Goal: Information Seeking & Learning: Compare options

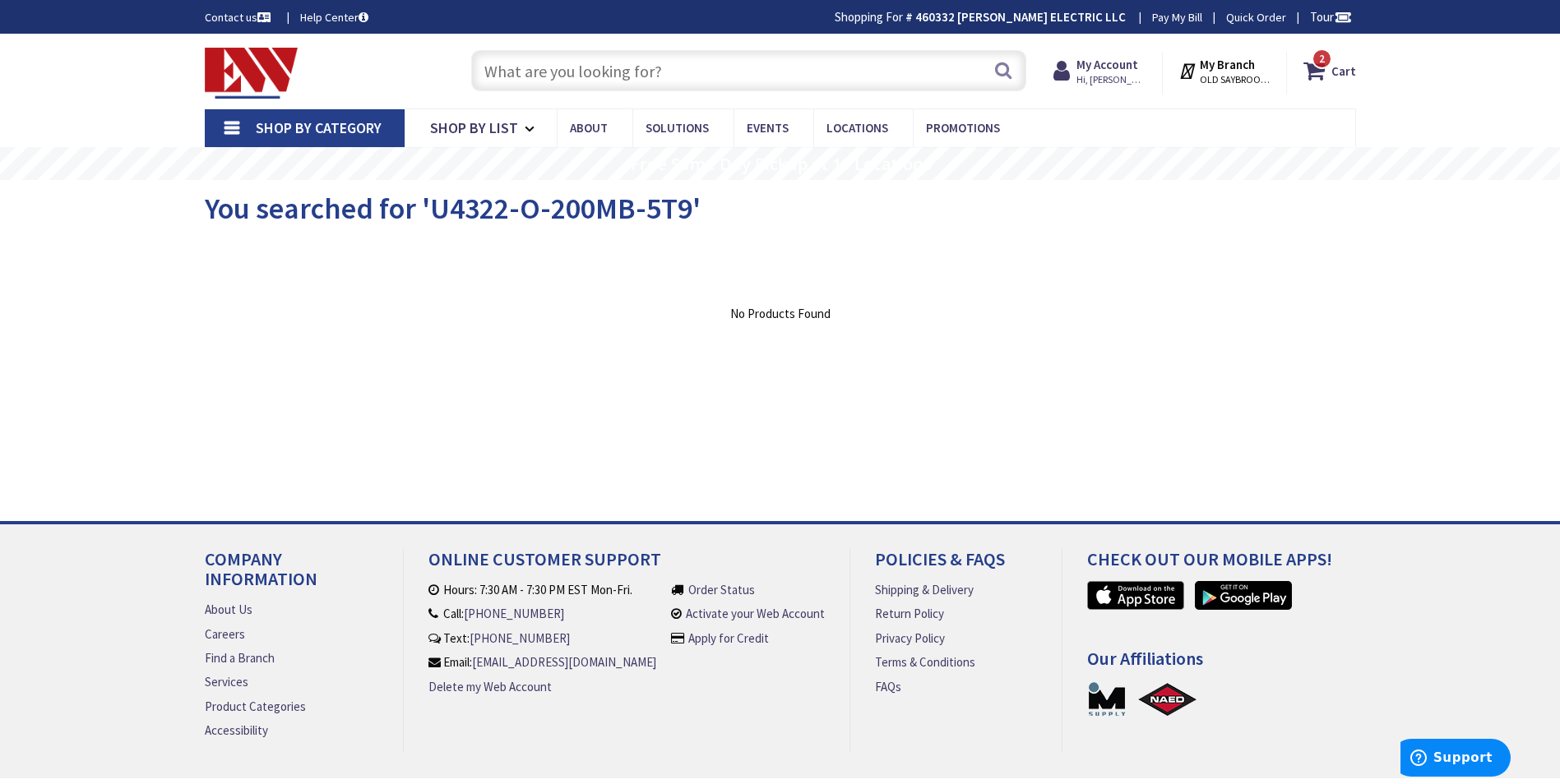
click at [612, 81] on input "text" at bounding box center [748, 71] width 555 height 41
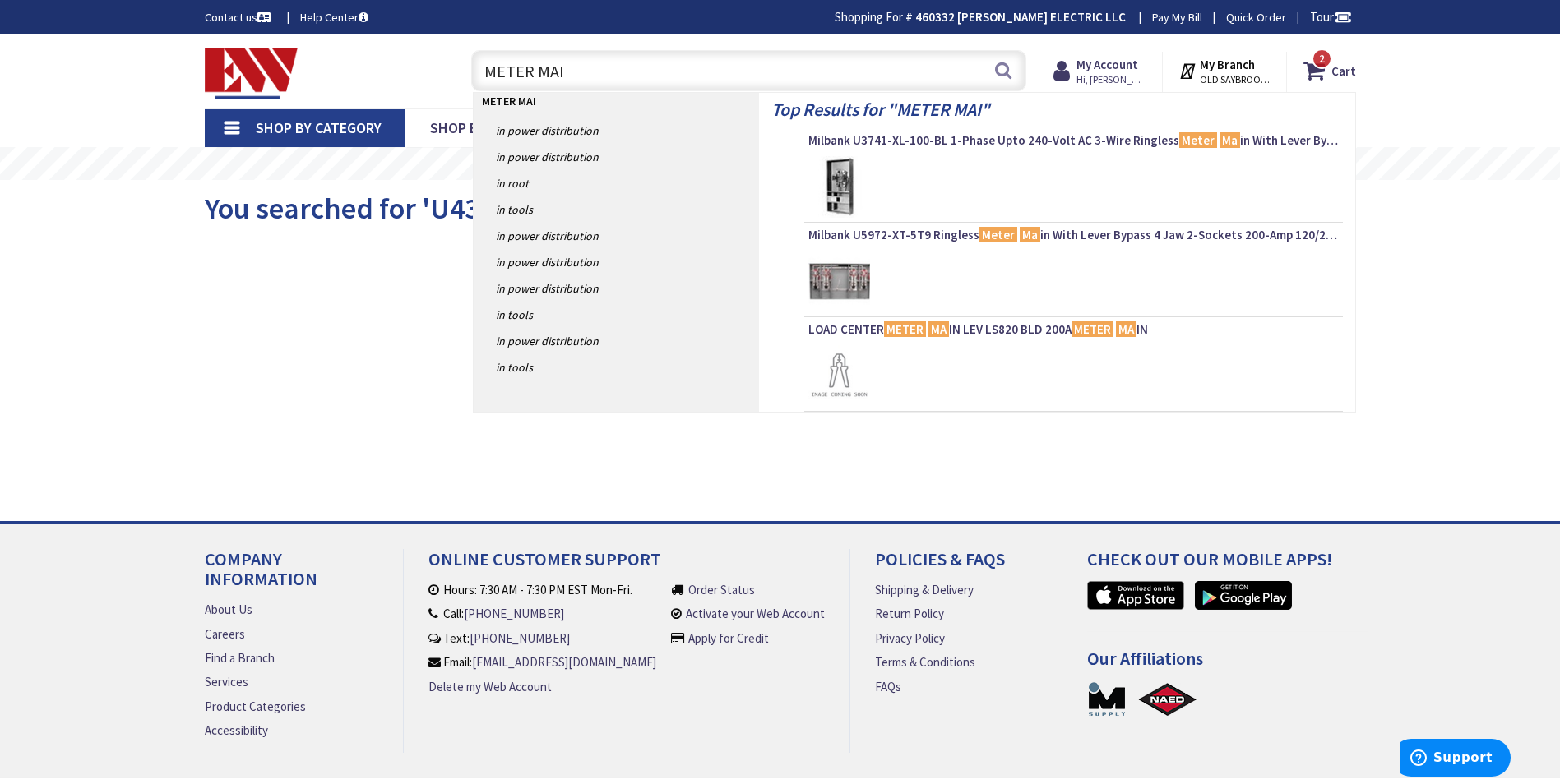
type input "METER MAIN"
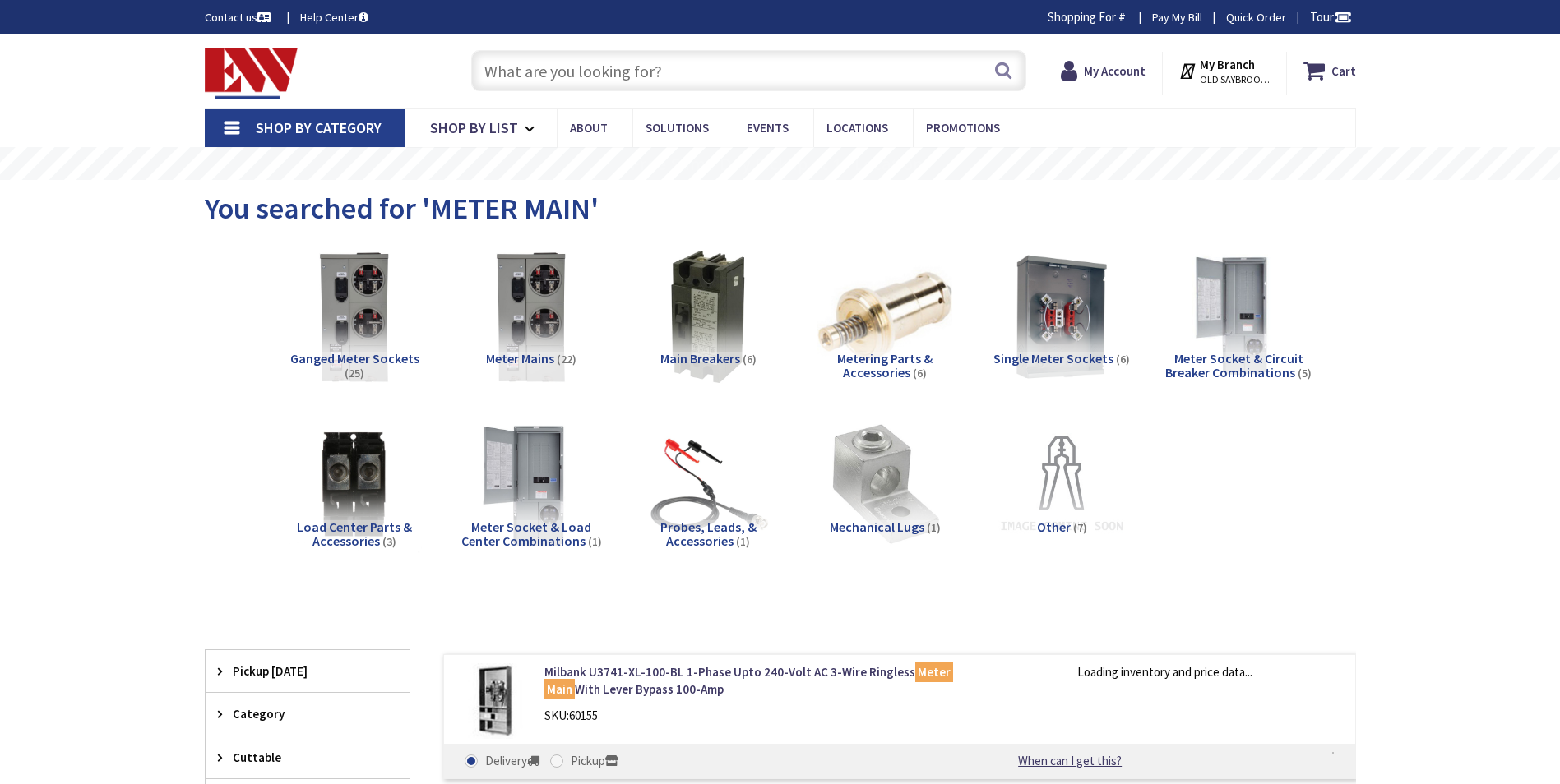
type input "[GEOGRAPHIC_DATA] Reflecting Pool, [STREET_ADDRESS][US_STATE]"
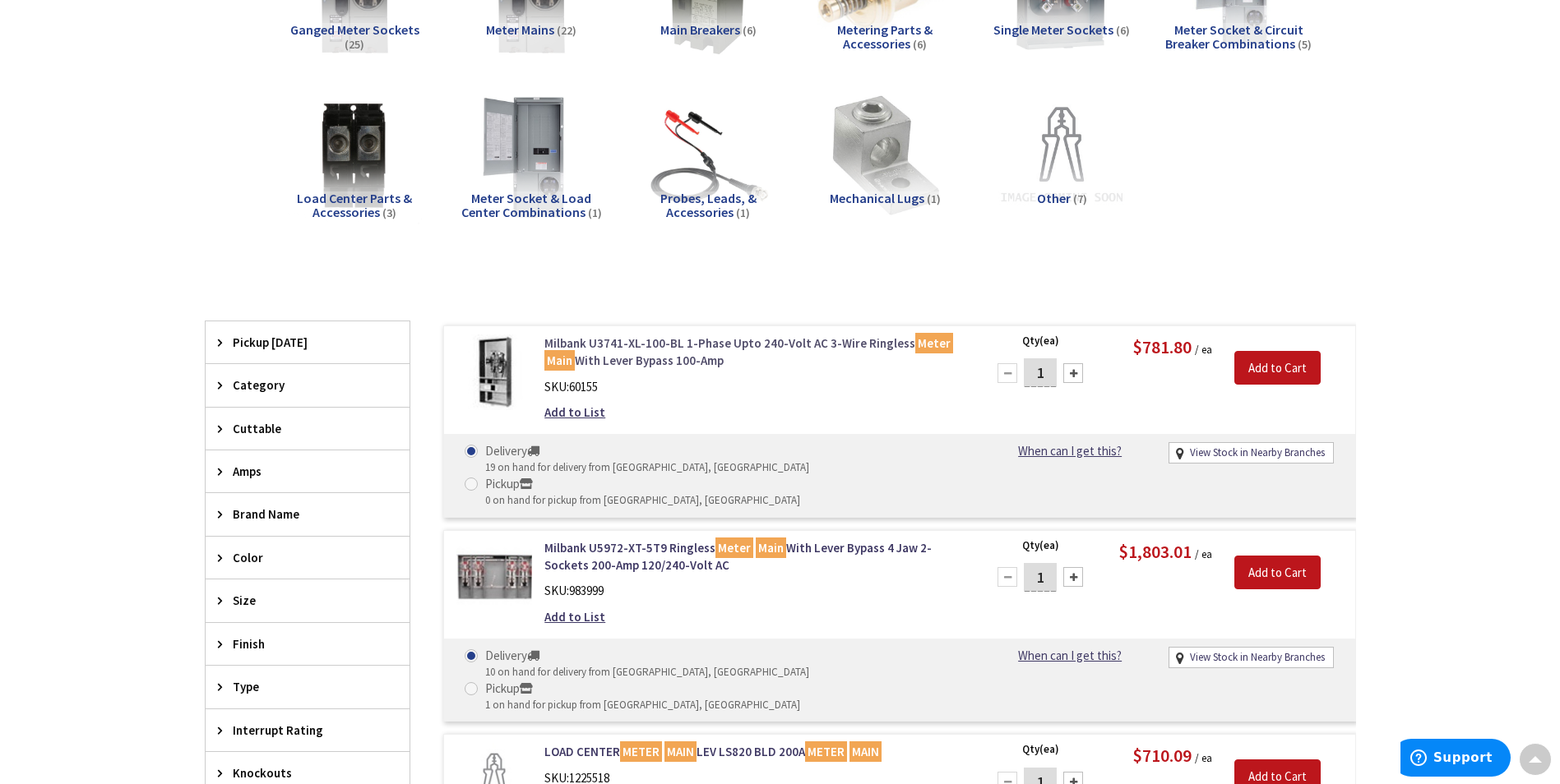
click at [598, 339] on link "Milbank U3741-XL-100-BL 1-Phase Upto 240-Volt AC 3-Wire Ringless Meter Main Wit…" at bounding box center [753, 352] width 419 height 35
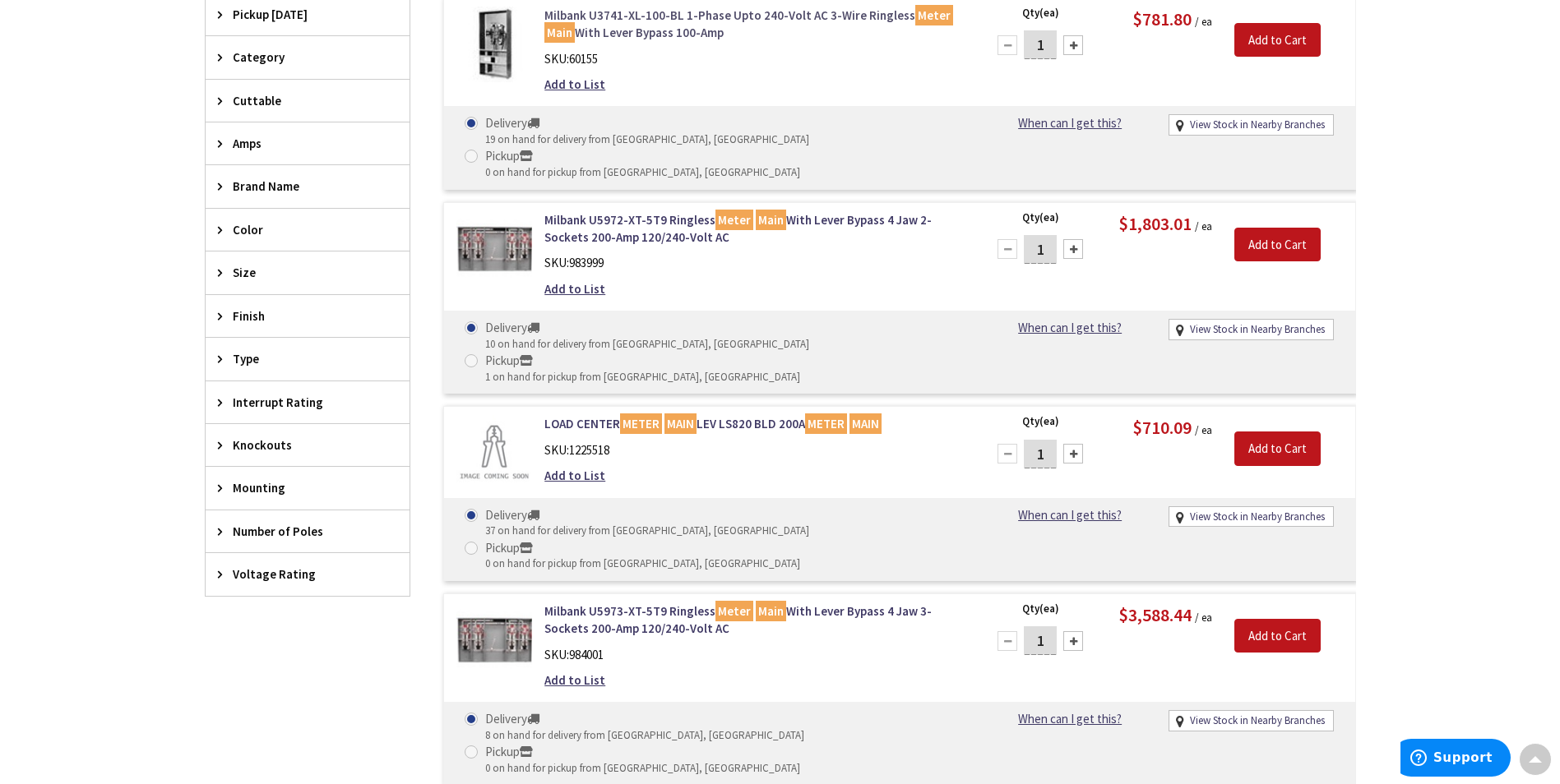
scroll to position [658, 0]
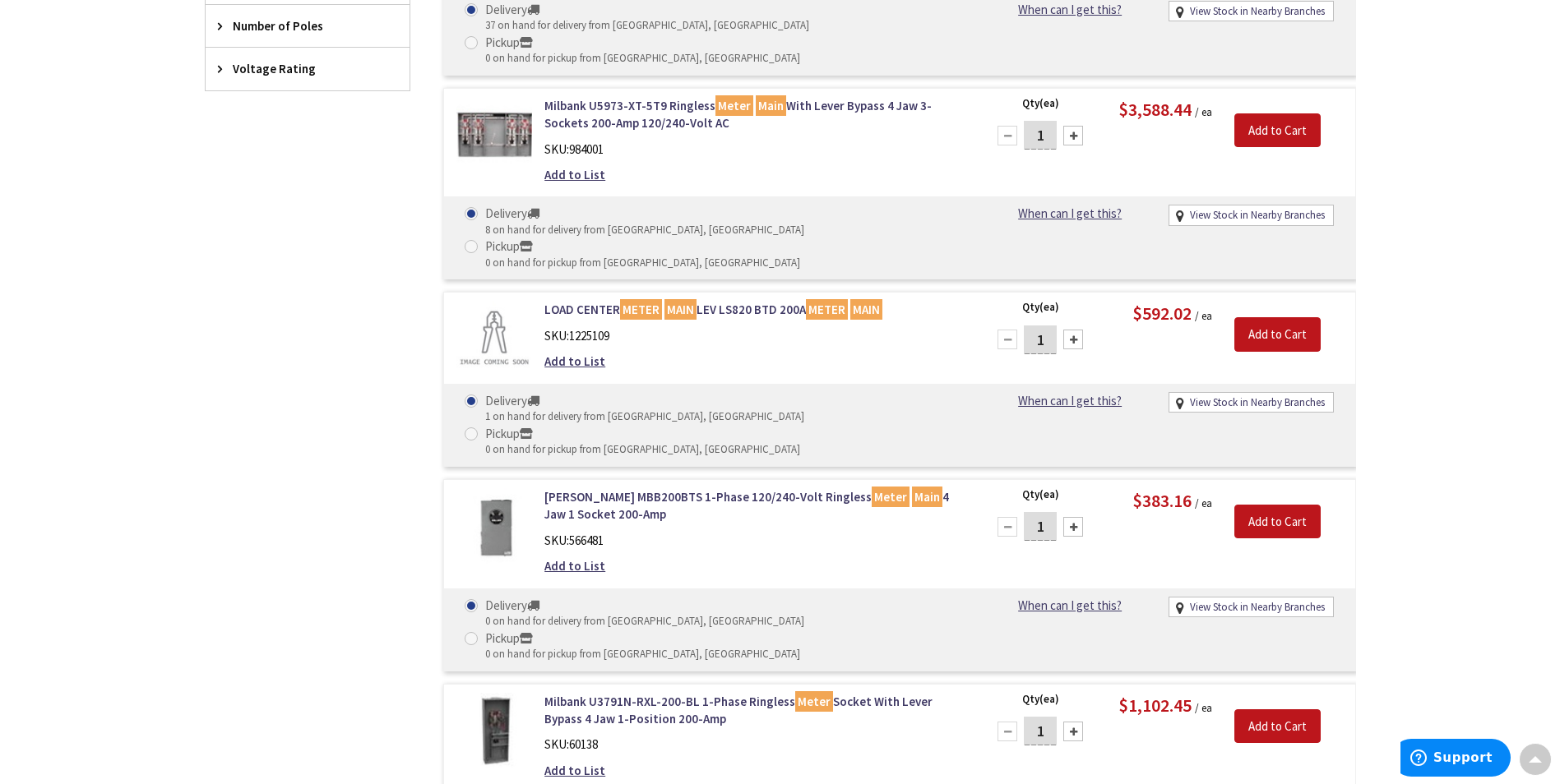
scroll to position [1190, 0]
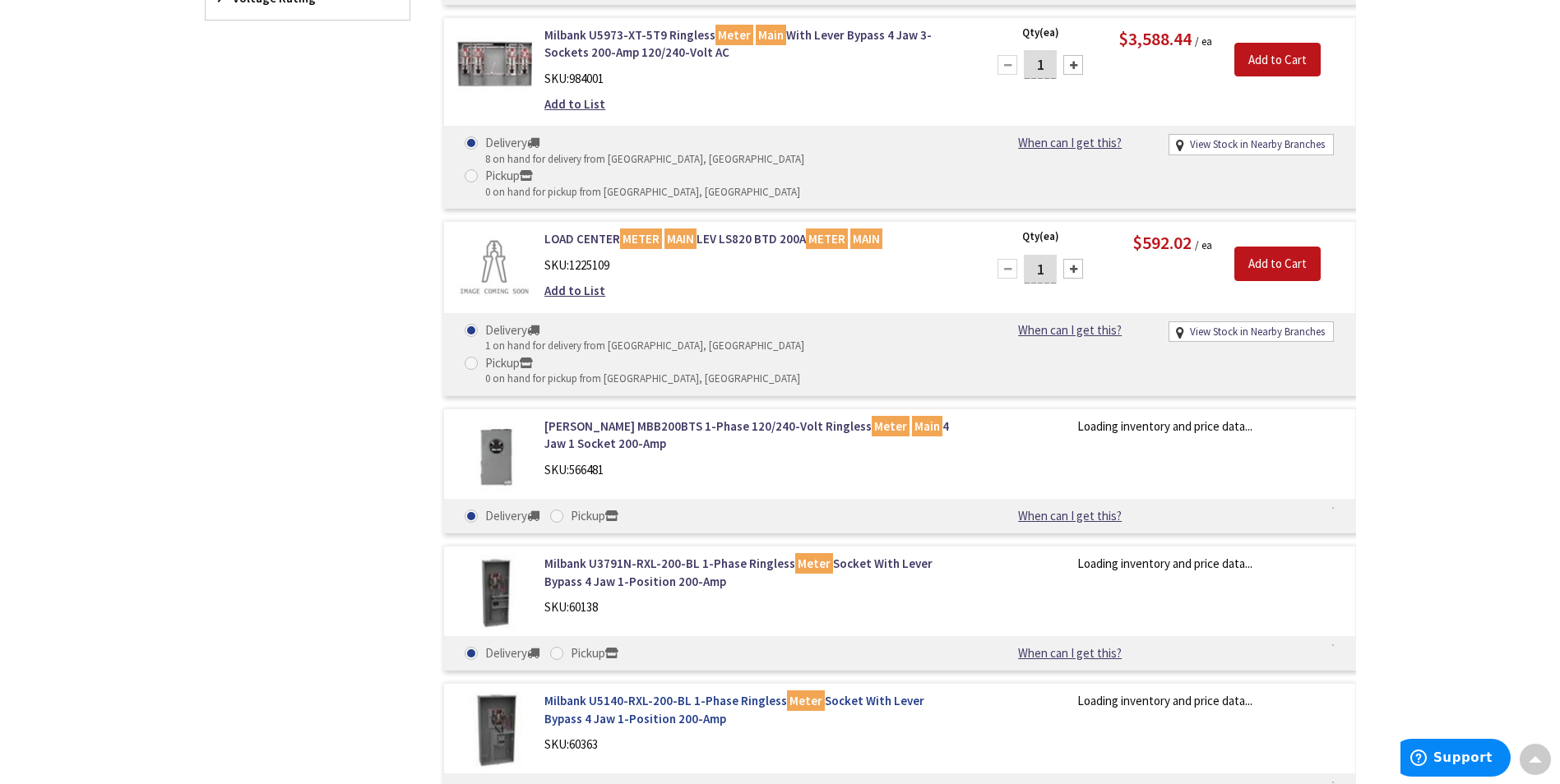
scroll to position [1315, 0]
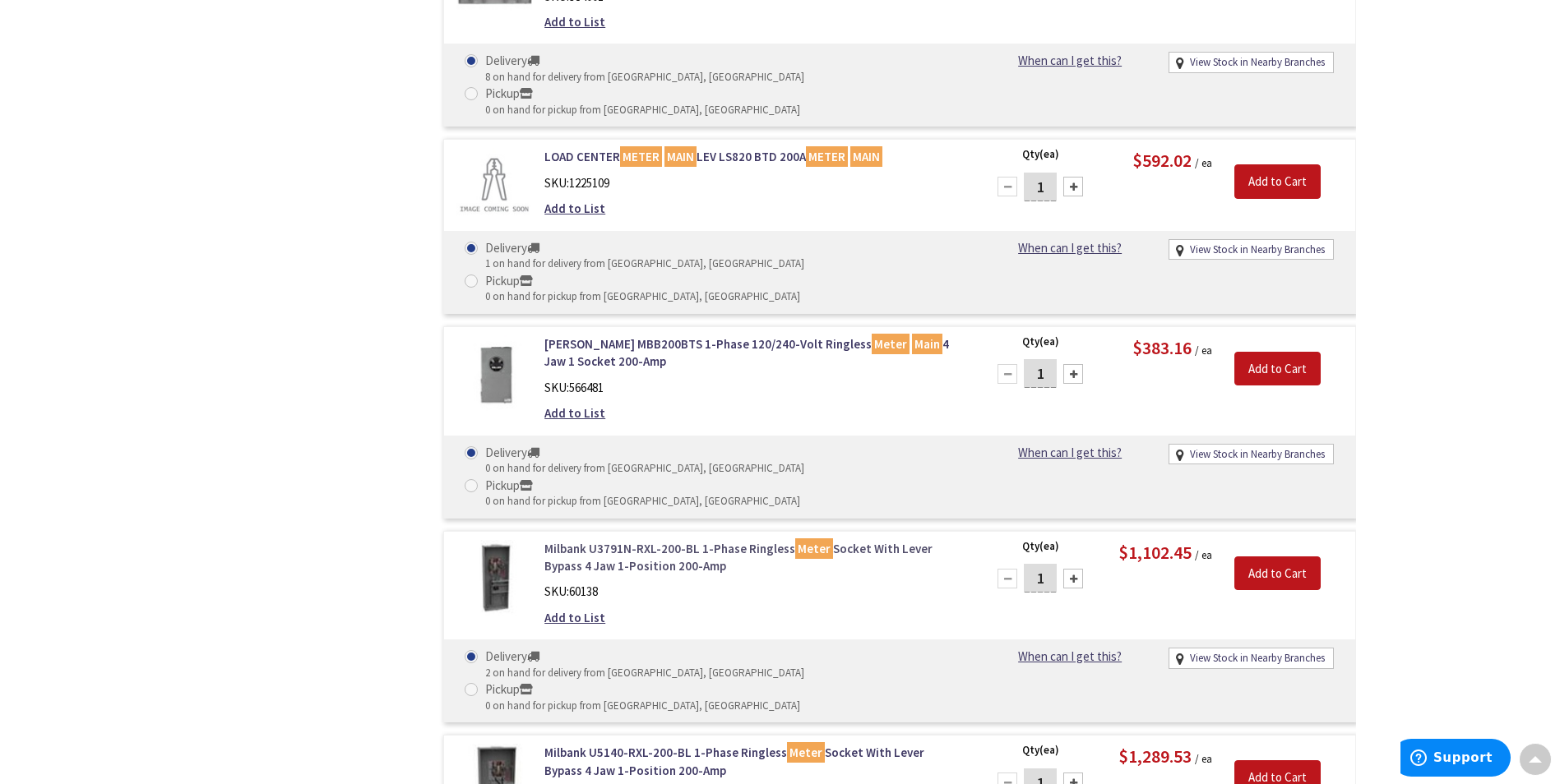
click at [588, 540] on link "Milbank U3791N-RXL-200-BL 1-Phase Ringless Meter Socket With Lever Bypass 4 Jaw…" at bounding box center [753, 558] width 419 height 35
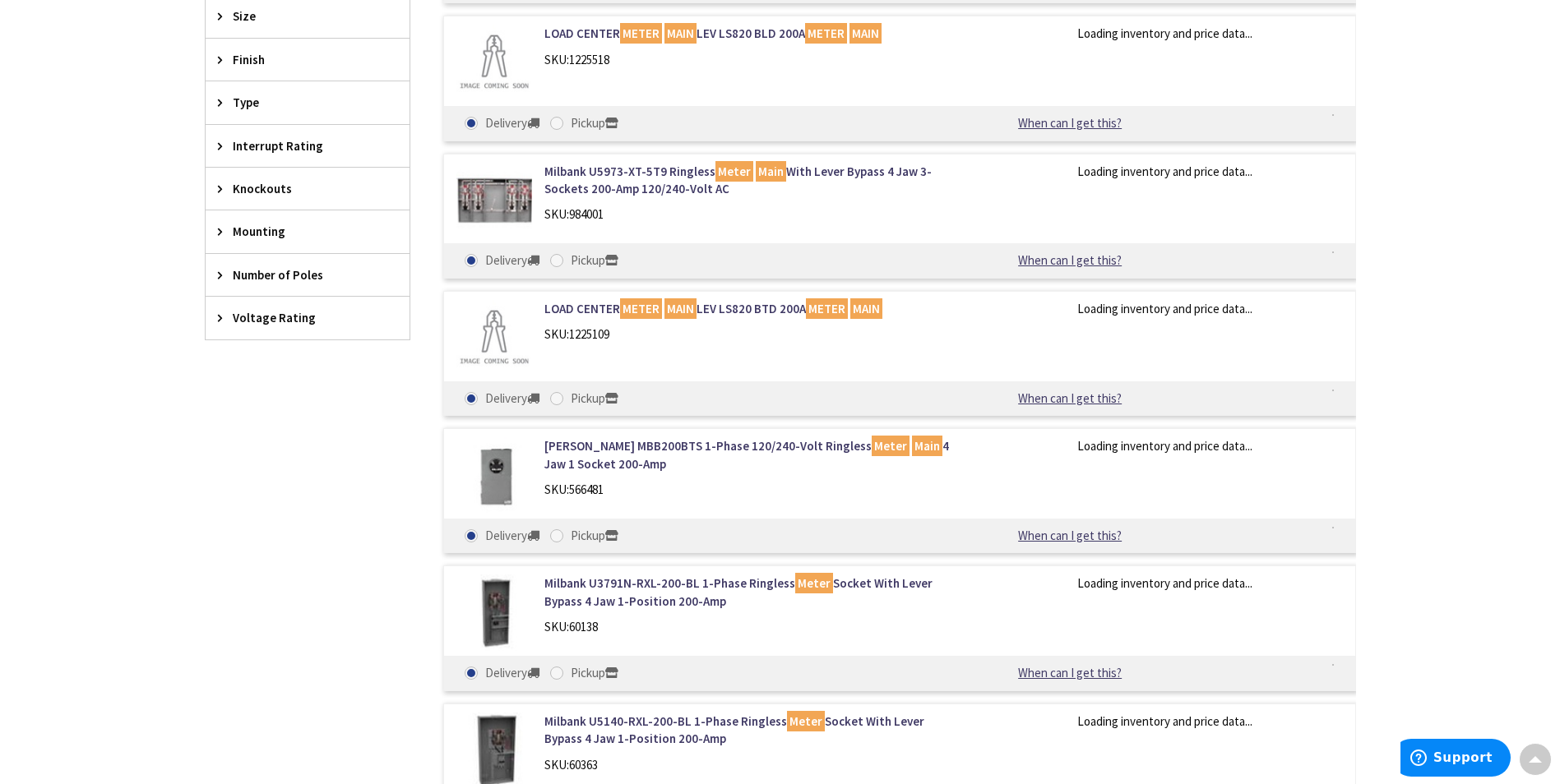
scroll to position [1324, 0]
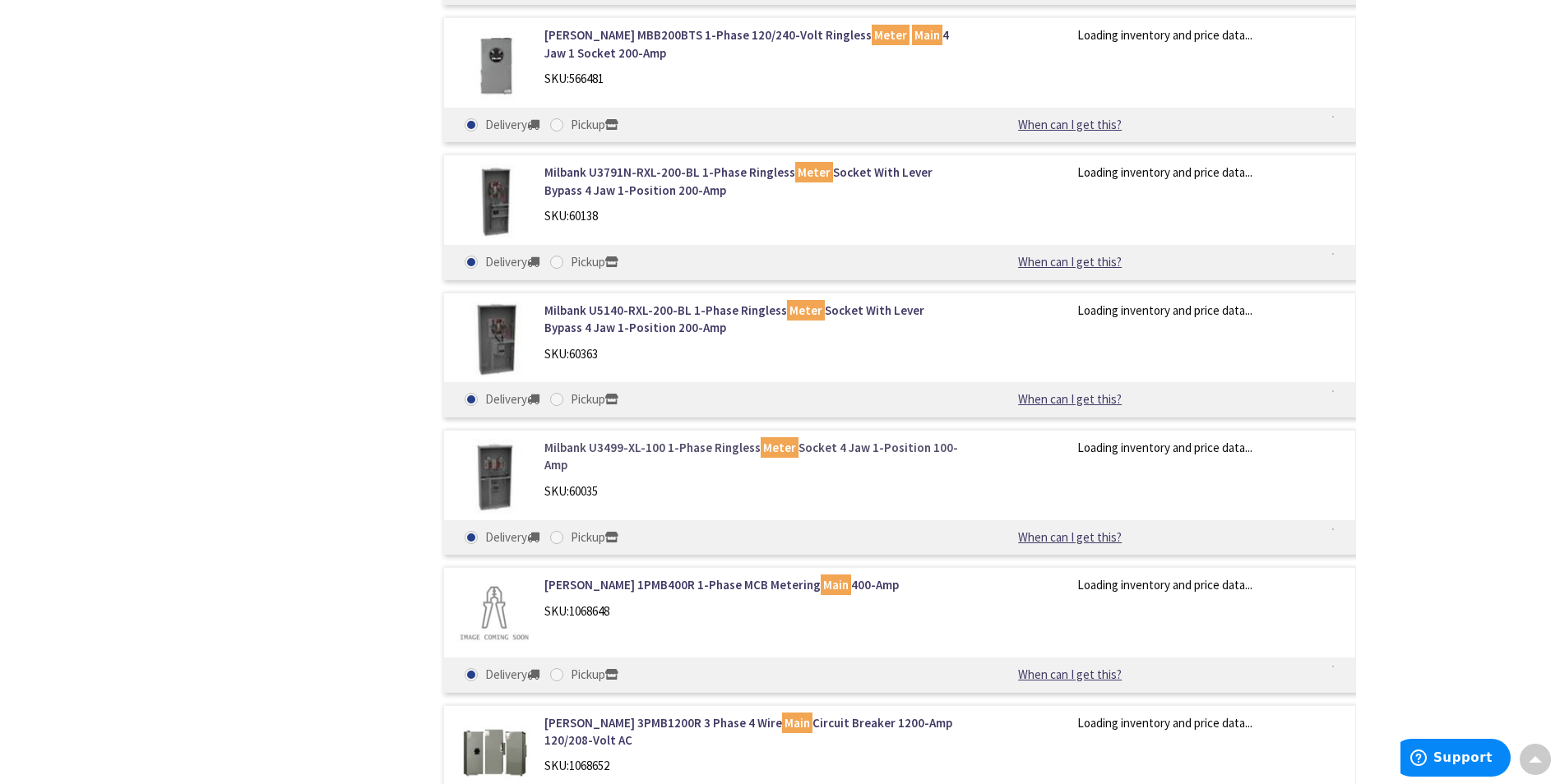
click at [673, 449] on link "Milbank U3499-XL-100 1-Phase Ringless Meter Socket 4 Jaw 1-Position 100-Amp" at bounding box center [753, 456] width 419 height 35
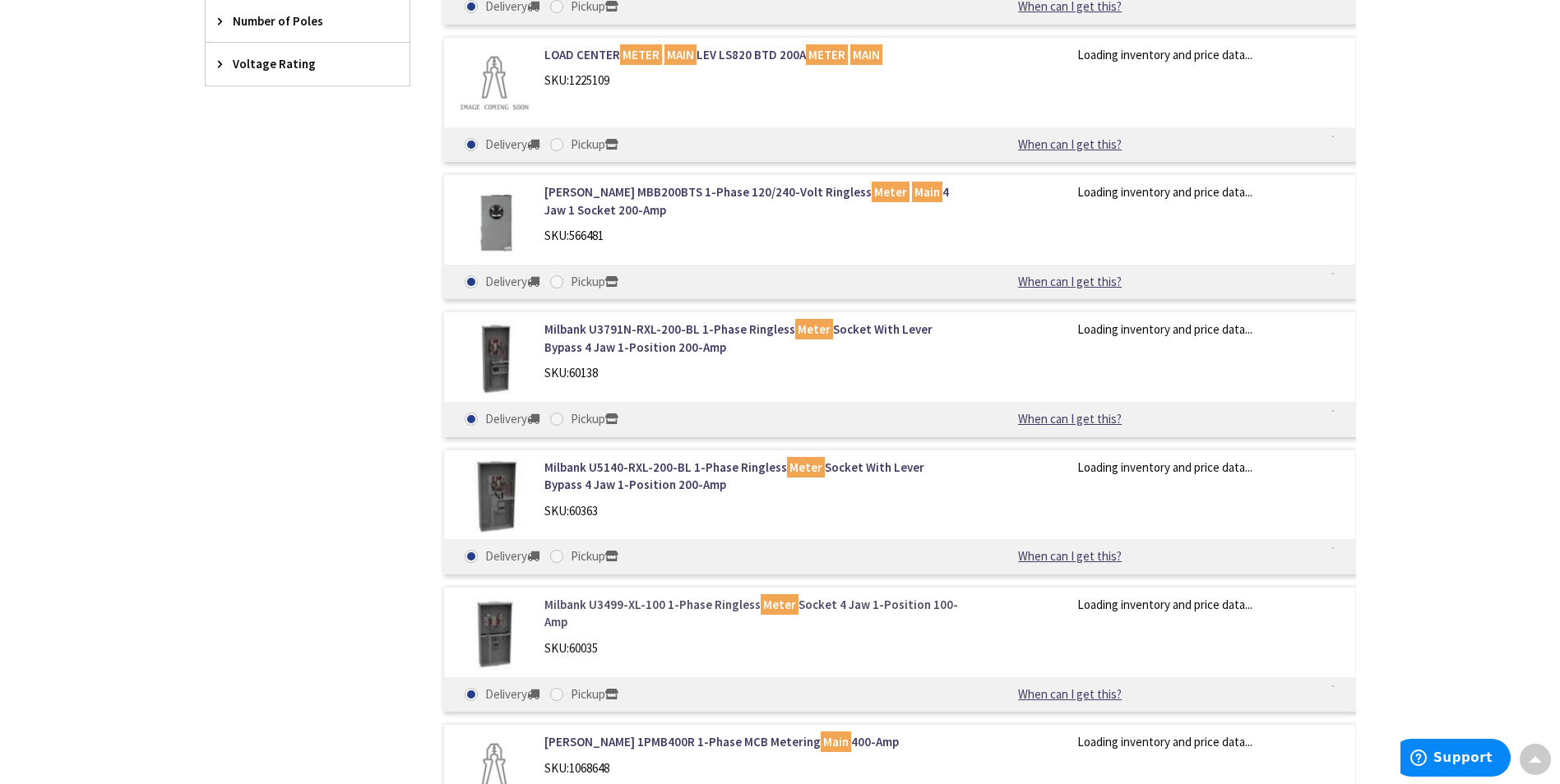
scroll to position [1160, 0]
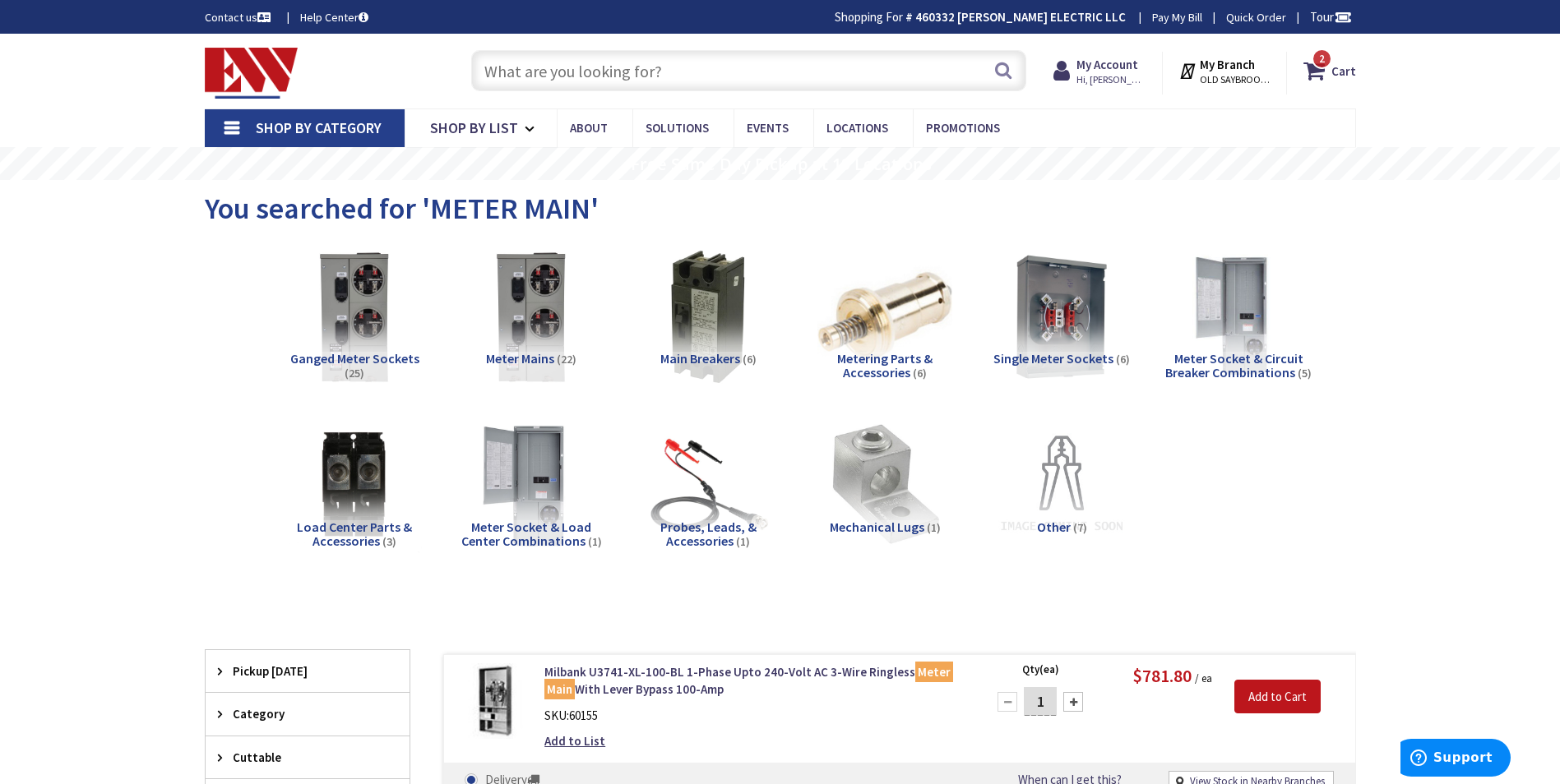
click at [856, 67] on input "text" at bounding box center [748, 71] width 555 height 41
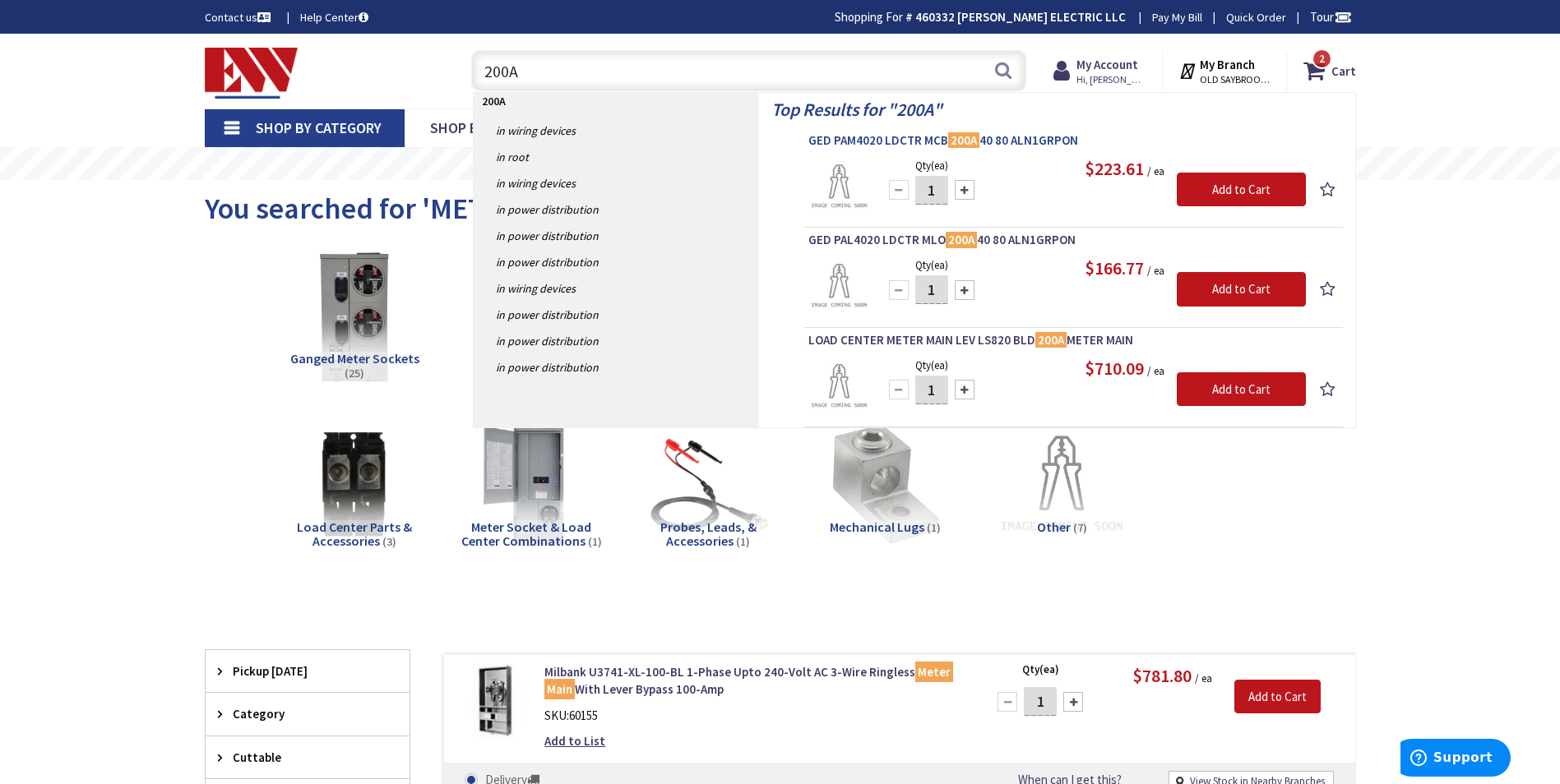
type input "200A"
click at [1048, 137] on span "GED PAM4020 LDCTR MCB 200A 40 80 ALN1GRPON" at bounding box center [1073, 140] width 530 height 17
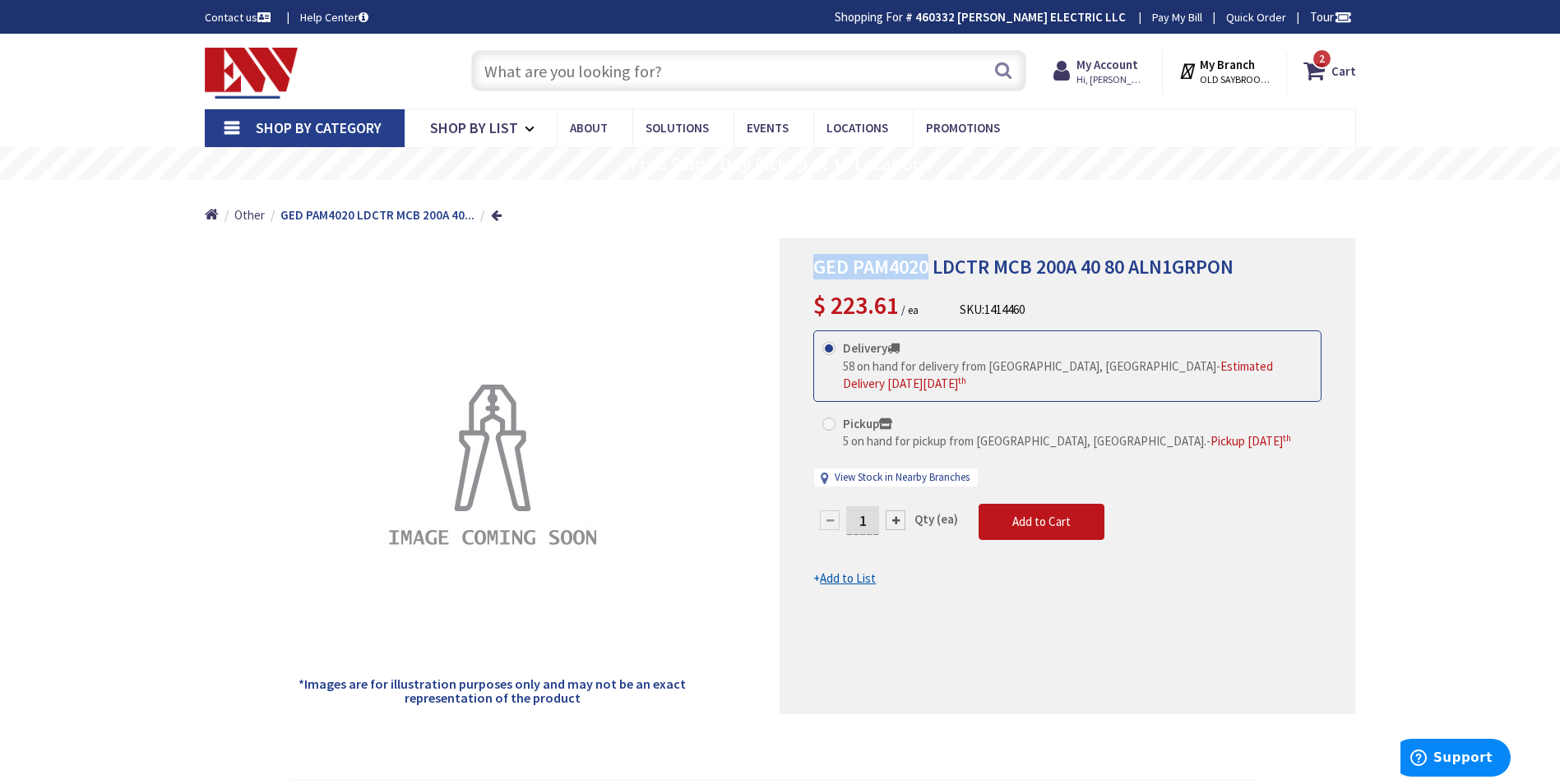
drag, startPoint x: 816, startPoint y: 268, endPoint x: 930, endPoint y: 253, distance: 115.0
click at [930, 254] on span "GED PAM4020 LDCTR MCB 200A 40 80 ALN1GRPON" at bounding box center [1024, 267] width 420 height 26
drag, startPoint x: 930, startPoint y: 253, endPoint x: 907, endPoint y: 263, distance: 25.1
copy span "GED PAM4020"
click at [655, 62] on input "text" at bounding box center [748, 71] width 555 height 41
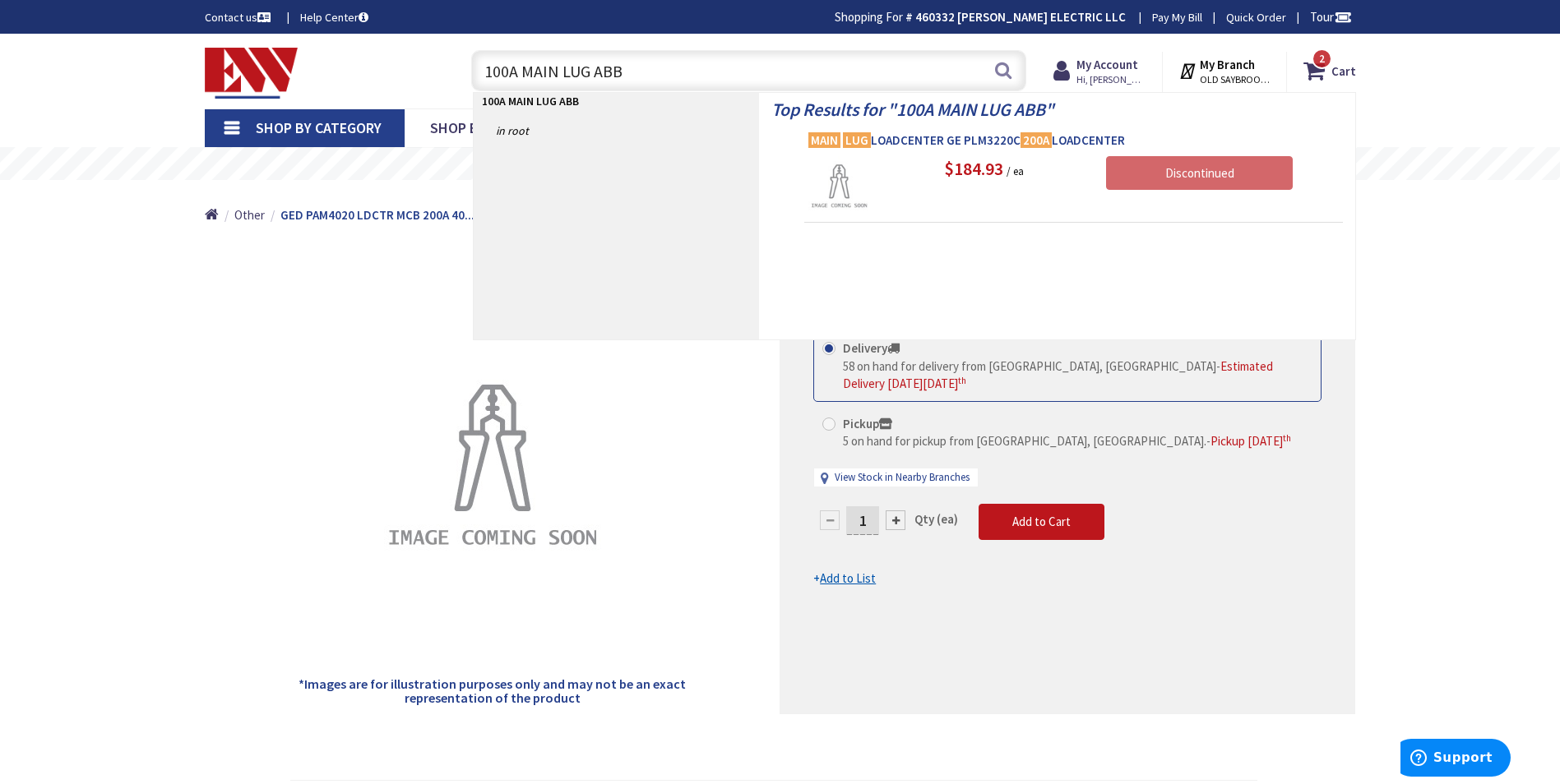
type input "100A MAIN LUG ABB"
click at [890, 143] on span "MAIN LUG LOADCENTER GE PLM3220C 200A LOADCENTER" at bounding box center [1073, 140] width 530 height 17
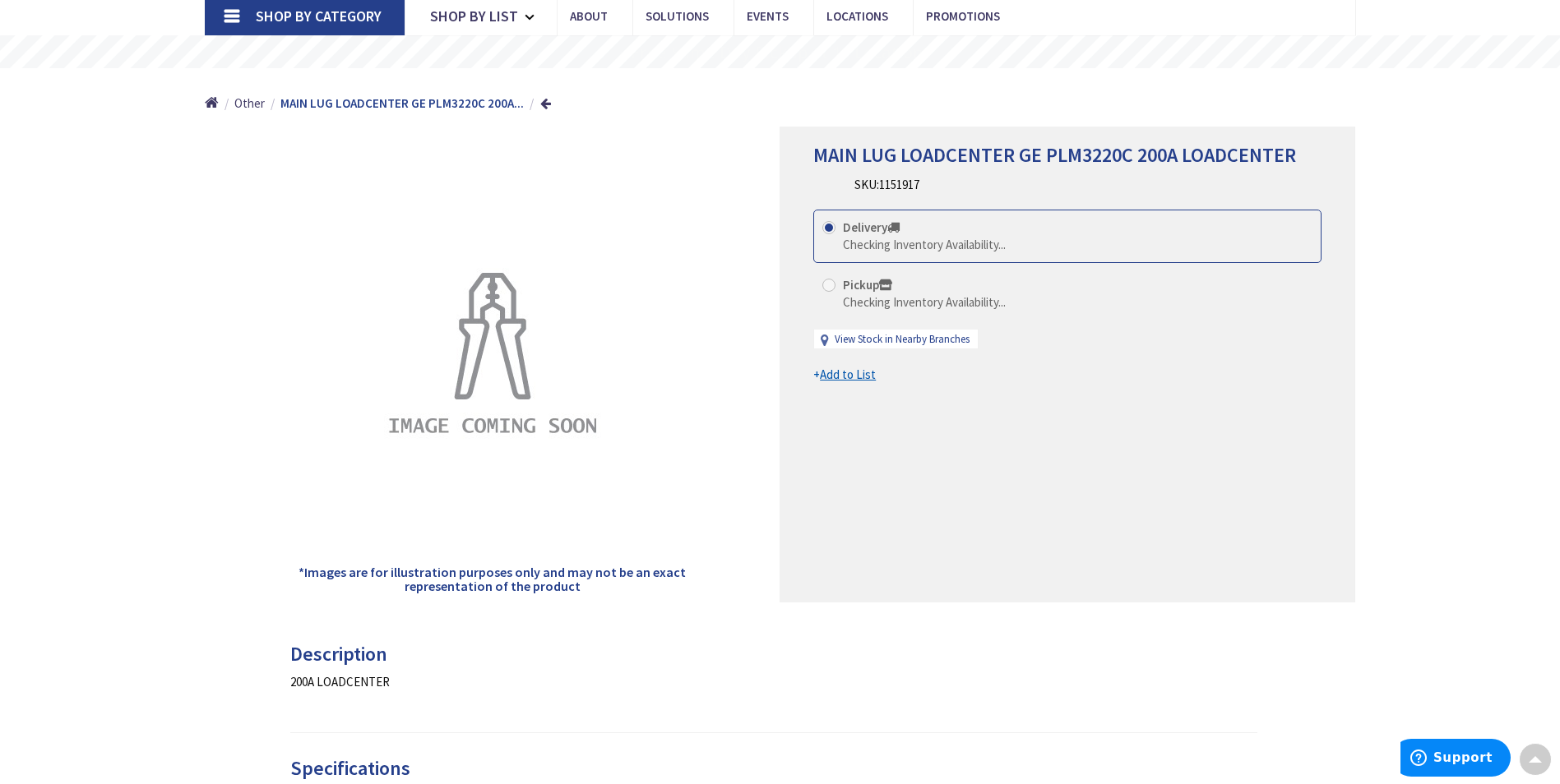
scroll to position [82, 0]
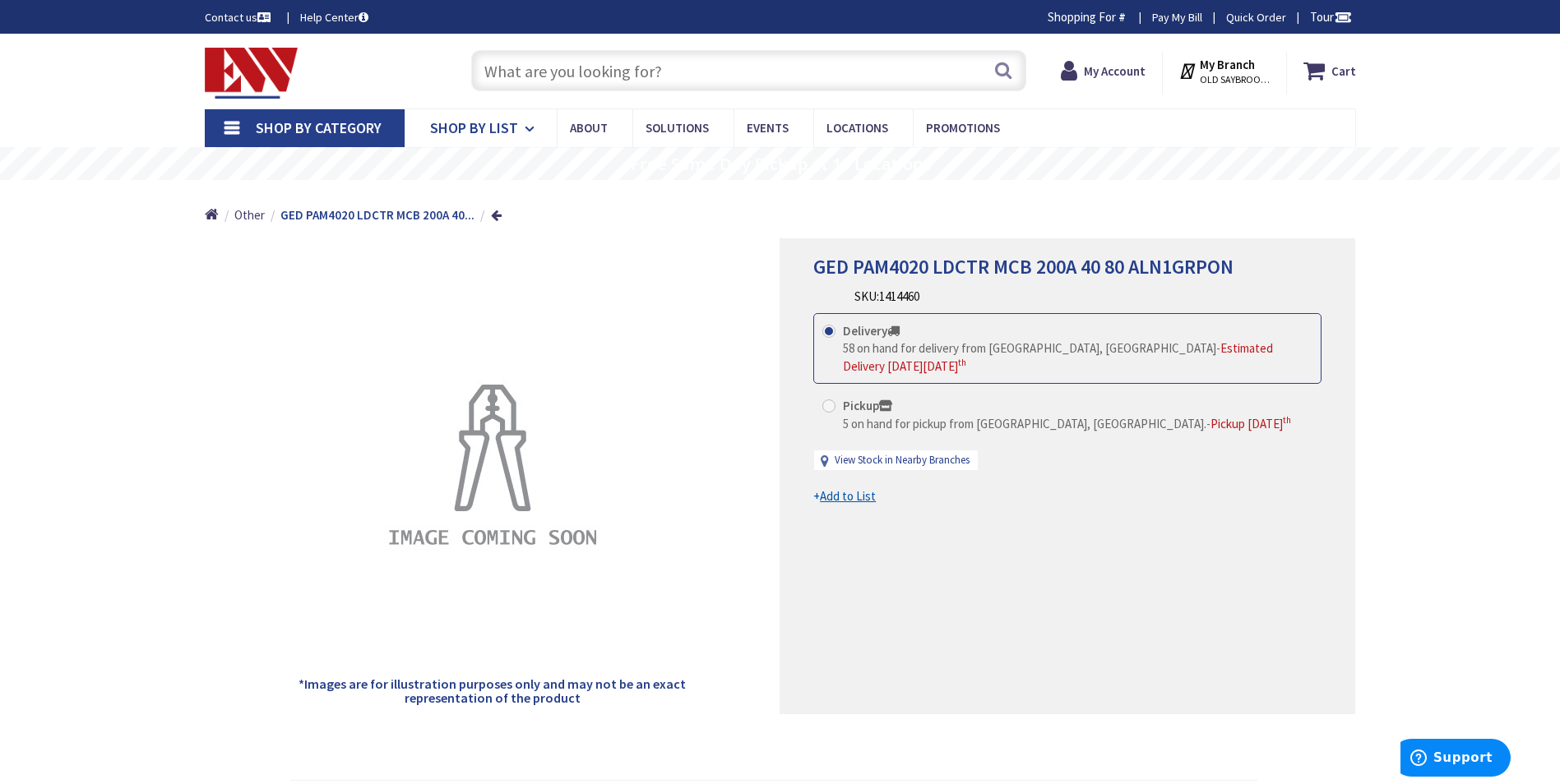
click at [473, 137] on span "Shop By List" at bounding box center [474, 127] width 88 height 19
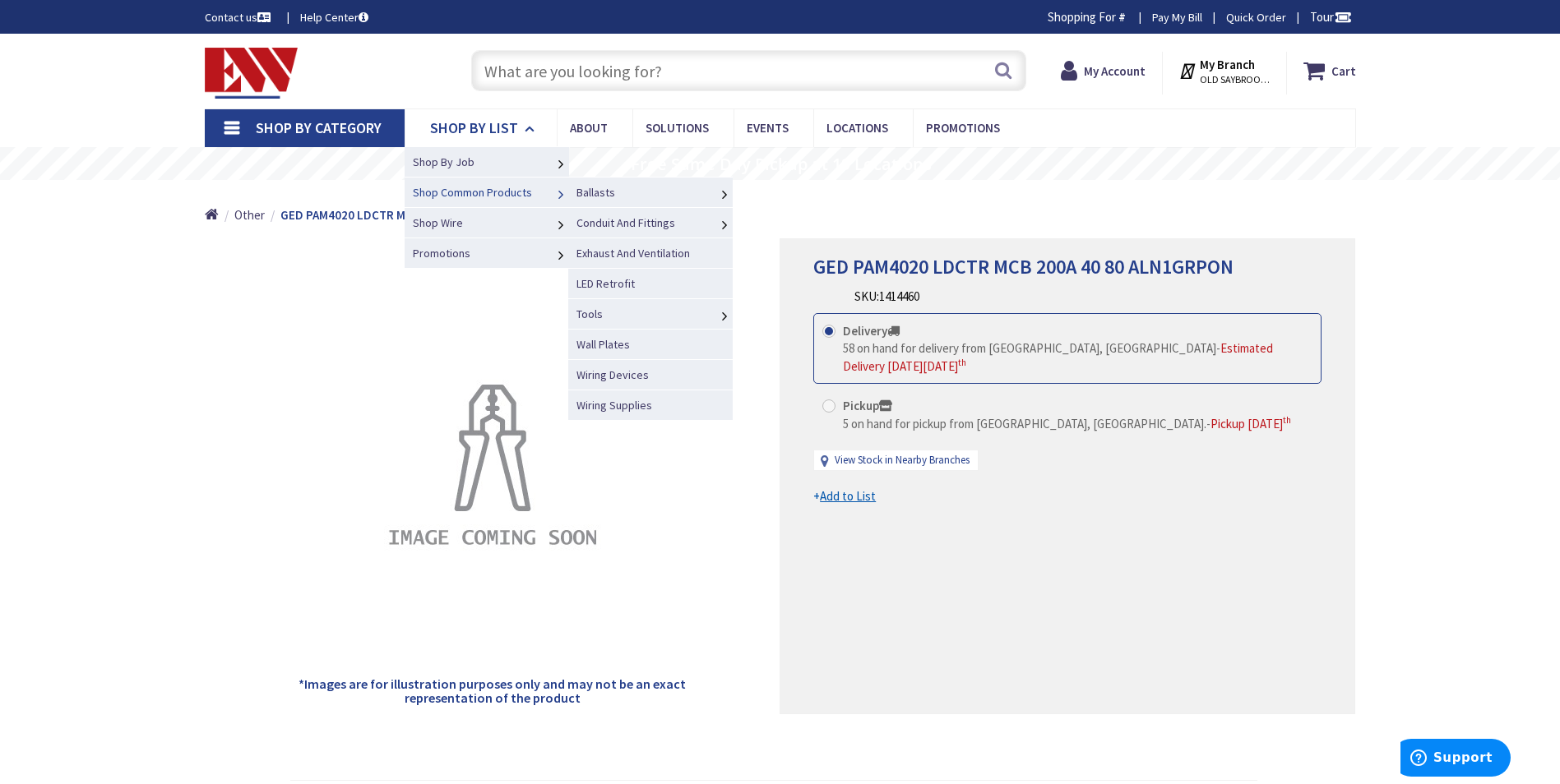
click at [488, 197] on span "Shop Common Products" at bounding box center [472, 192] width 119 height 15
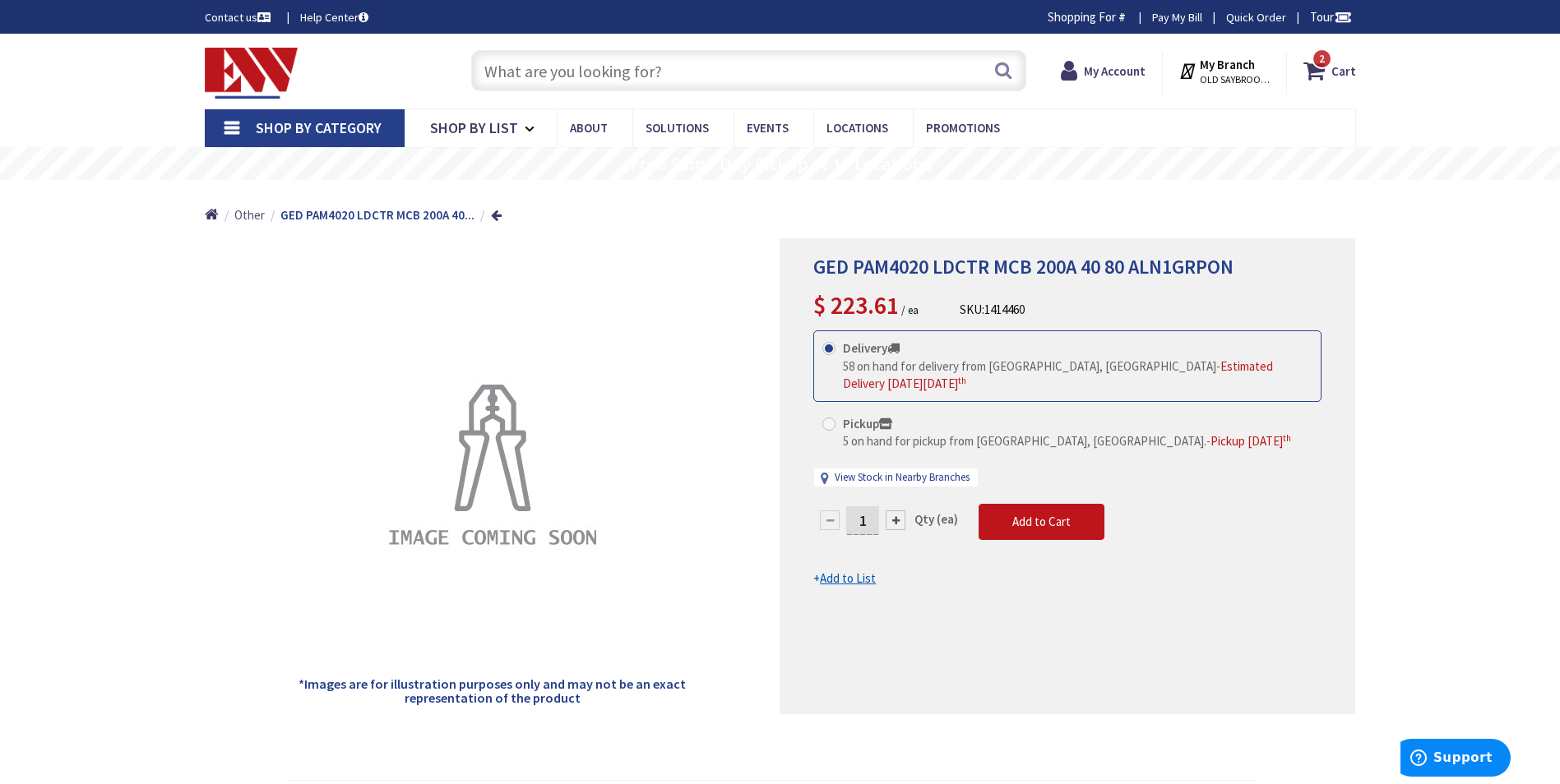
click at [242, 217] on span "Other" at bounding box center [249, 215] width 30 height 16
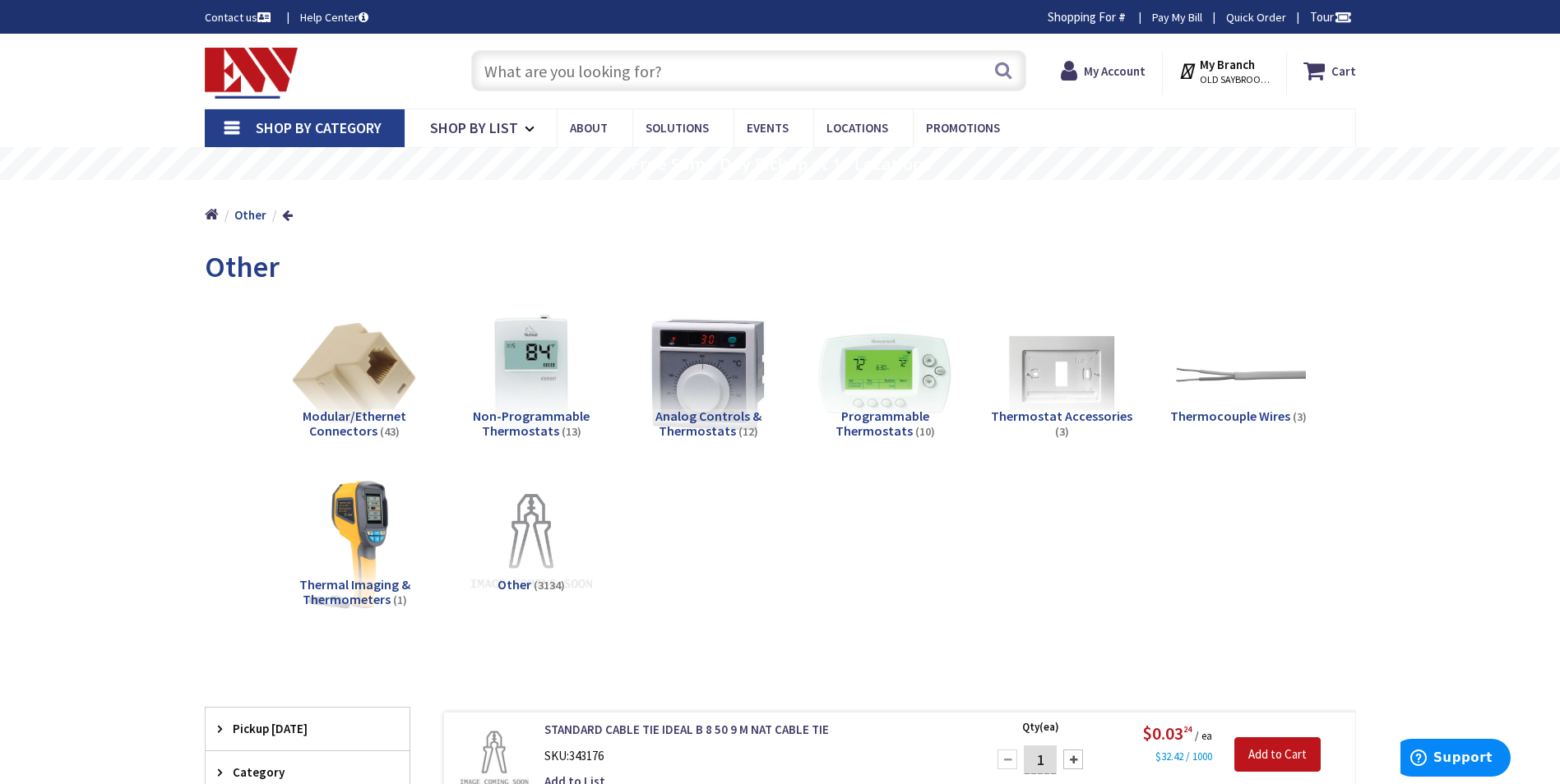
click at [267, 138] on link "Shop By Category" at bounding box center [305, 128] width 200 height 38
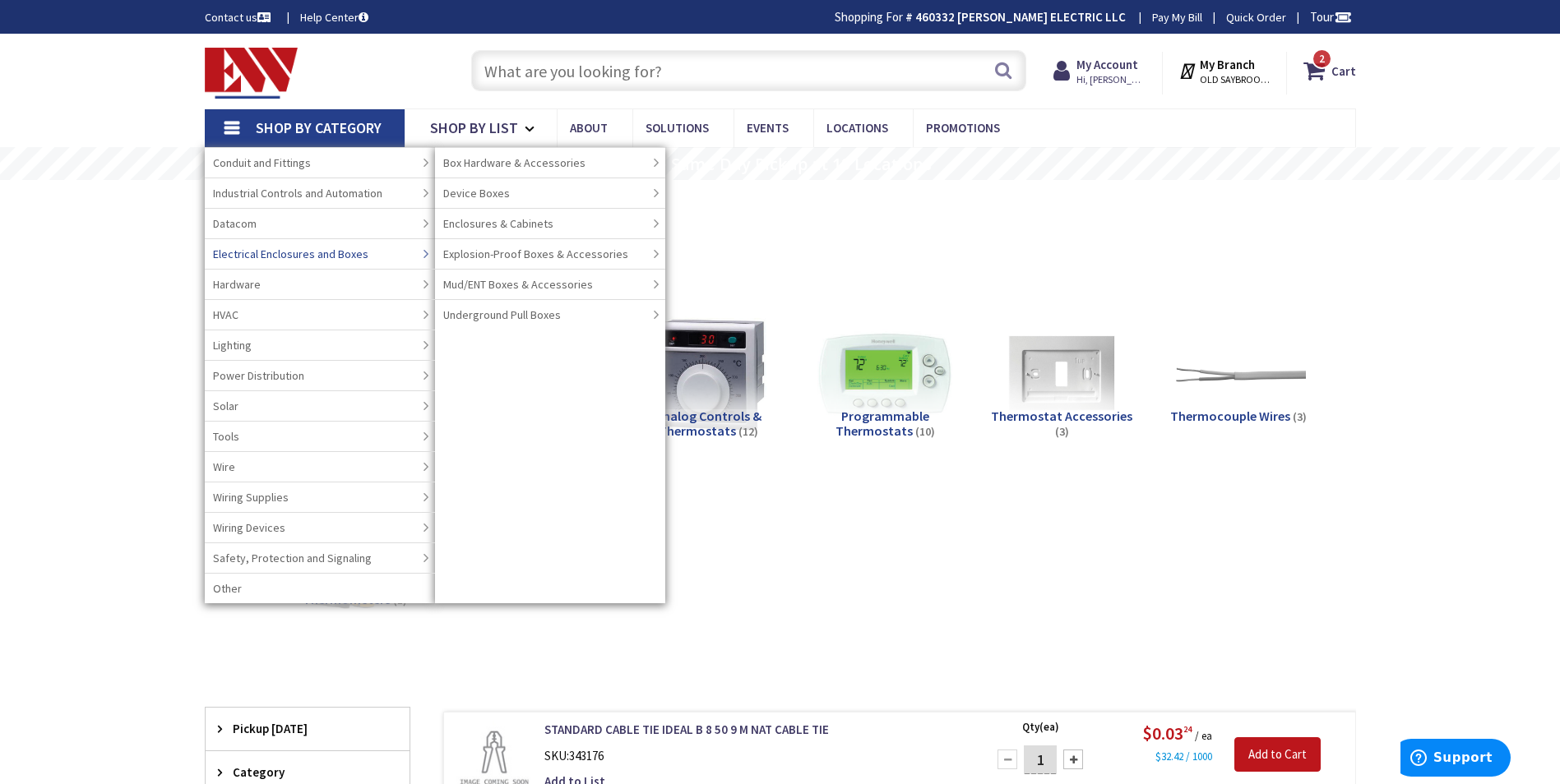
click at [294, 377] on span "Power Distribution" at bounding box center [258, 375] width 91 height 17
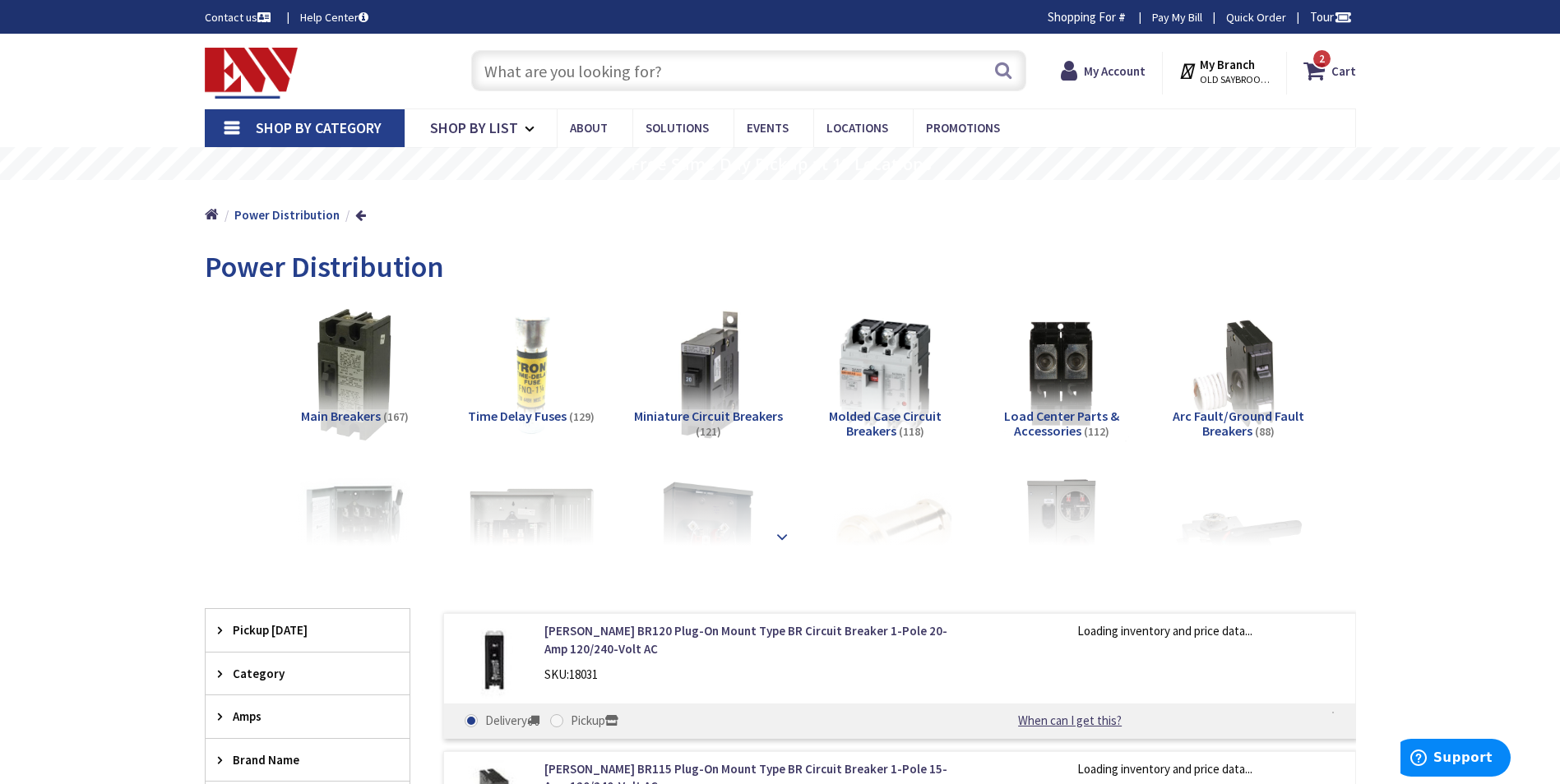
click at [776, 541] on strong at bounding box center [782, 533] width 19 height 18
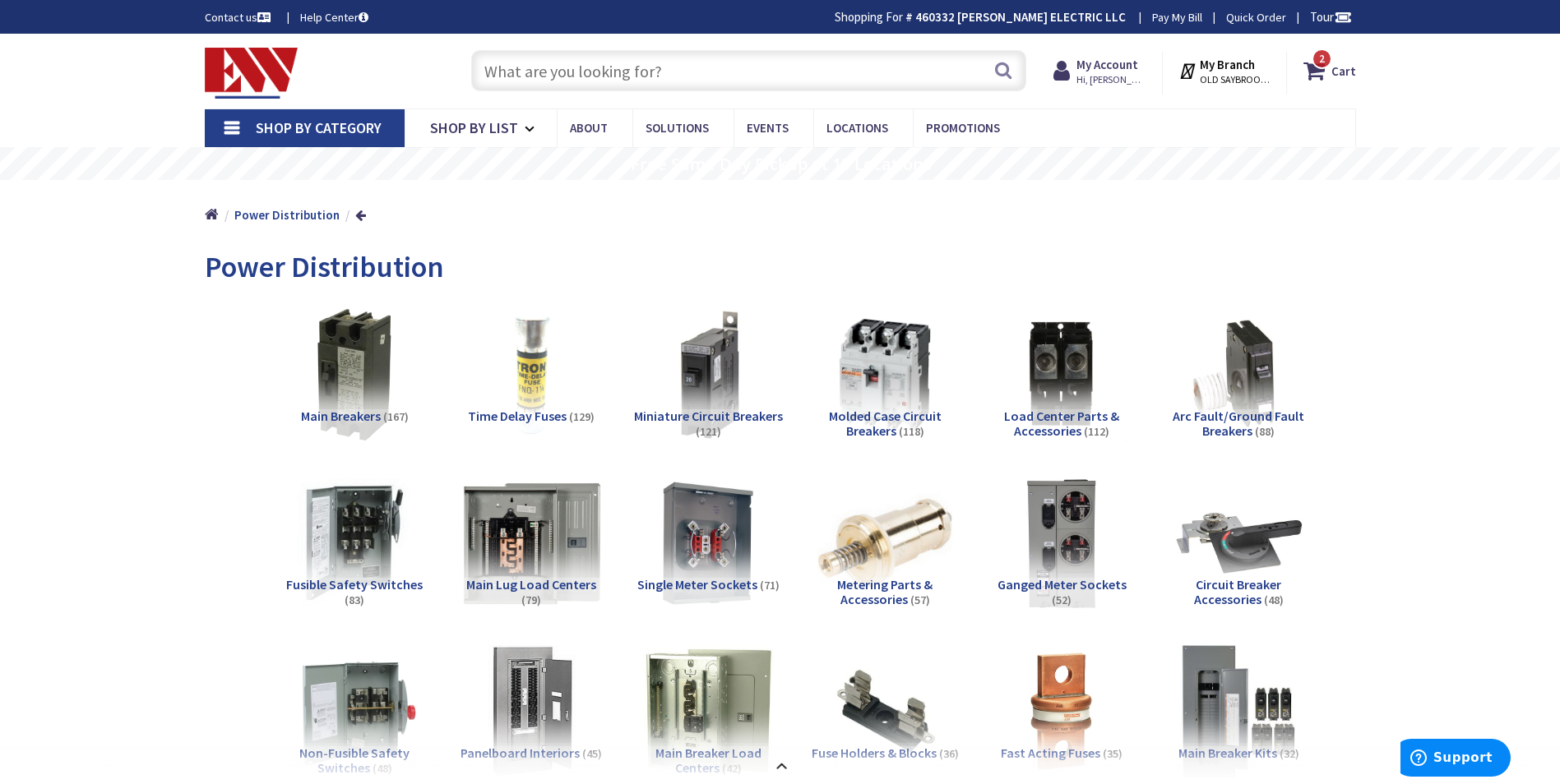
click at [527, 558] on img at bounding box center [531, 543] width 149 height 149
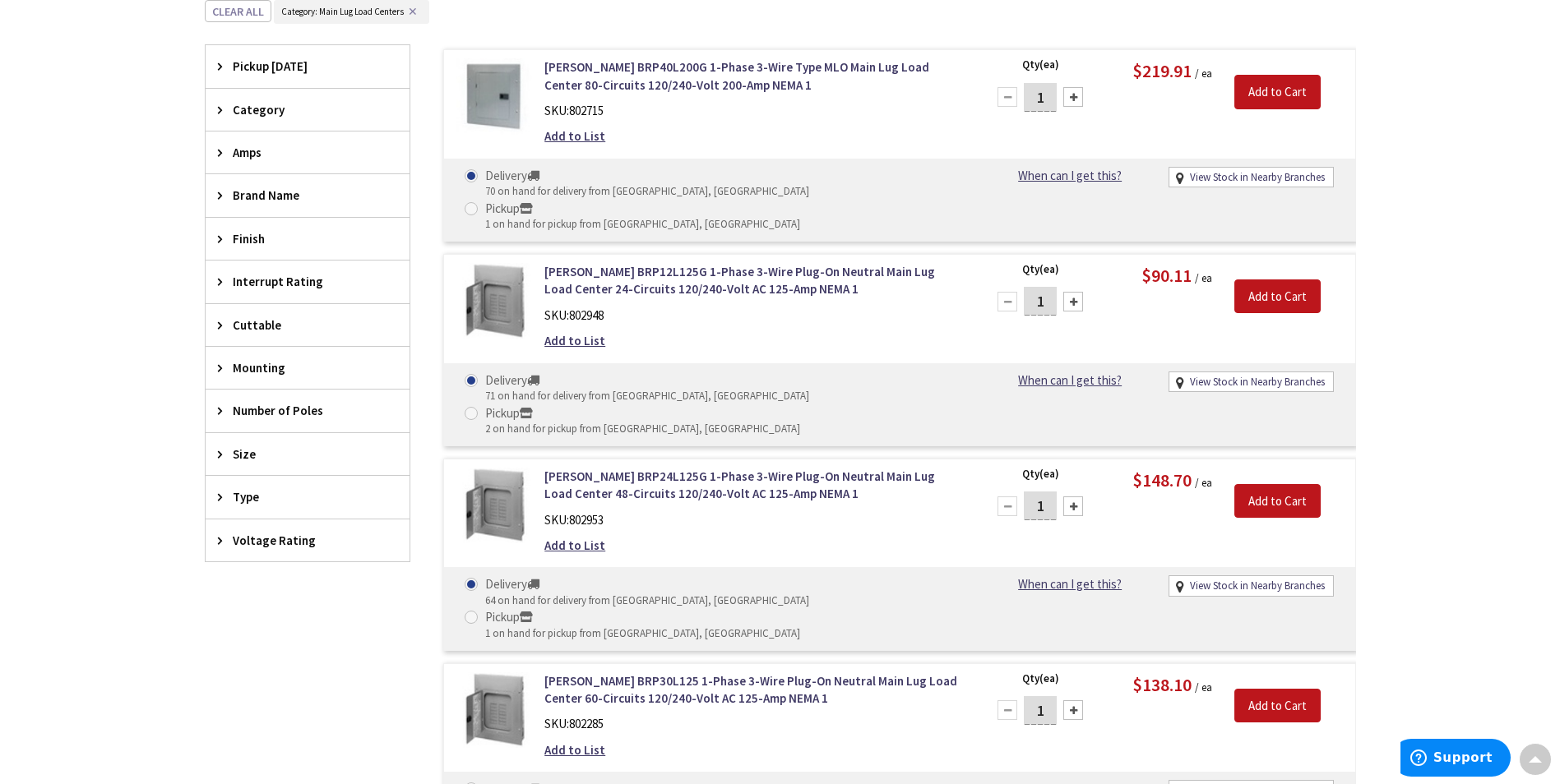
scroll to position [1775, 0]
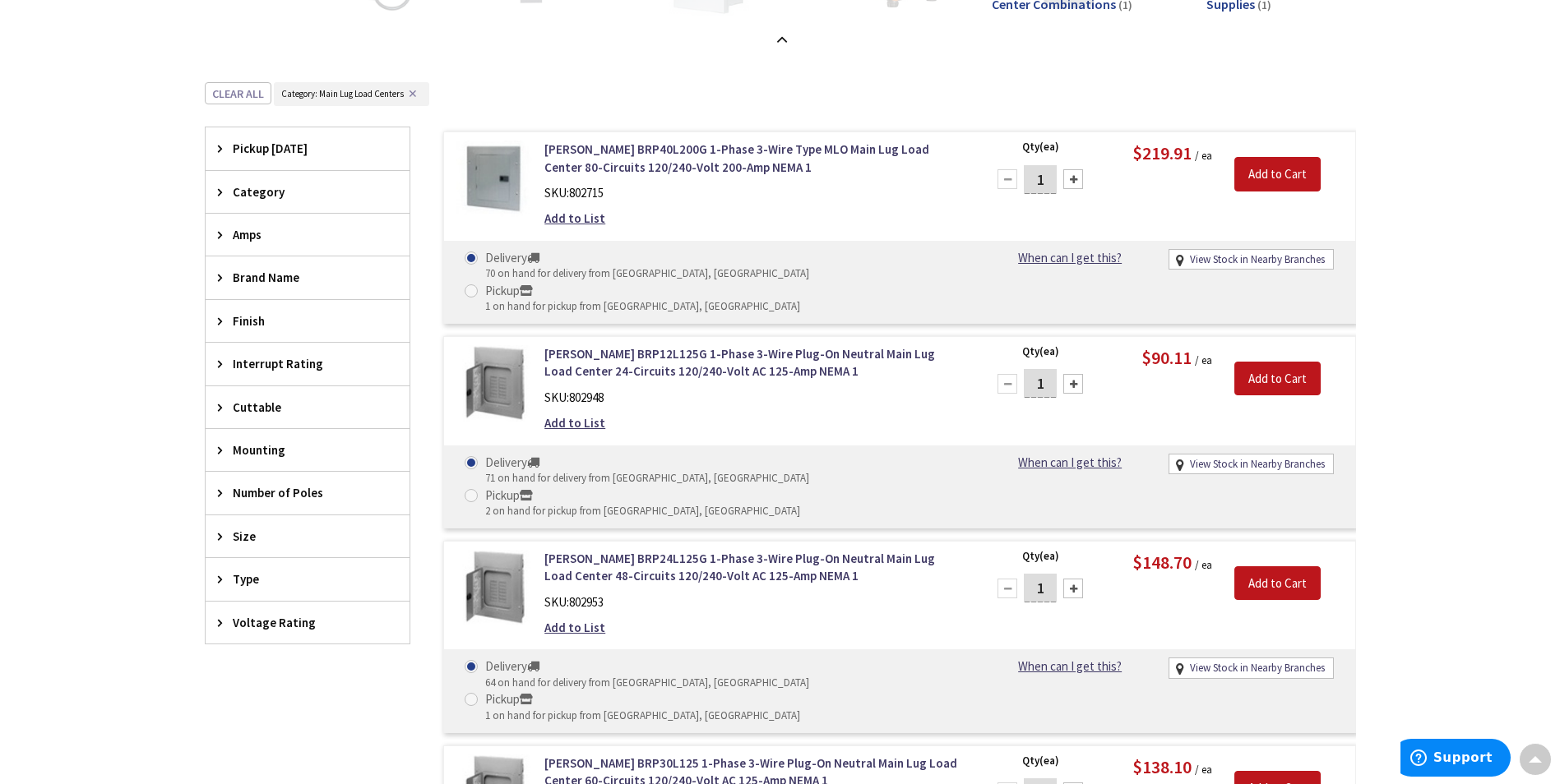
click at [304, 288] on div "Brand Name" at bounding box center [307, 276] width 204 height 41
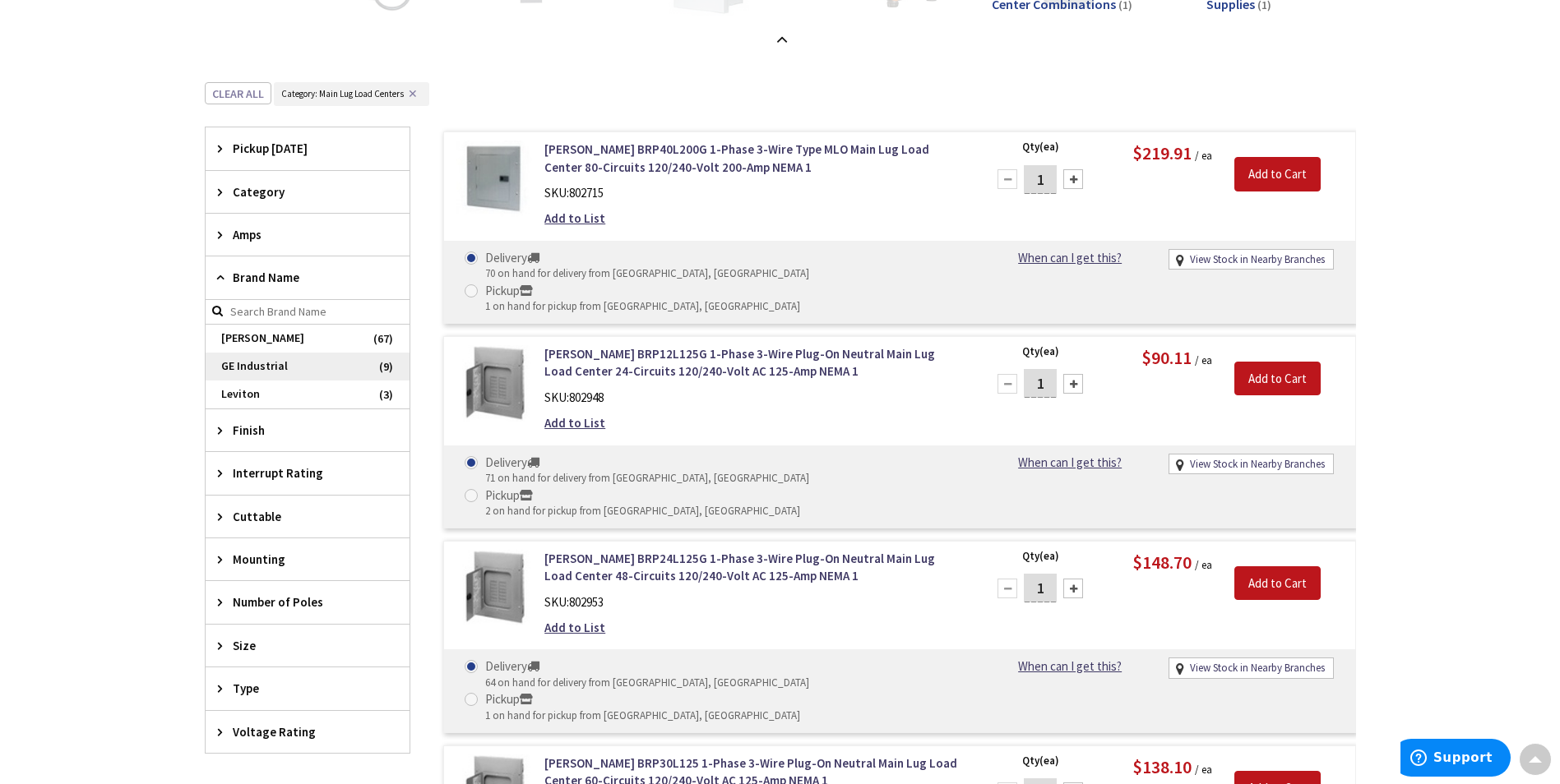
click at [268, 371] on span "GE Industrial" at bounding box center [307, 366] width 204 height 28
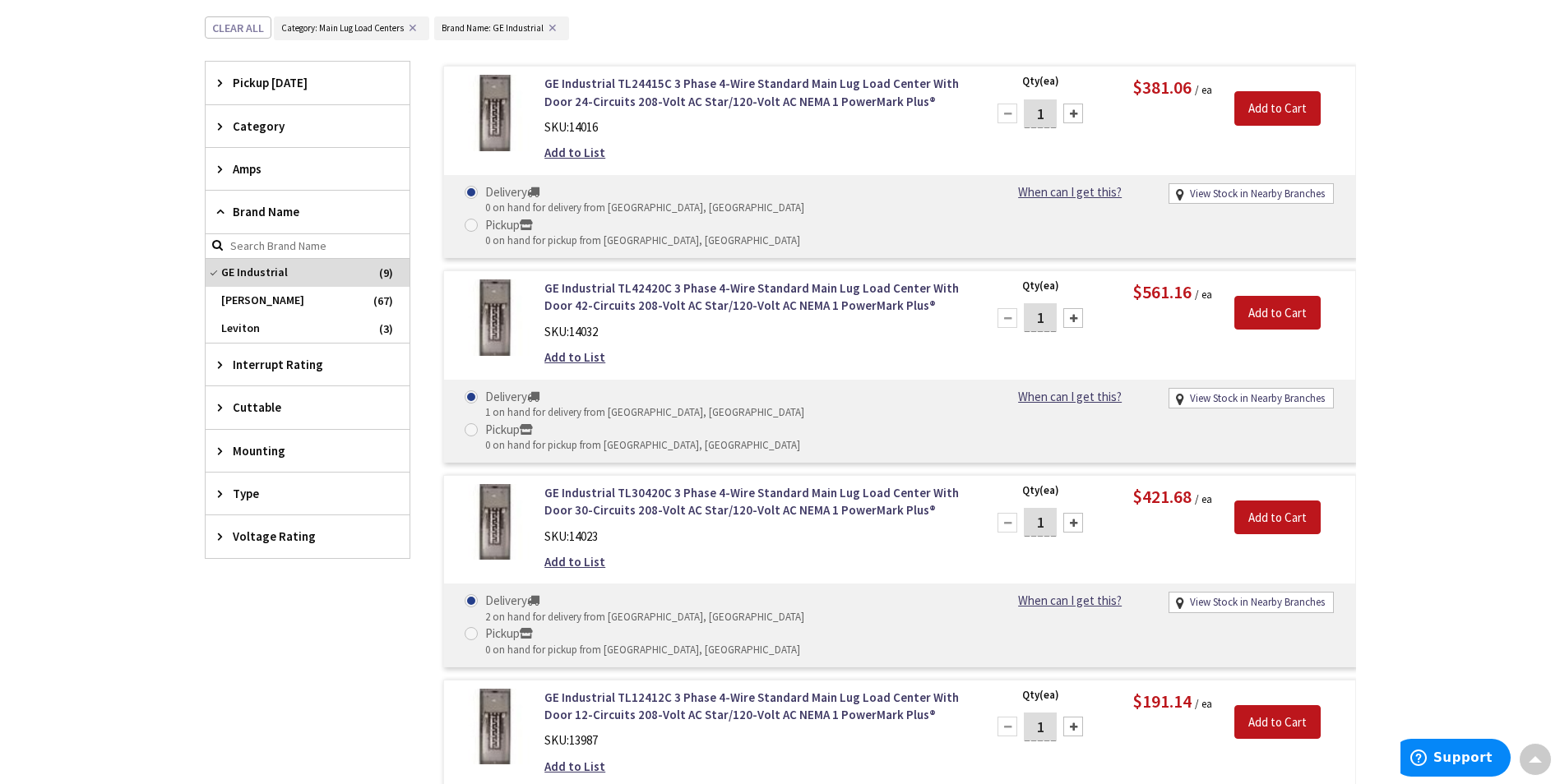
scroll to position [1035, 0]
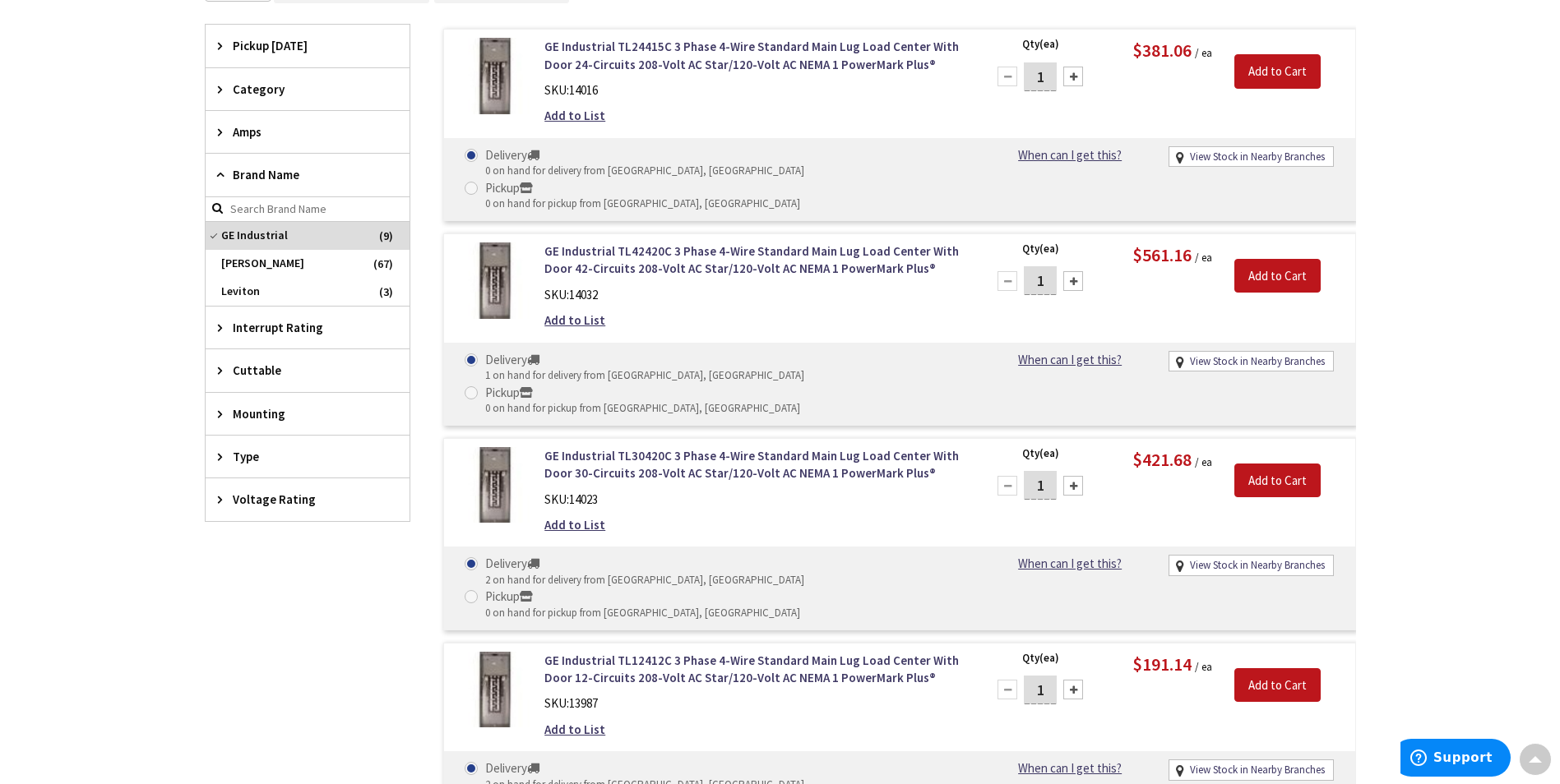
click at [234, 127] on span "Amps" at bounding box center [299, 132] width 134 height 18
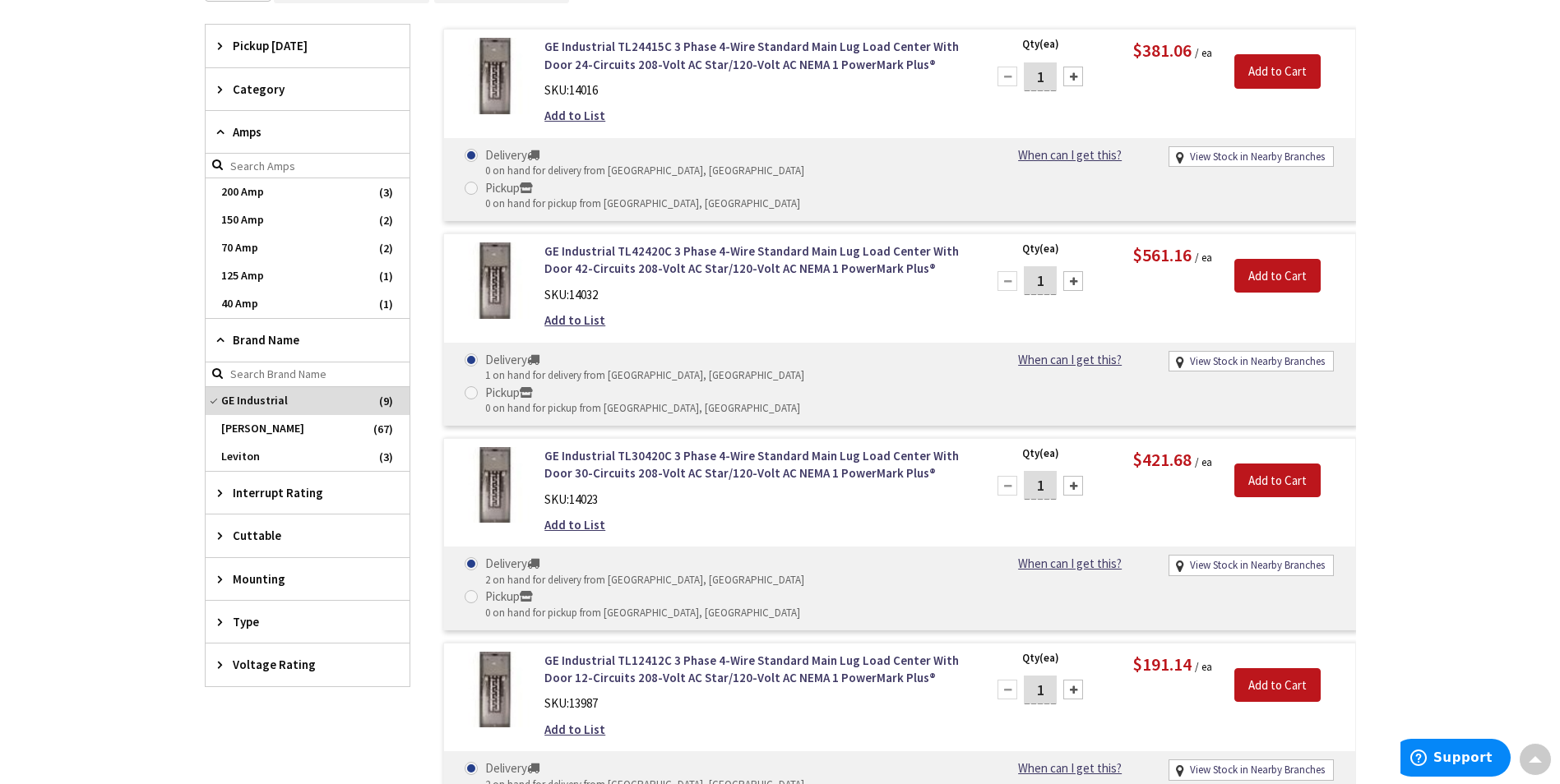
click at [92, 379] on div "Skip to Content Toggle Nav Search 2 2 2 items Cart My Cart" at bounding box center [780, 753] width 1560 height 3509
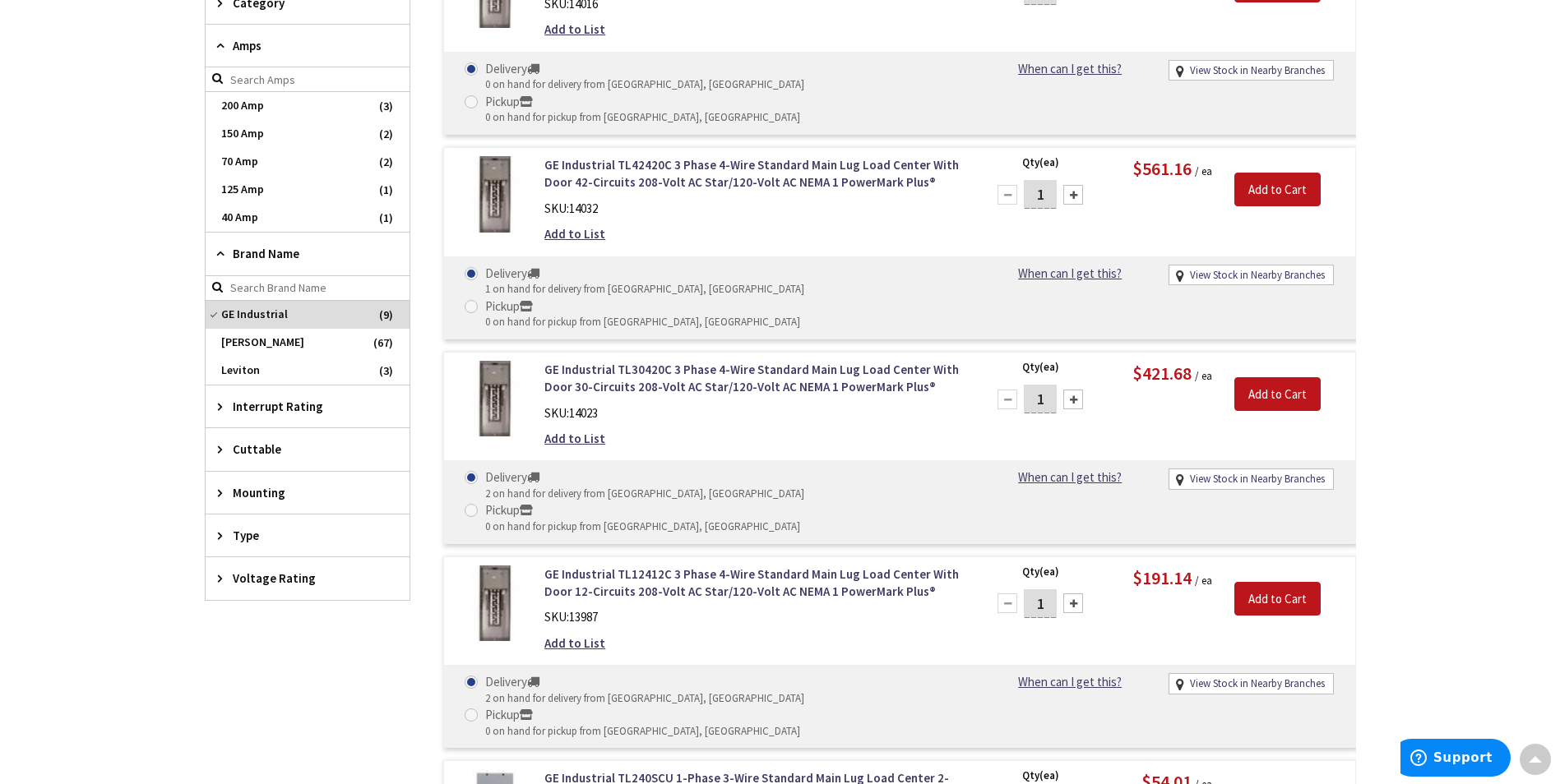
scroll to position [1117, 0]
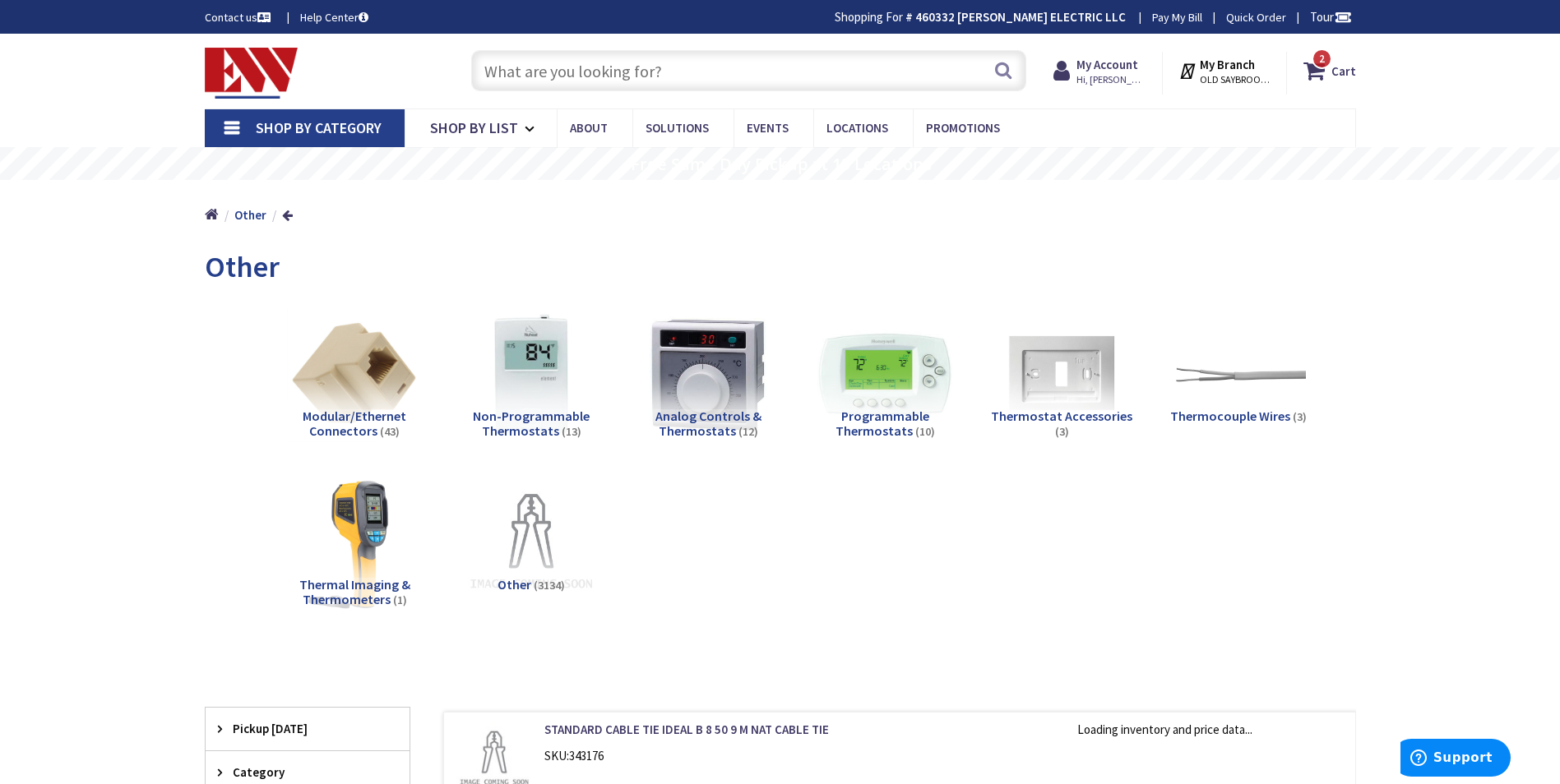
click at [518, 56] on input "text" at bounding box center [748, 71] width 555 height 41
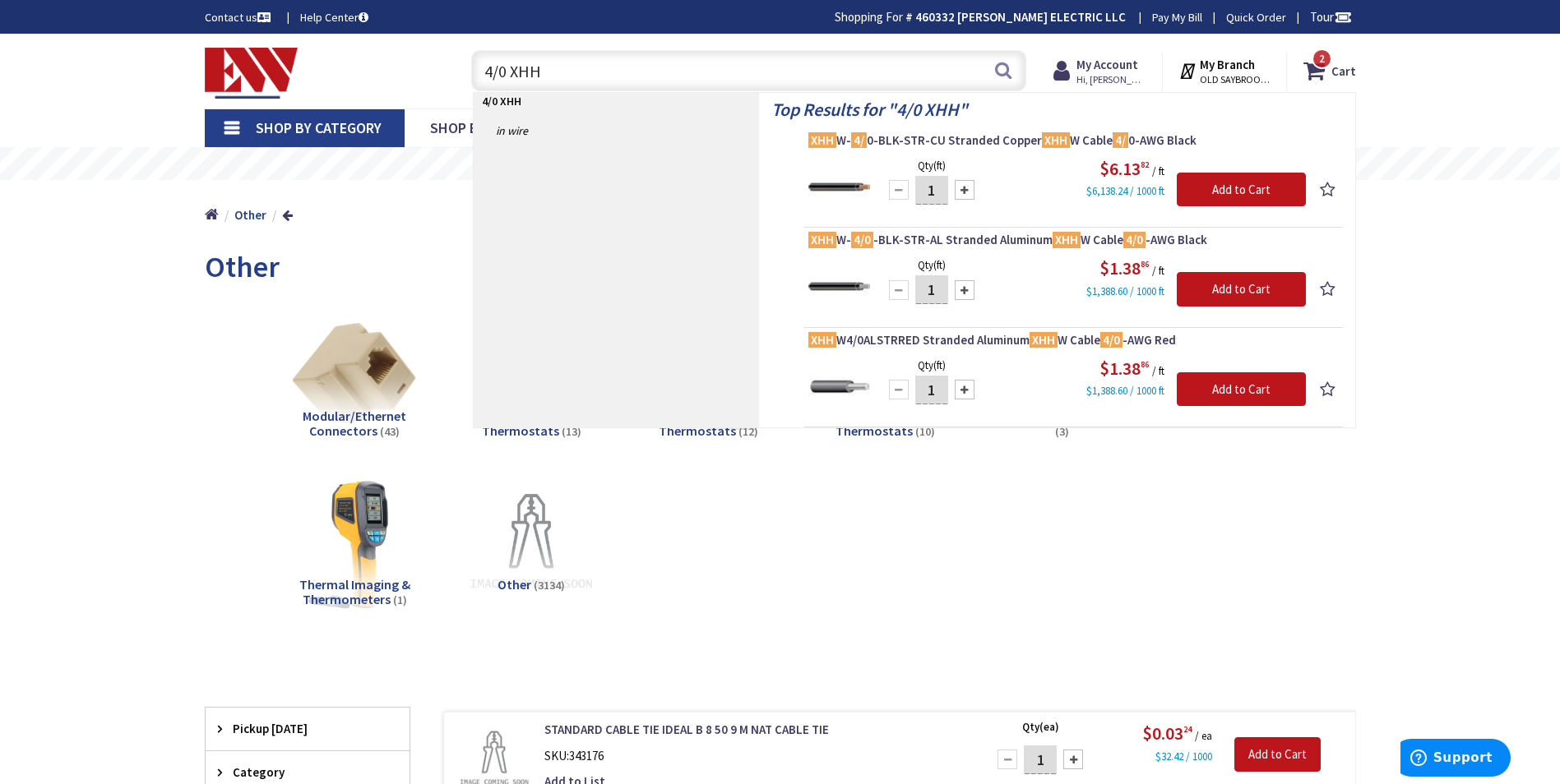
type input "4/0 XHH"
drag, startPoint x: 560, startPoint y: 69, endPoint x: 420, endPoint y: 69, distance: 140.0
click at [433, 69] on div "Toggle Nav 4/0 XHH 4/0 XHH Search 2 2 2 items Cart My Cart" at bounding box center [780, 71] width 1176 height 55
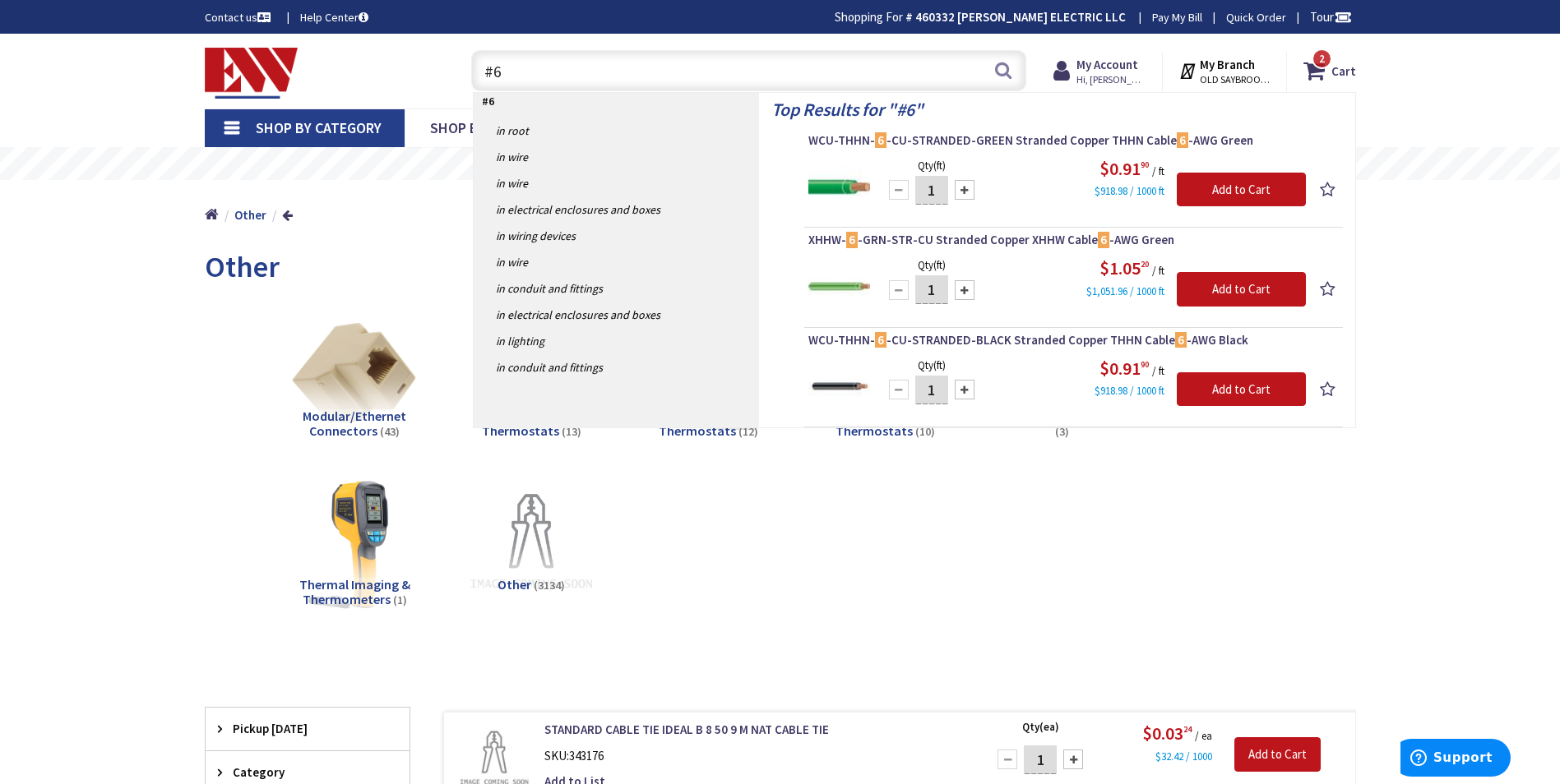
click at [541, 62] on input "#6" at bounding box center [748, 71] width 555 height 41
click at [541, 61] on input "#6" at bounding box center [748, 71] width 555 height 41
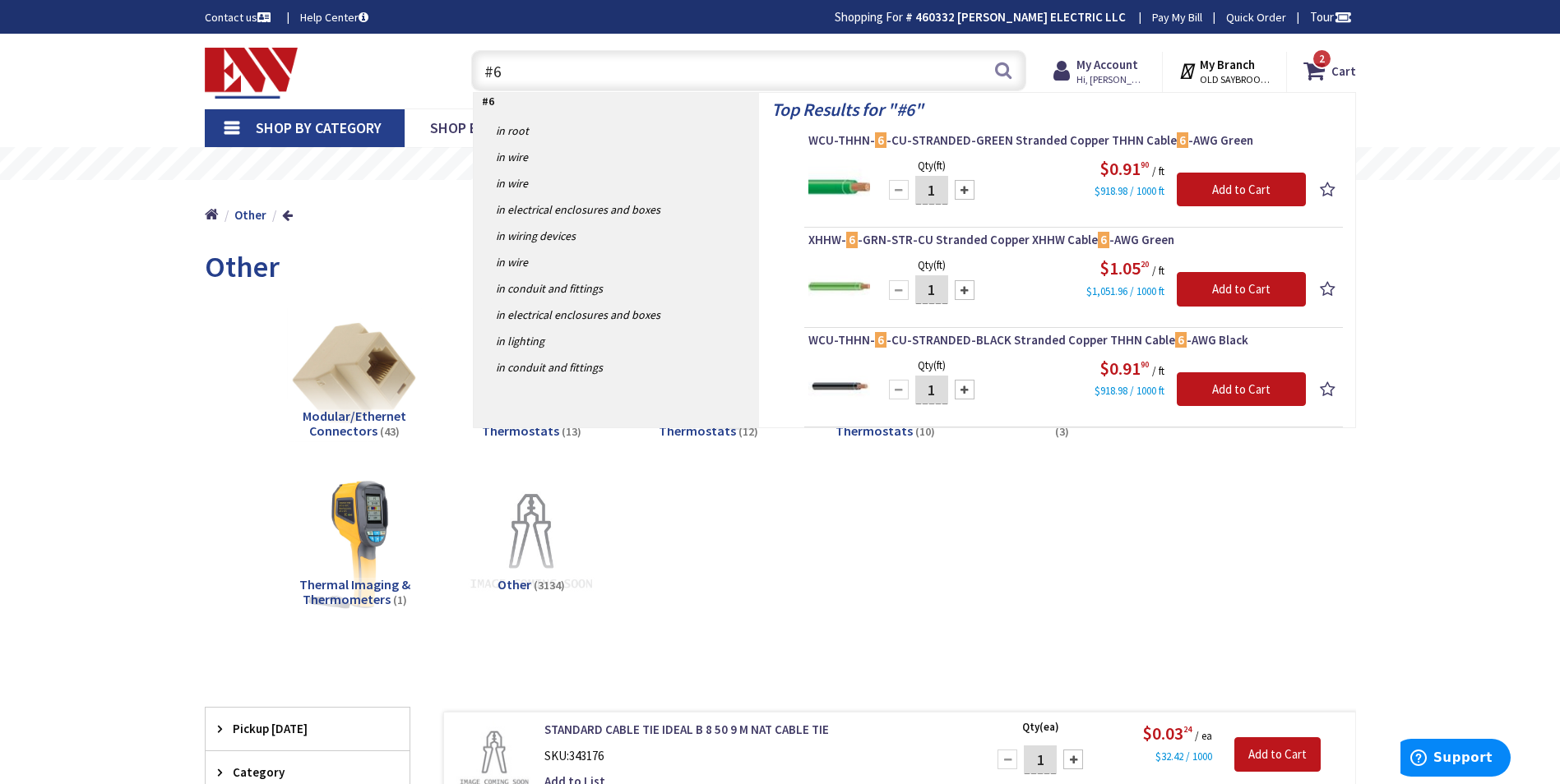
click at [541, 61] on input "#6" at bounding box center [748, 71] width 555 height 41
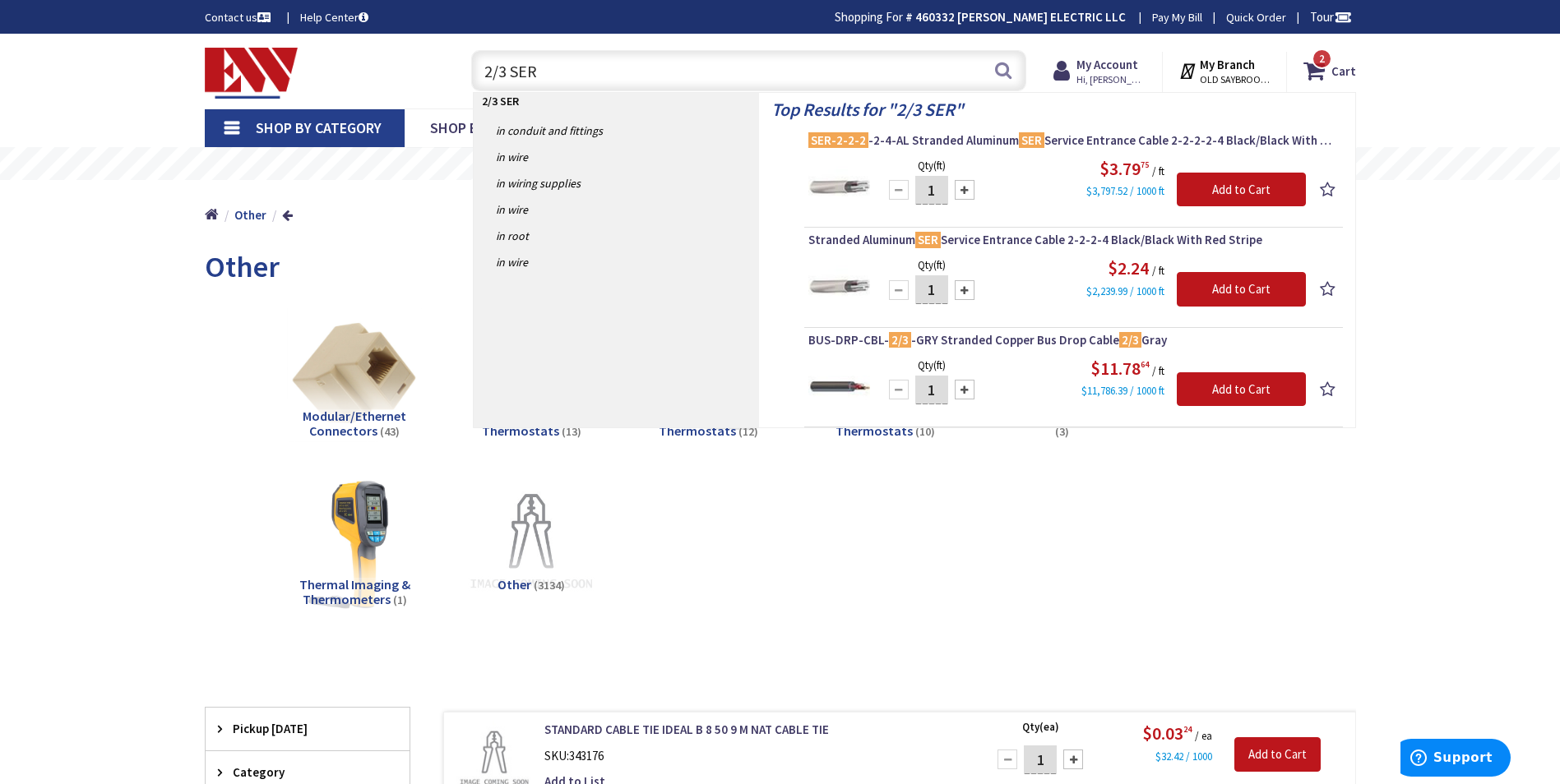
type input "2/3 SER"
click at [568, 62] on input "2/3 SER" at bounding box center [748, 71] width 555 height 41
click at [567, 64] on input "2/3 SER" at bounding box center [748, 71] width 555 height 41
click at [567, 65] on input "2/3 SER" at bounding box center [748, 71] width 555 height 41
click at [565, 65] on input "2/3 SER" at bounding box center [748, 71] width 555 height 41
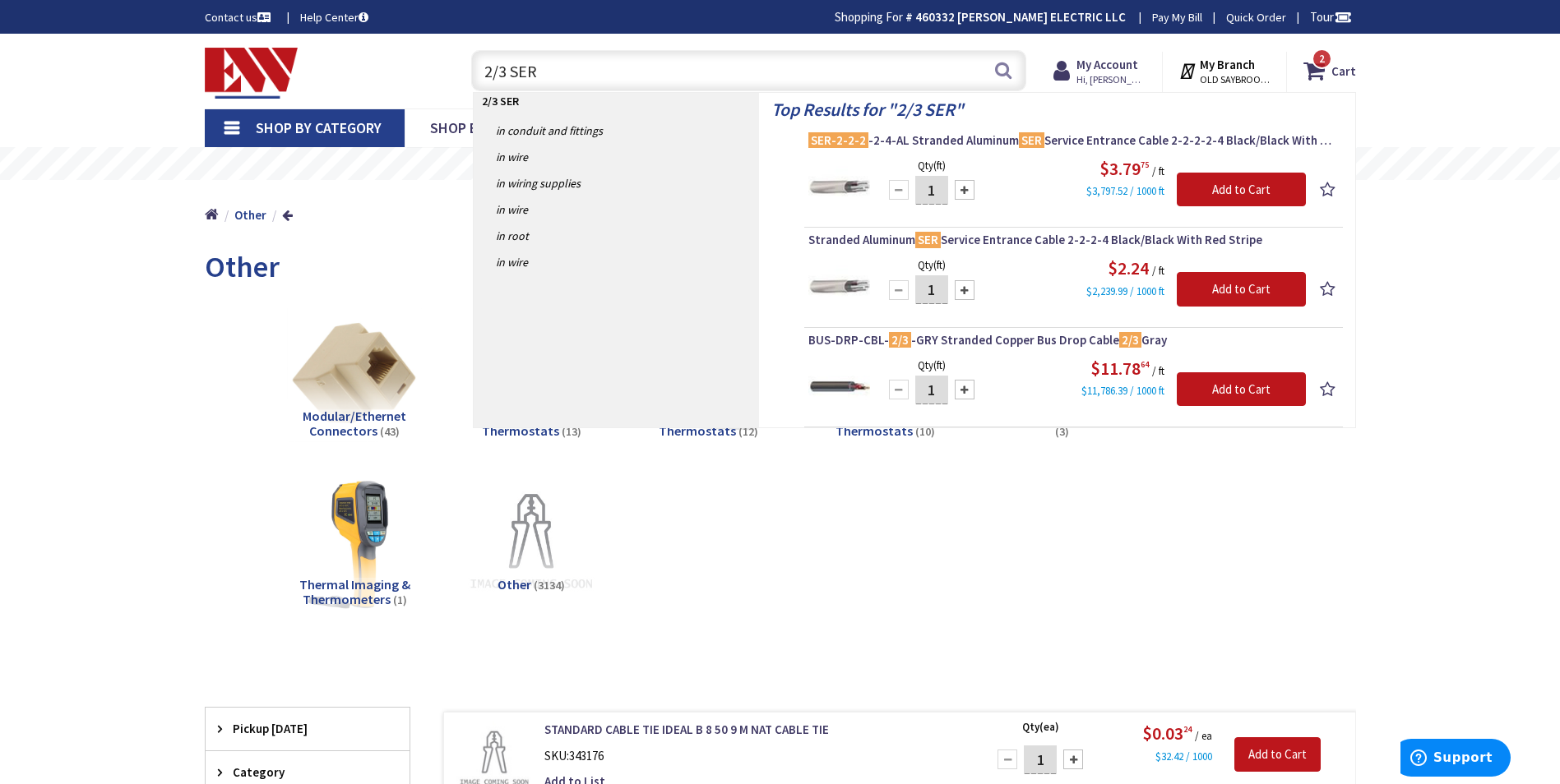
click at [565, 65] on input "2/3 SER" at bounding box center [748, 71] width 555 height 41
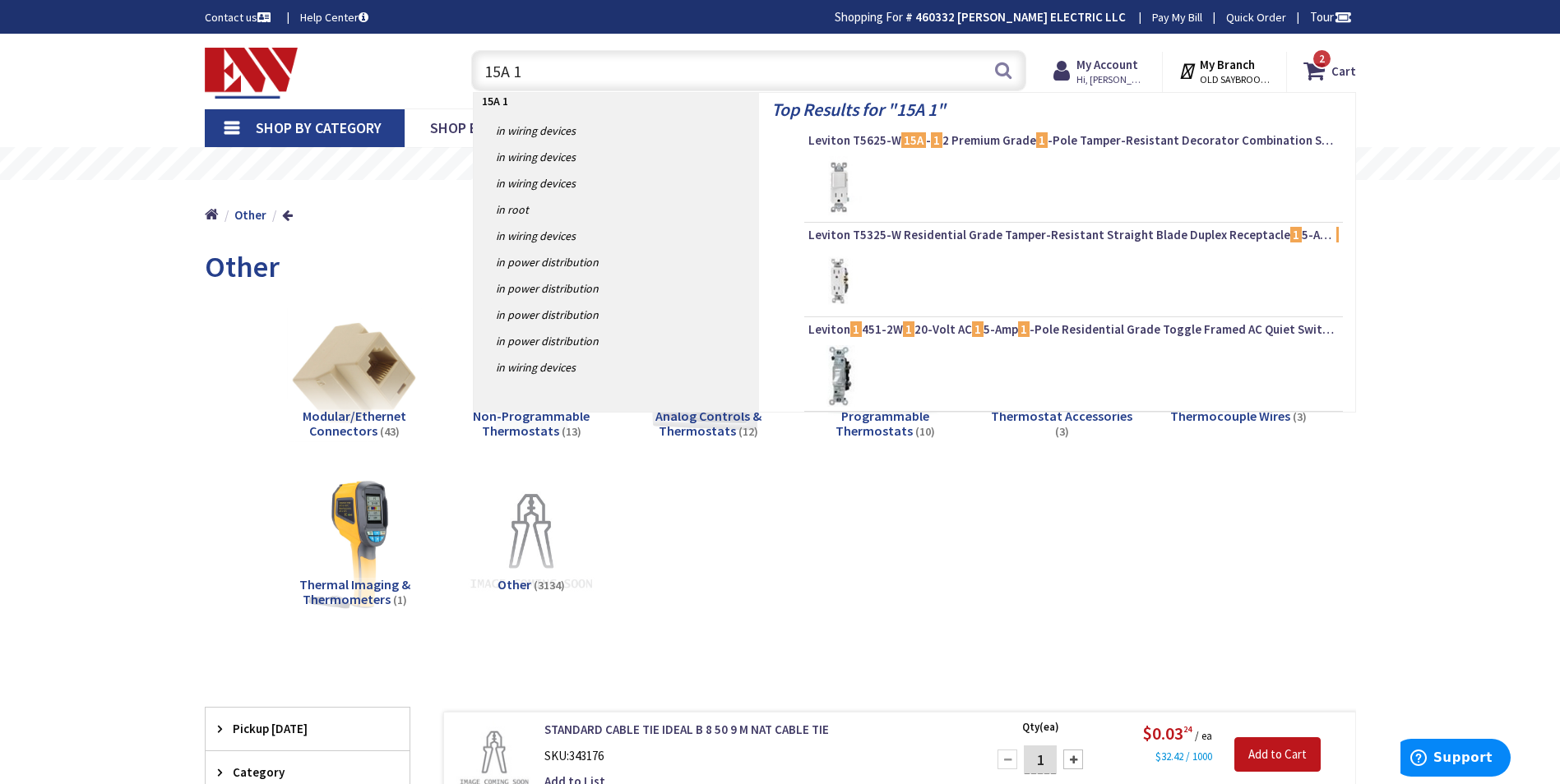
type input "15A 1P"
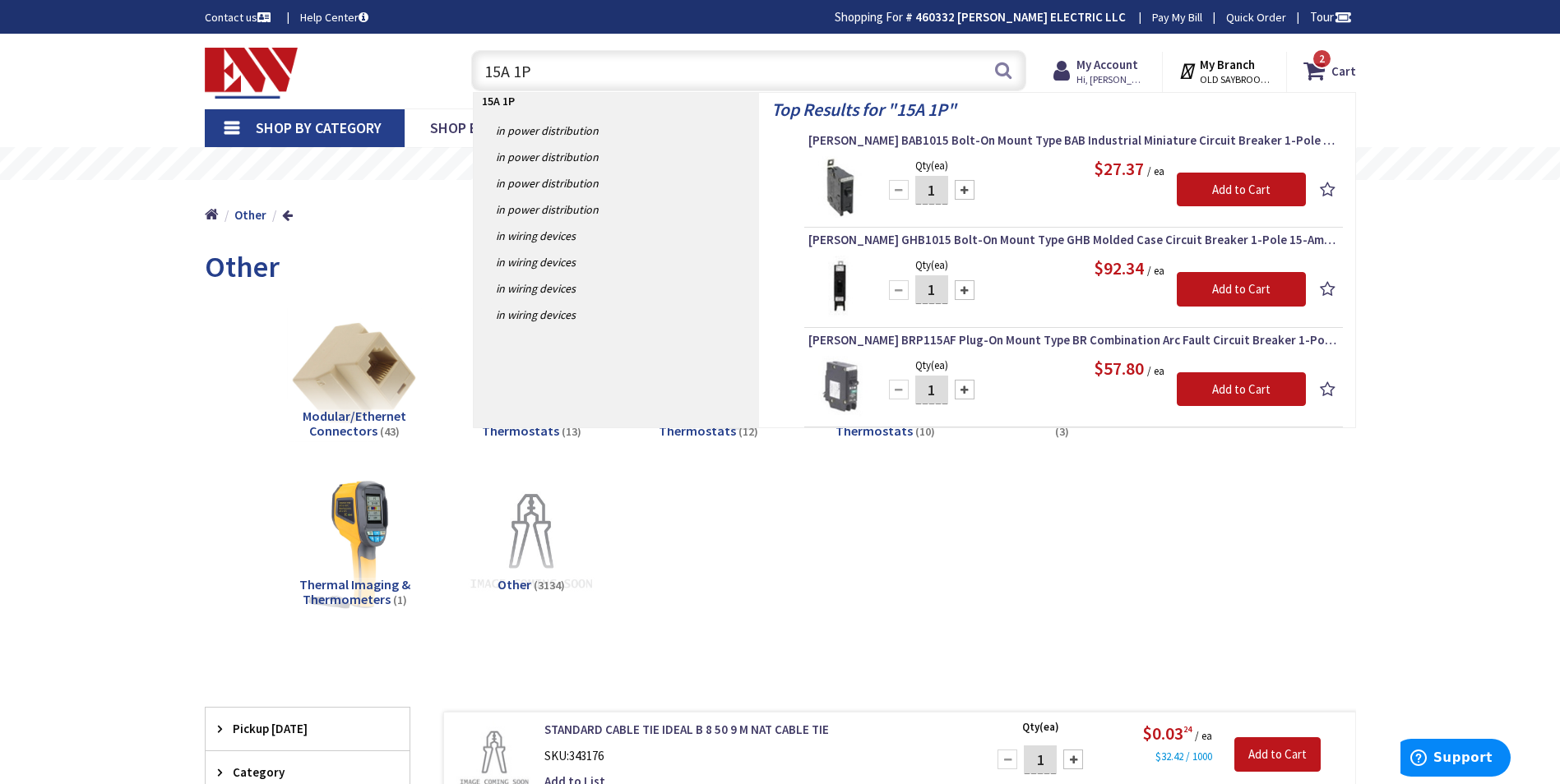
drag, startPoint x: 585, startPoint y: 73, endPoint x: 461, endPoint y: 61, distance: 124.6
click at [462, 61] on div "15A 1P 15A 1P Search 2" at bounding box center [745, 70] width 588 height 53
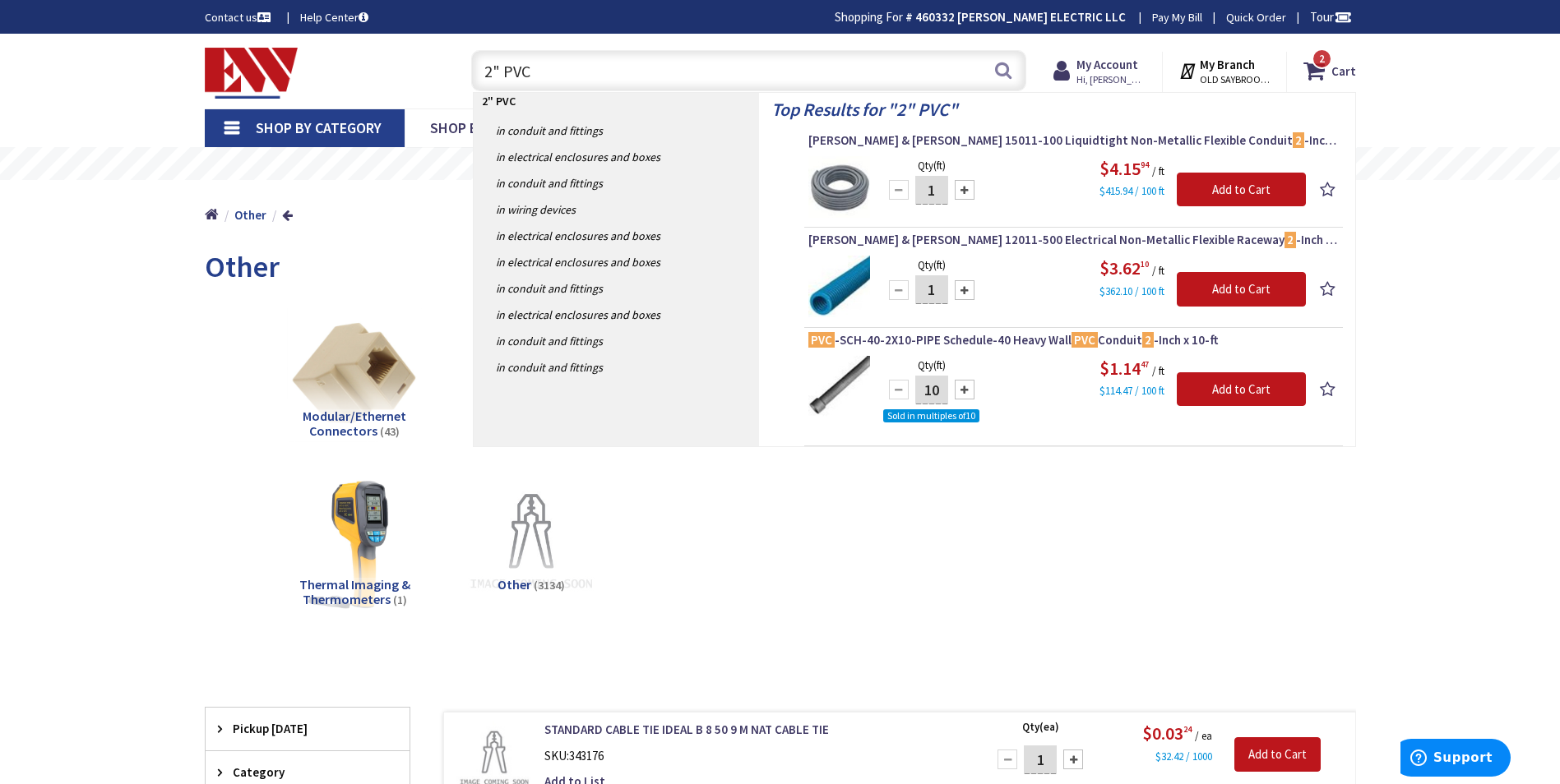
click at [487, 86] on input "2" PVC" at bounding box center [748, 71] width 555 height 41
click at [490, 79] on input "2" PVC" at bounding box center [748, 71] width 555 height 41
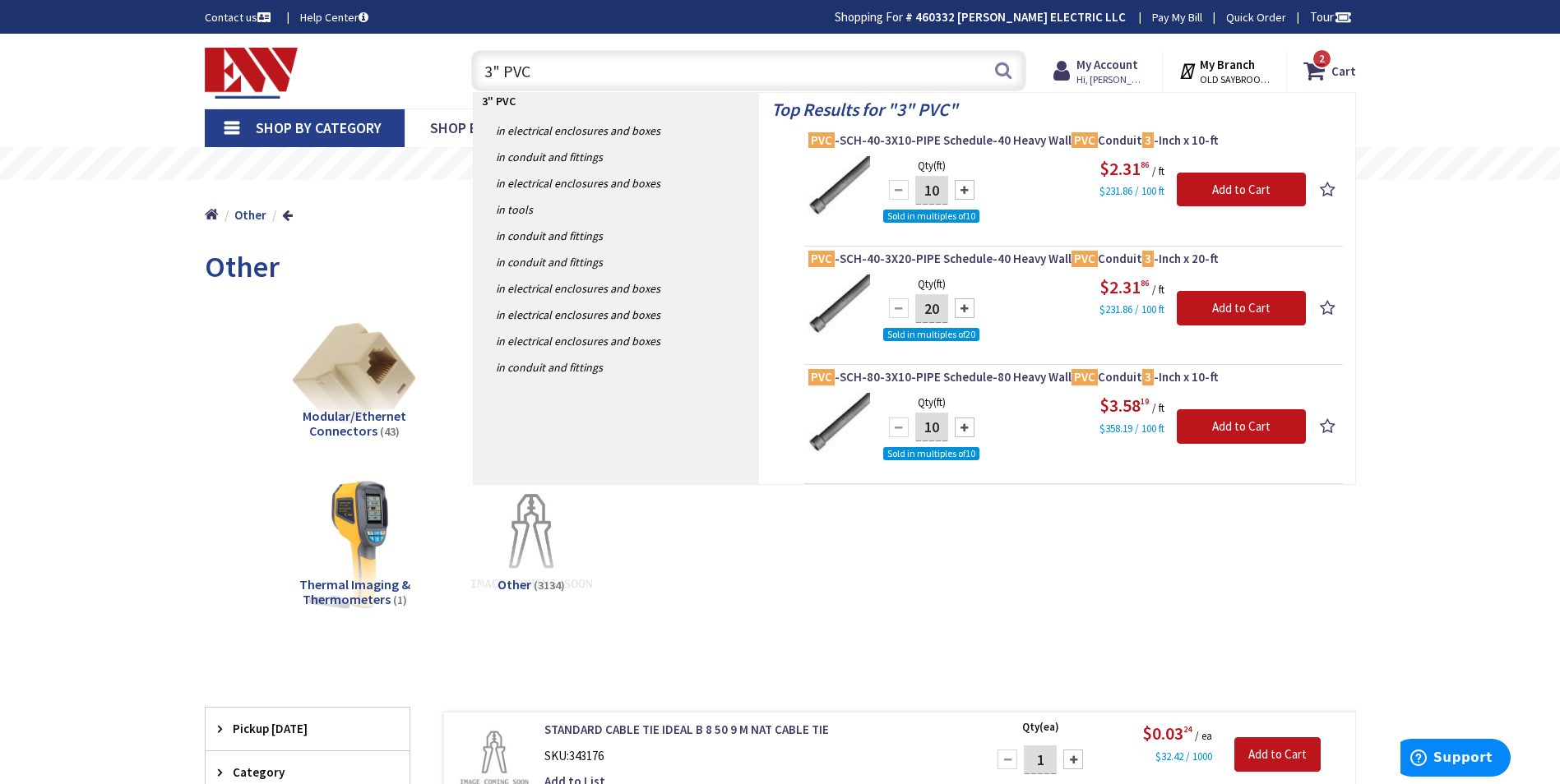
type input "3" PVC"
click at [971, 138] on span "PVC -SCH-40-3X10-PIPE Schedule-40 Heavy Wall PVC Conduit 3 -Inch x 10-ft" at bounding box center [1073, 140] width 530 height 17
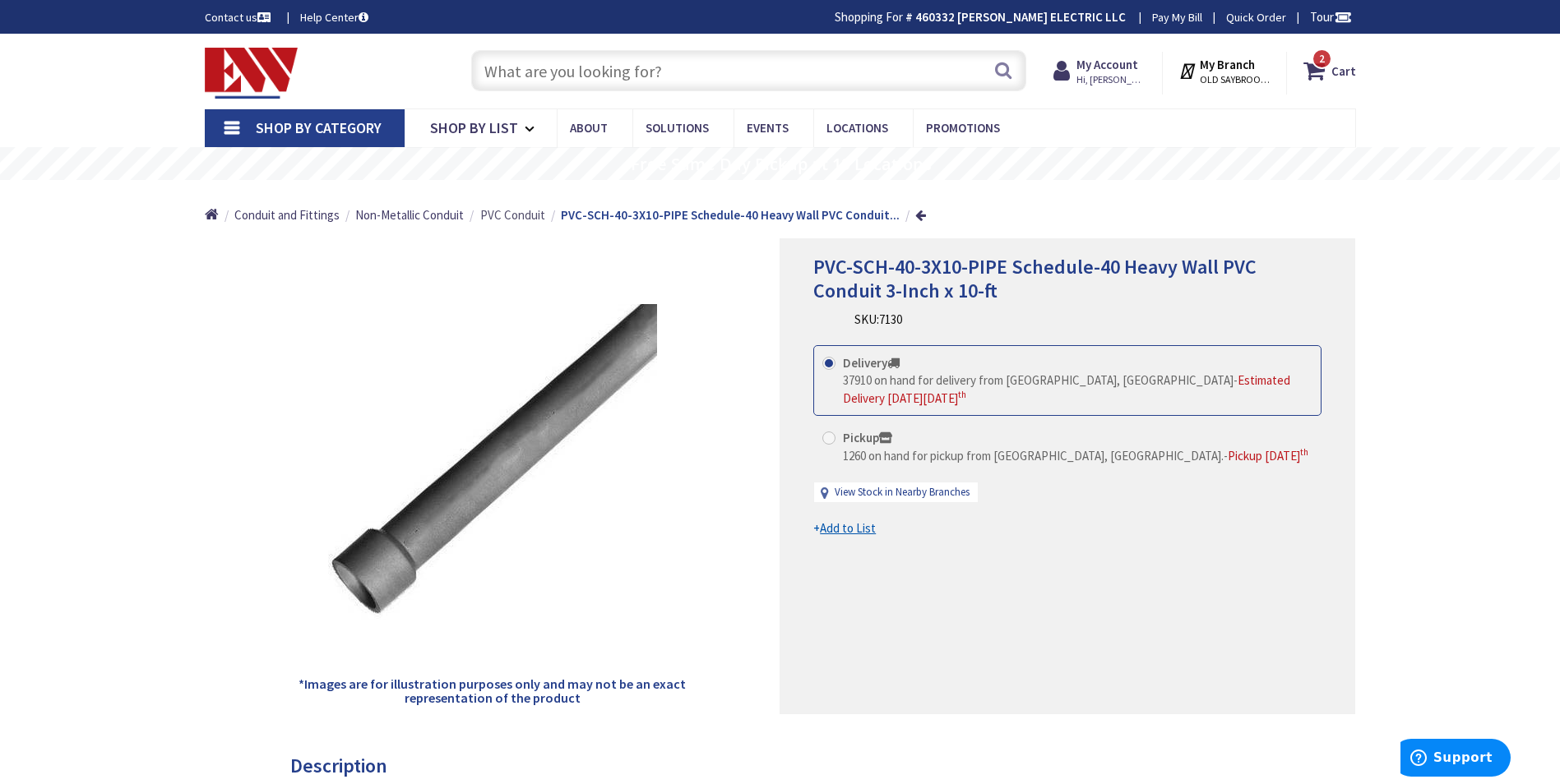
click at [528, 211] on span "PVC Conduit" at bounding box center [513, 215] width 65 height 16
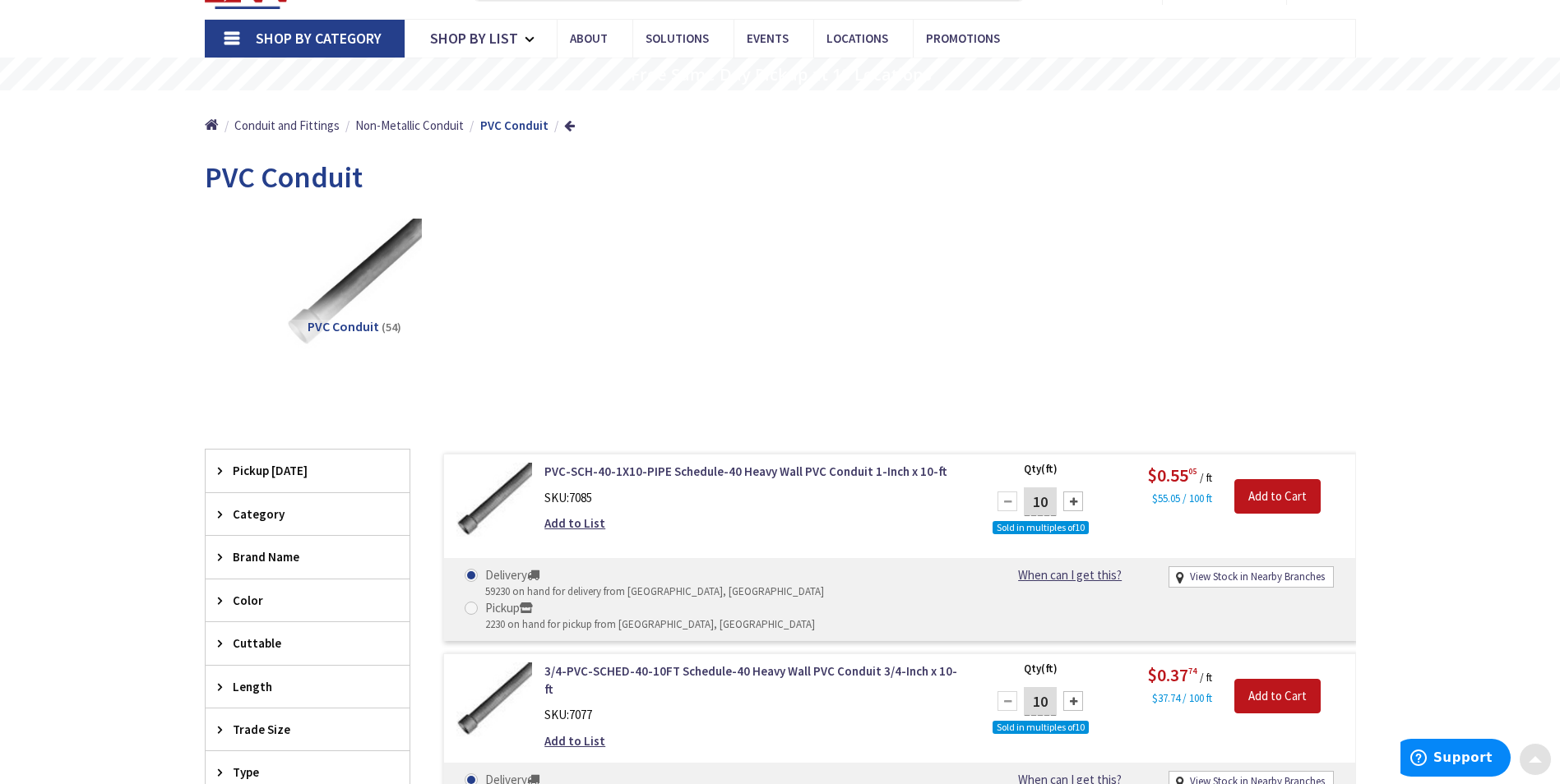
scroll to position [164, 0]
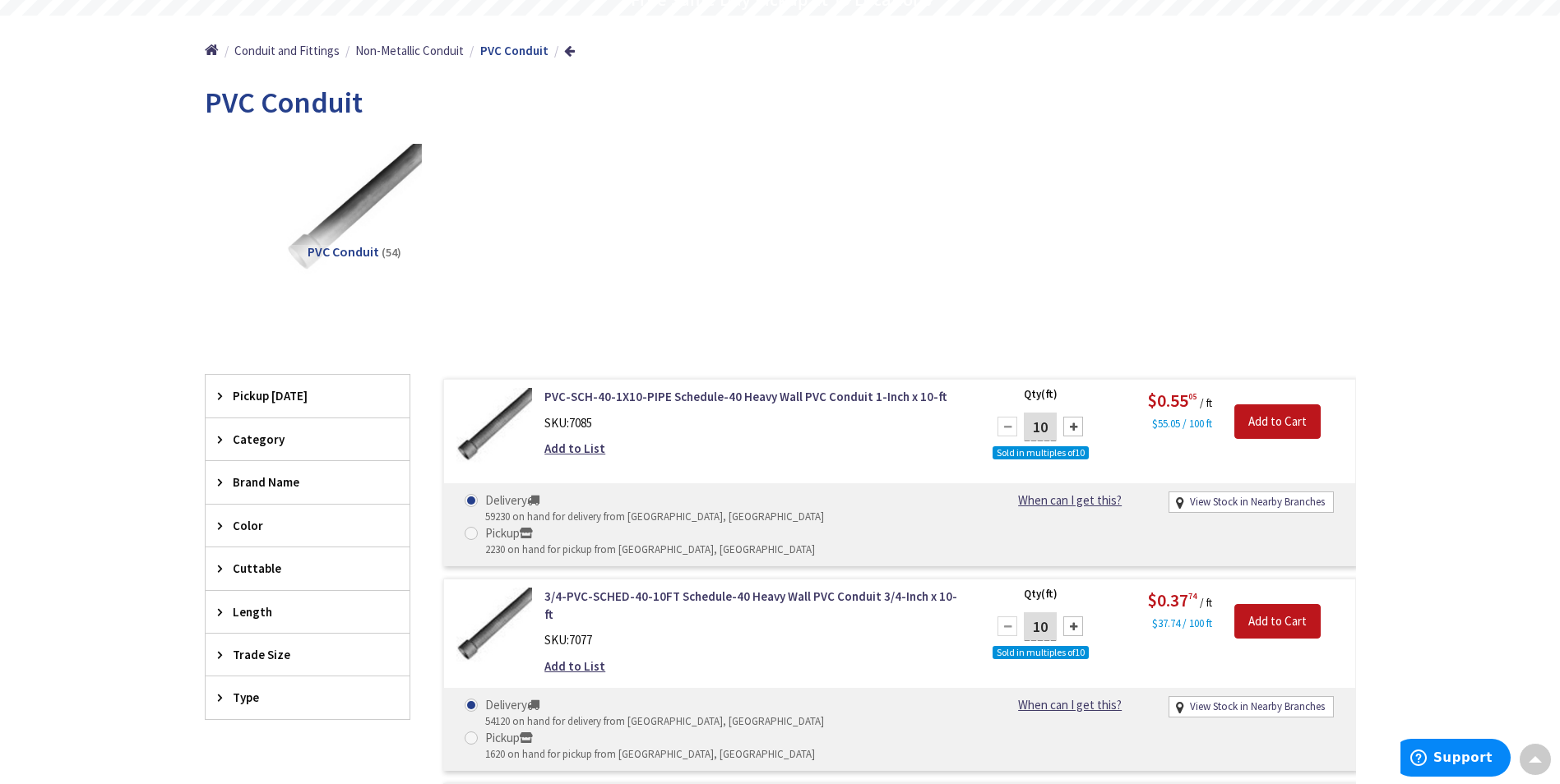
click at [248, 655] on span "Trade Size" at bounding box center [299, 655] width 134 height 18
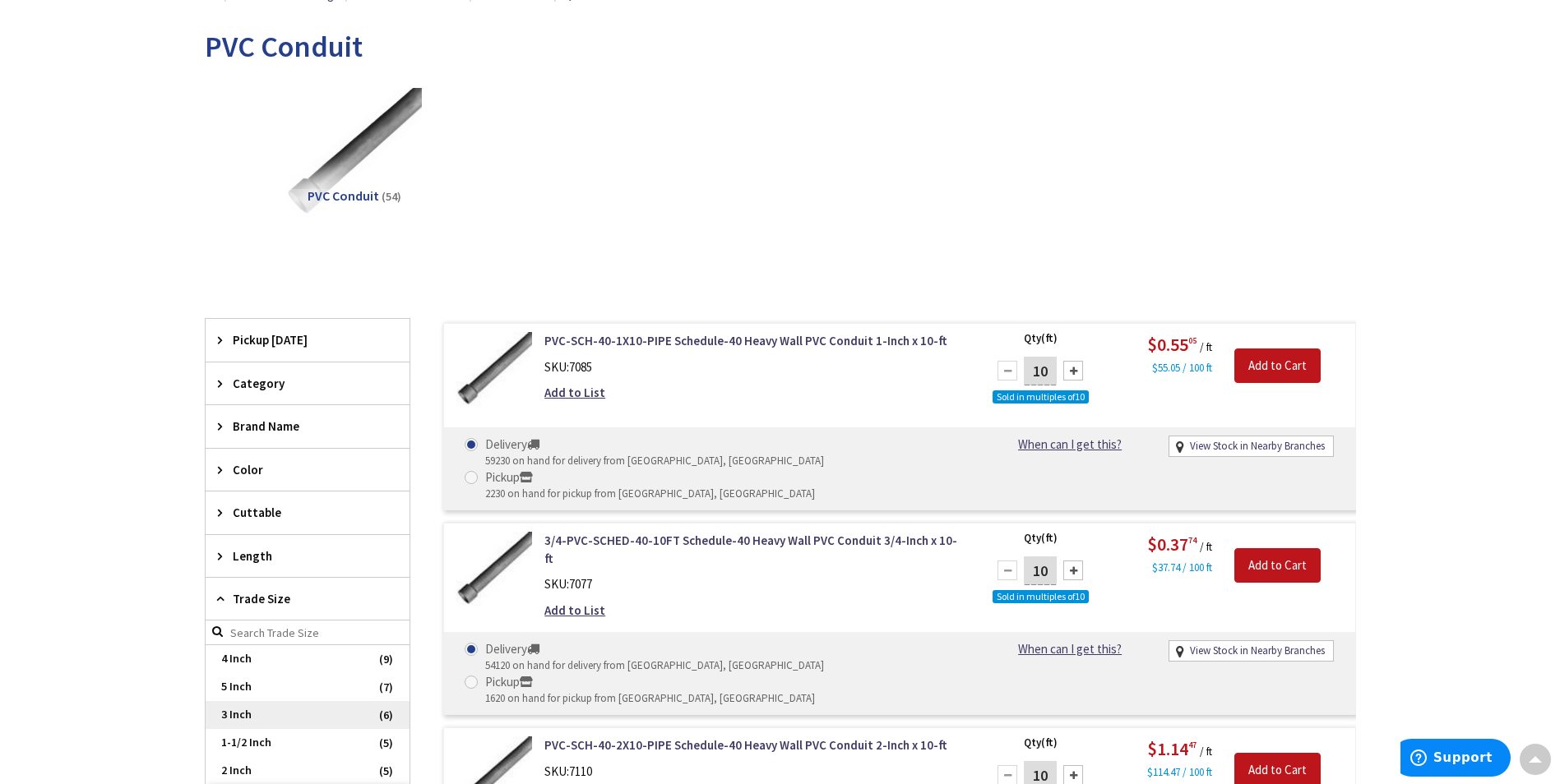
scroll to position [246, 0]
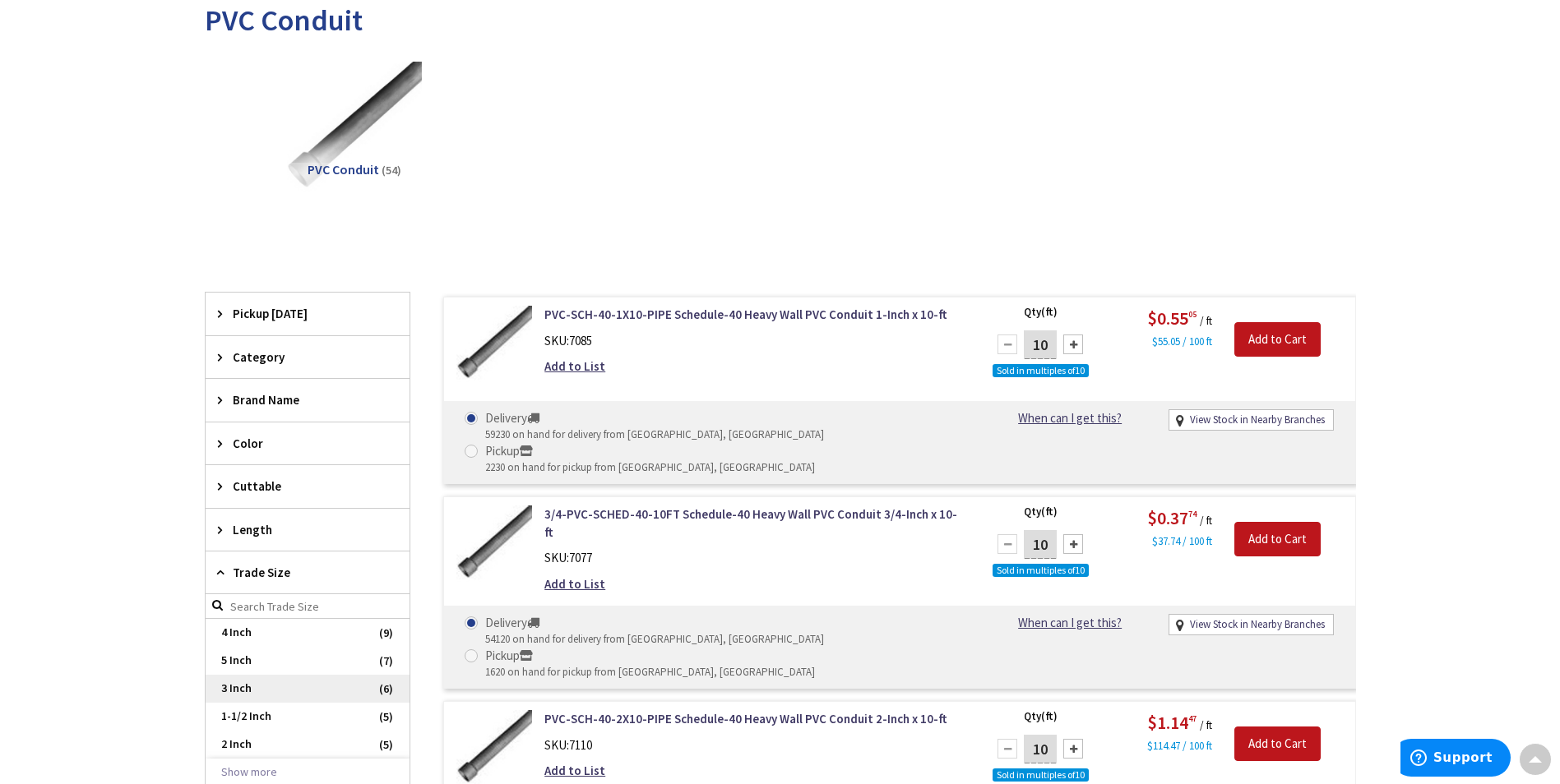
click at [271, 689] on span "3 Inch" at bounding box center [307, 689] width 204 height 28
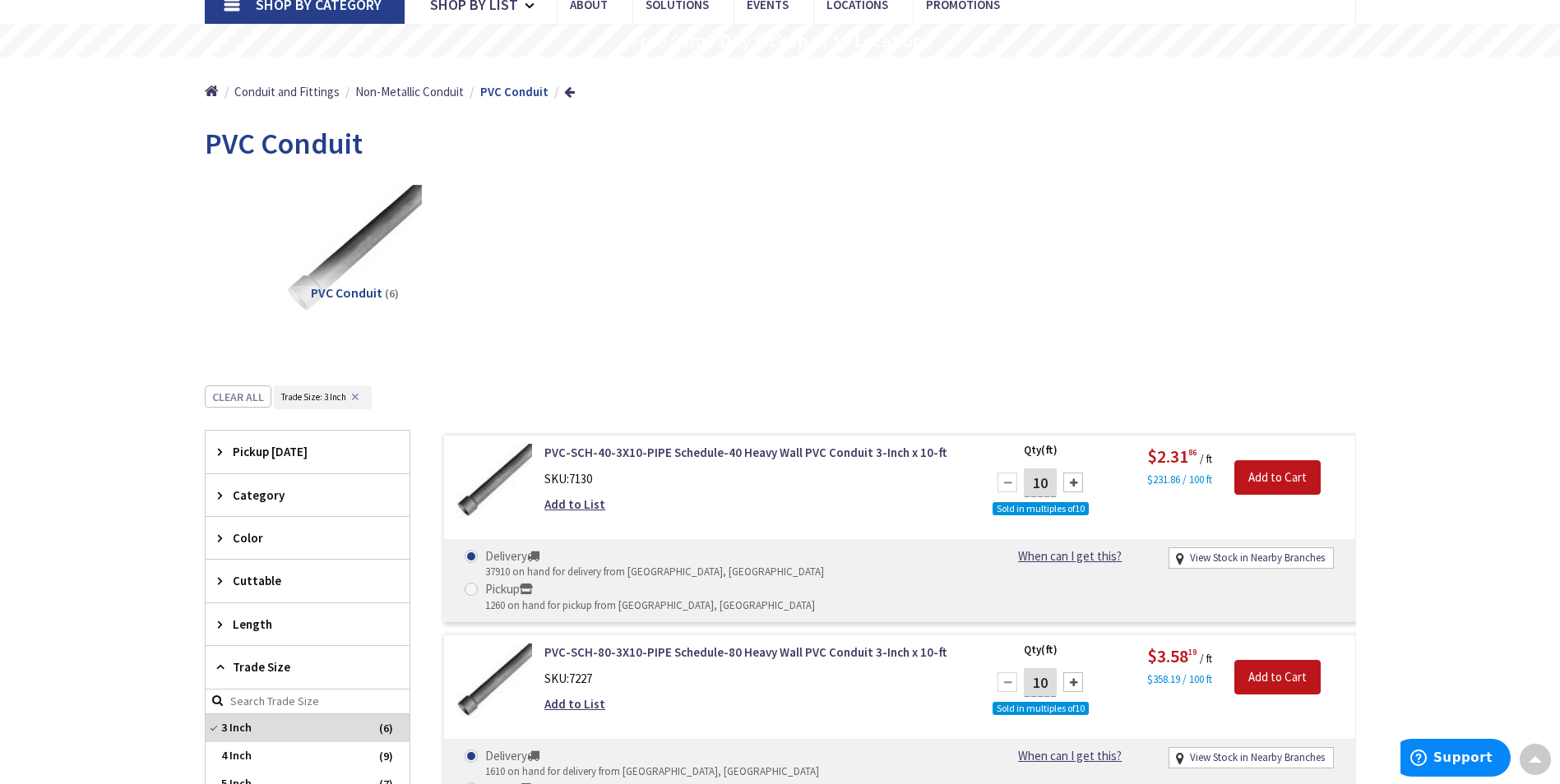
scroll to position [0, 0]
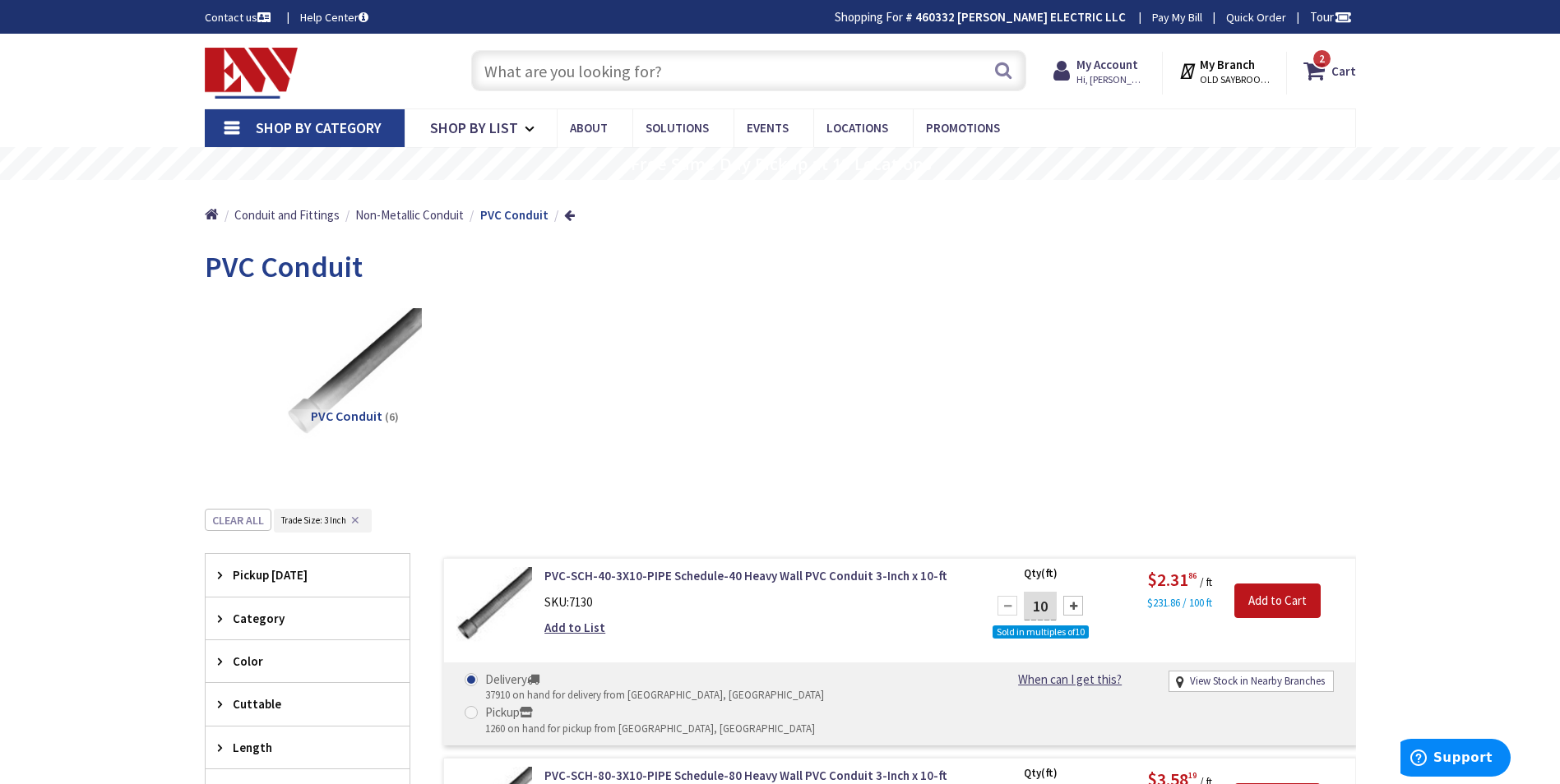
click at [631, 69] on input "text" at bounding box center [748, 71] width 555 height 41
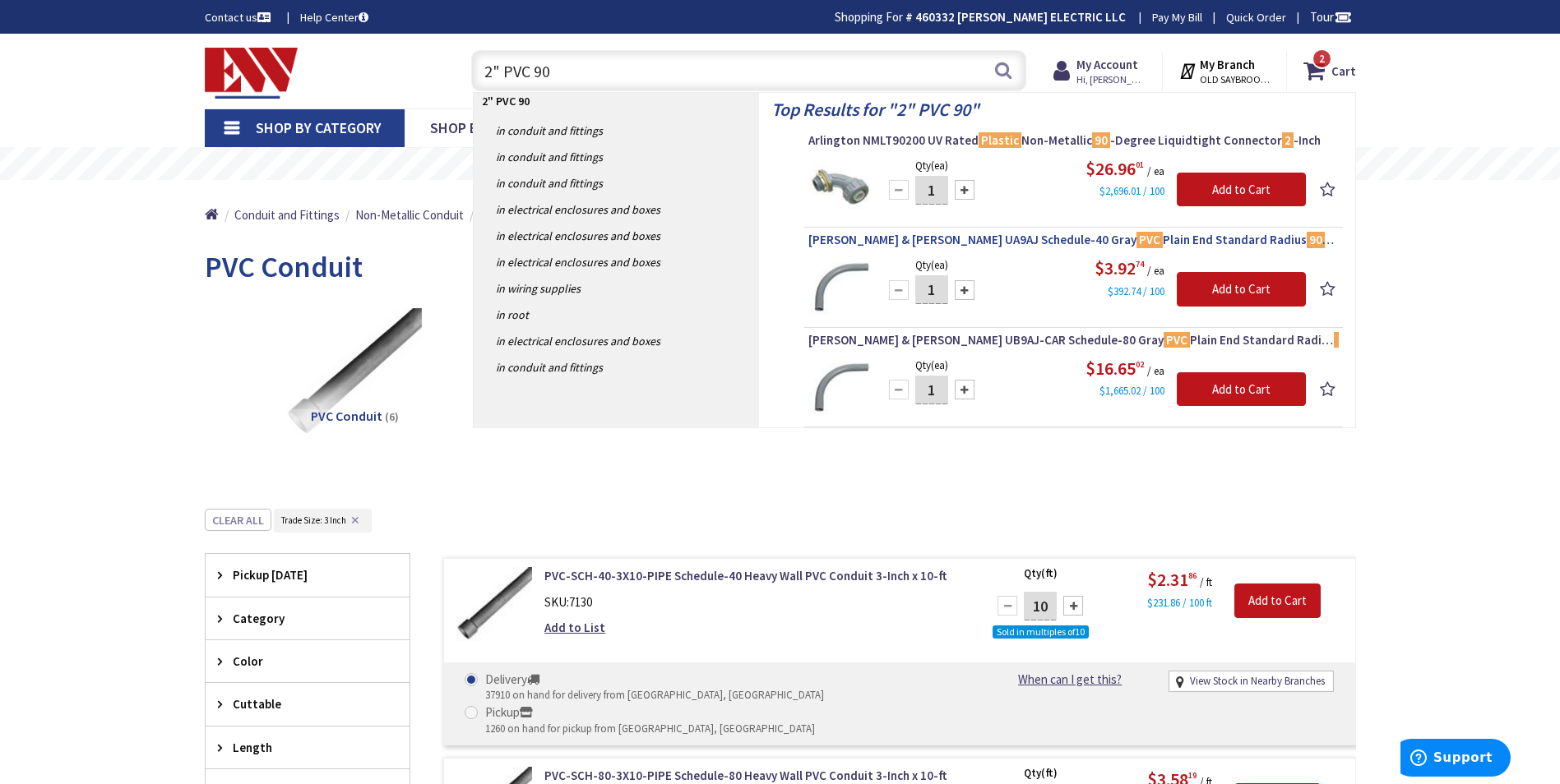
type input "2" PVC 90"
click at [987, 238] on span "[PERSON_NAME] & [PERSON_NAME] UA9AJ Schedule-40 Gray PVC Plain End Standard Rad…" at bounding box center [1073, 240] width 530 height 17
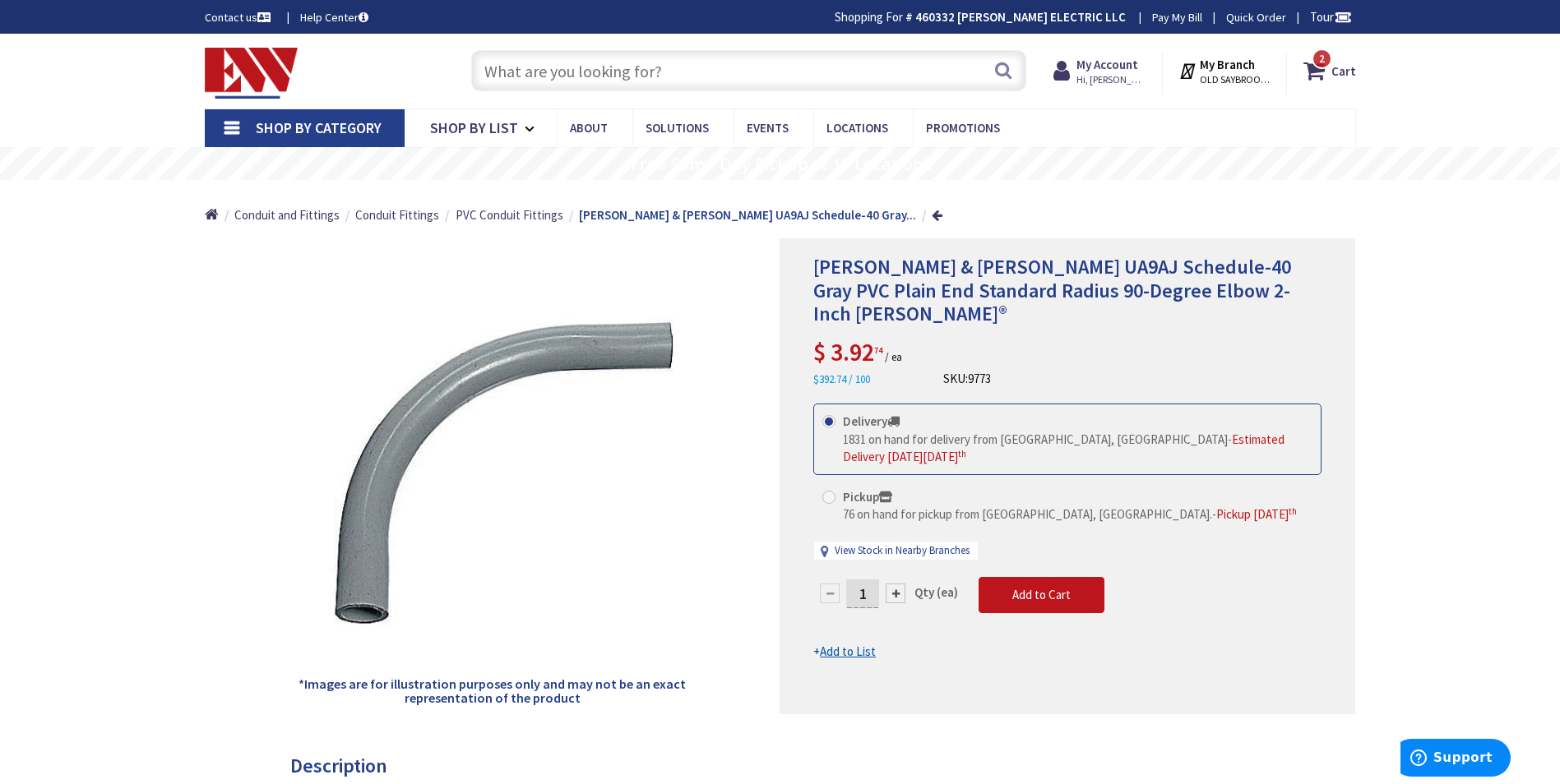
click at [588, 87] on input "text" at bounding box center [748, 71] width 555 height 41
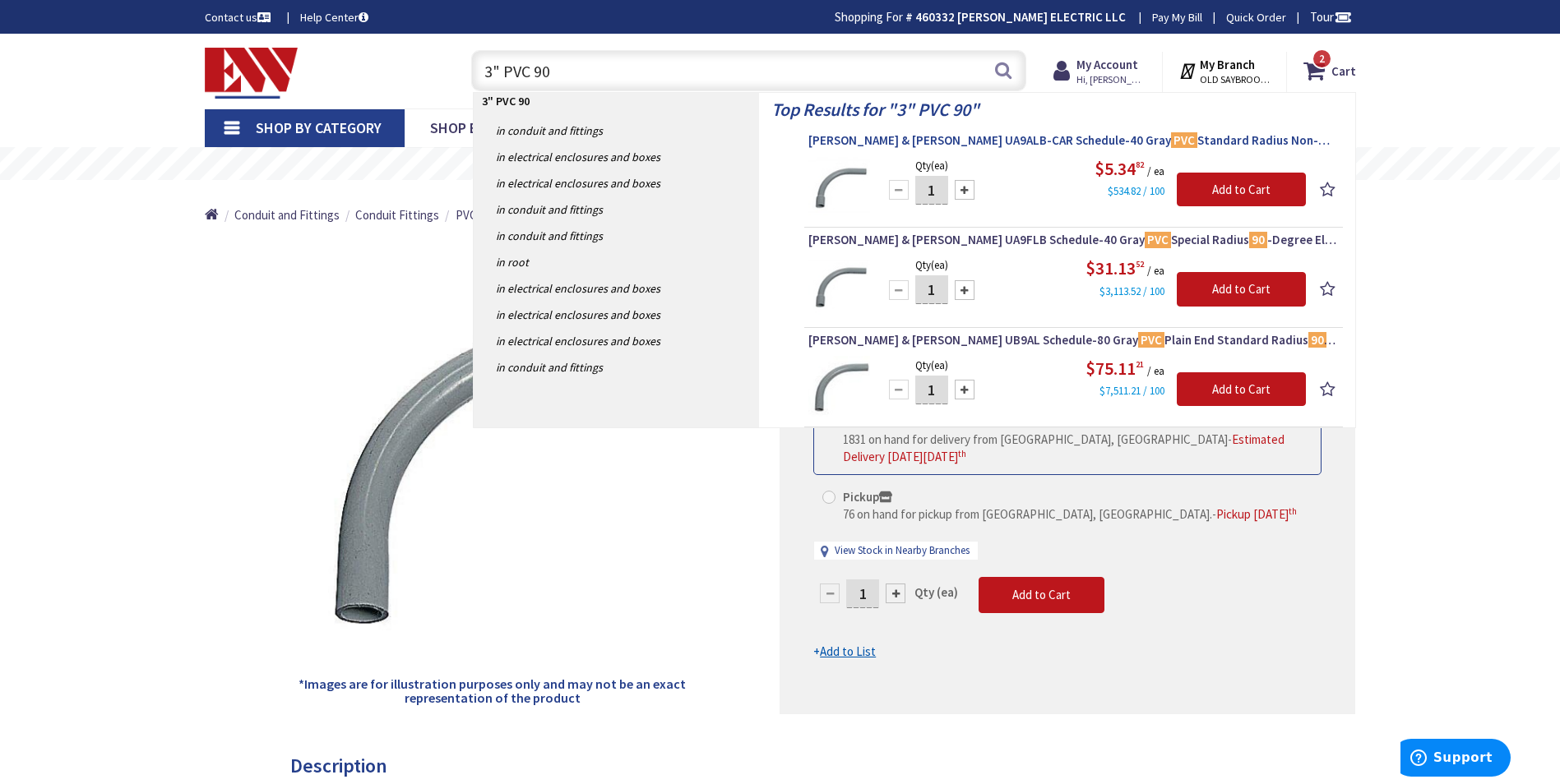
type input "3" PVC 90"
click at [927, 146] on span "Thomas & Betts UA9ALB-CAR Schedule-40 Gray PVC Standard Radius Non-Metallic 90 …" at bounding box center [1073, 140] width 530 height 17
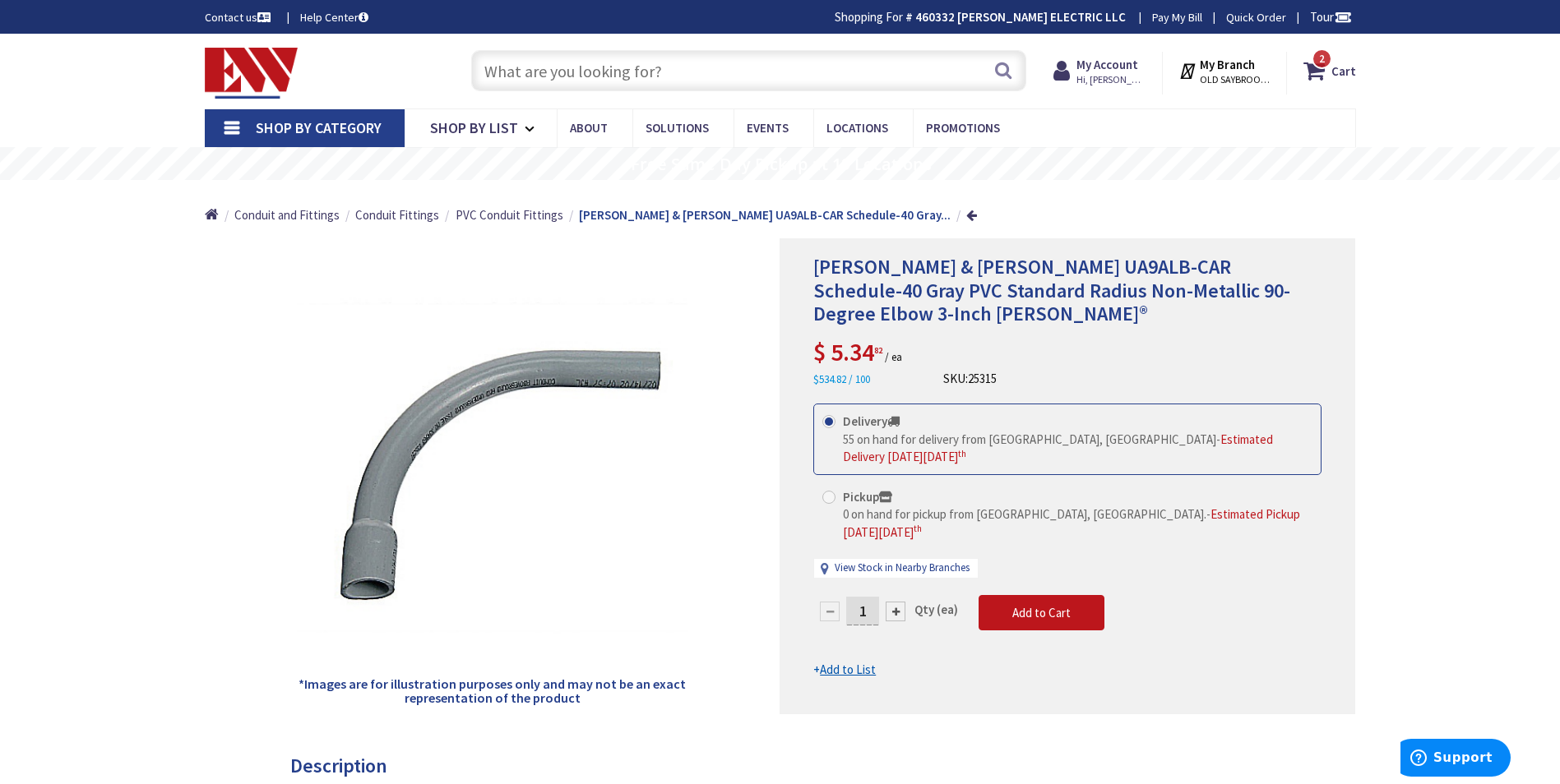
click at [594, 47] on div "Search" at bounding box center [745, 70] width 564 height 53
click at [597, 62] on input "text" at bounding box center [748, 71] width 555 height 41
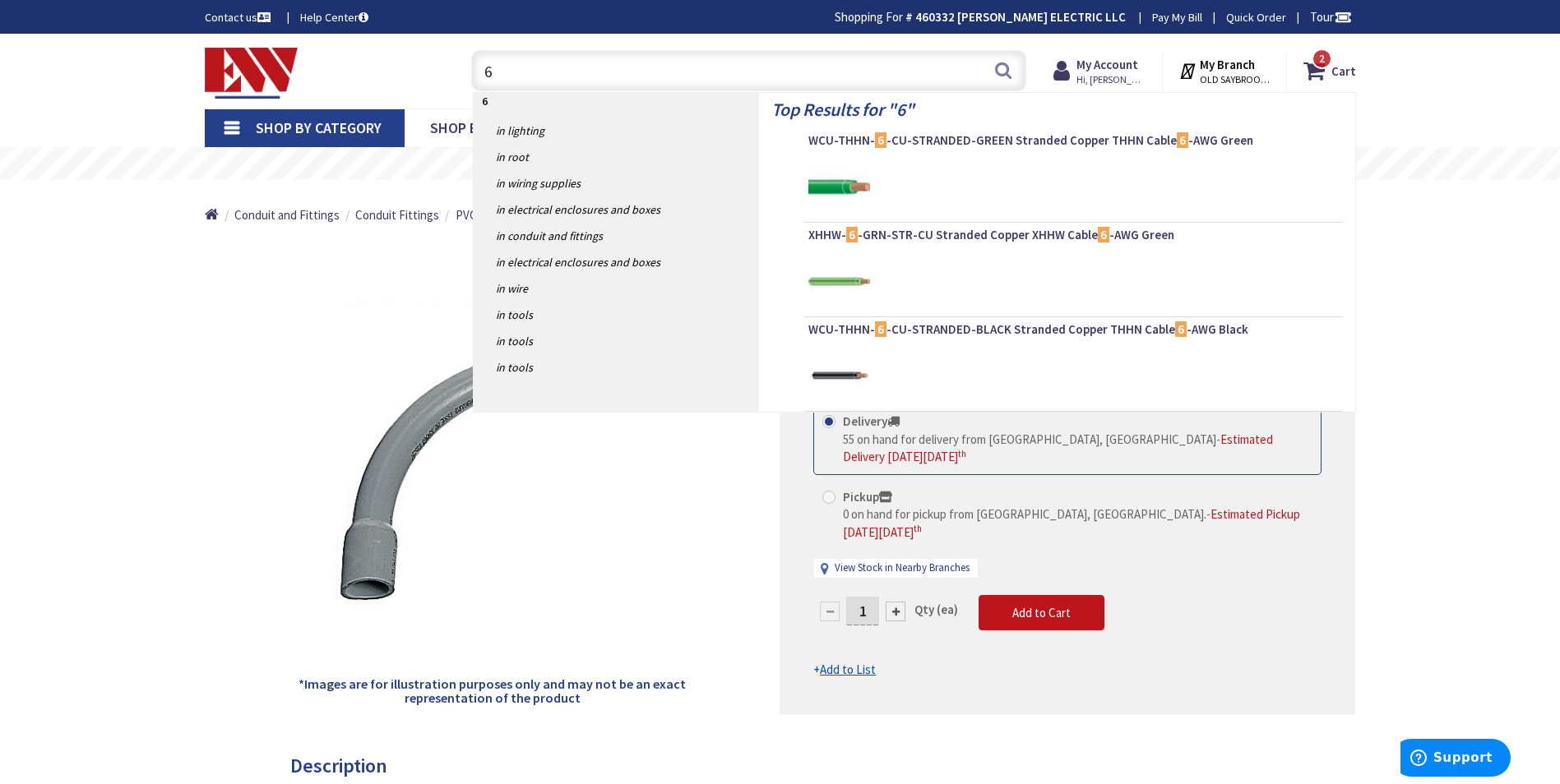
type input "6"
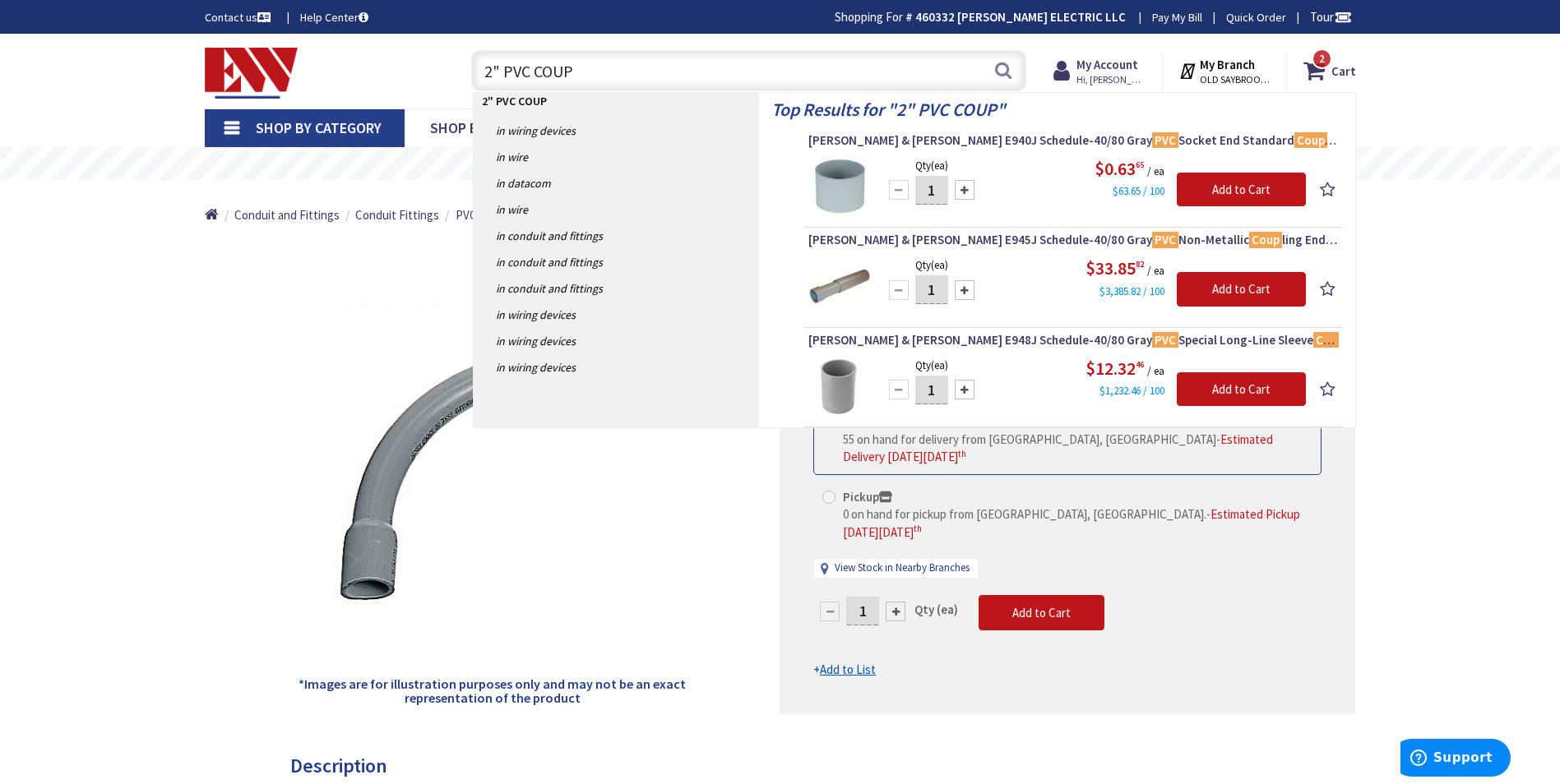
click at [496, 74] on input "2" PVC COUP" at bounding box center [748, 71] width 555 height 41
click at [492, 87] on input "2" PVC COUP" at bounding box center [748, 71] width 555 height 41
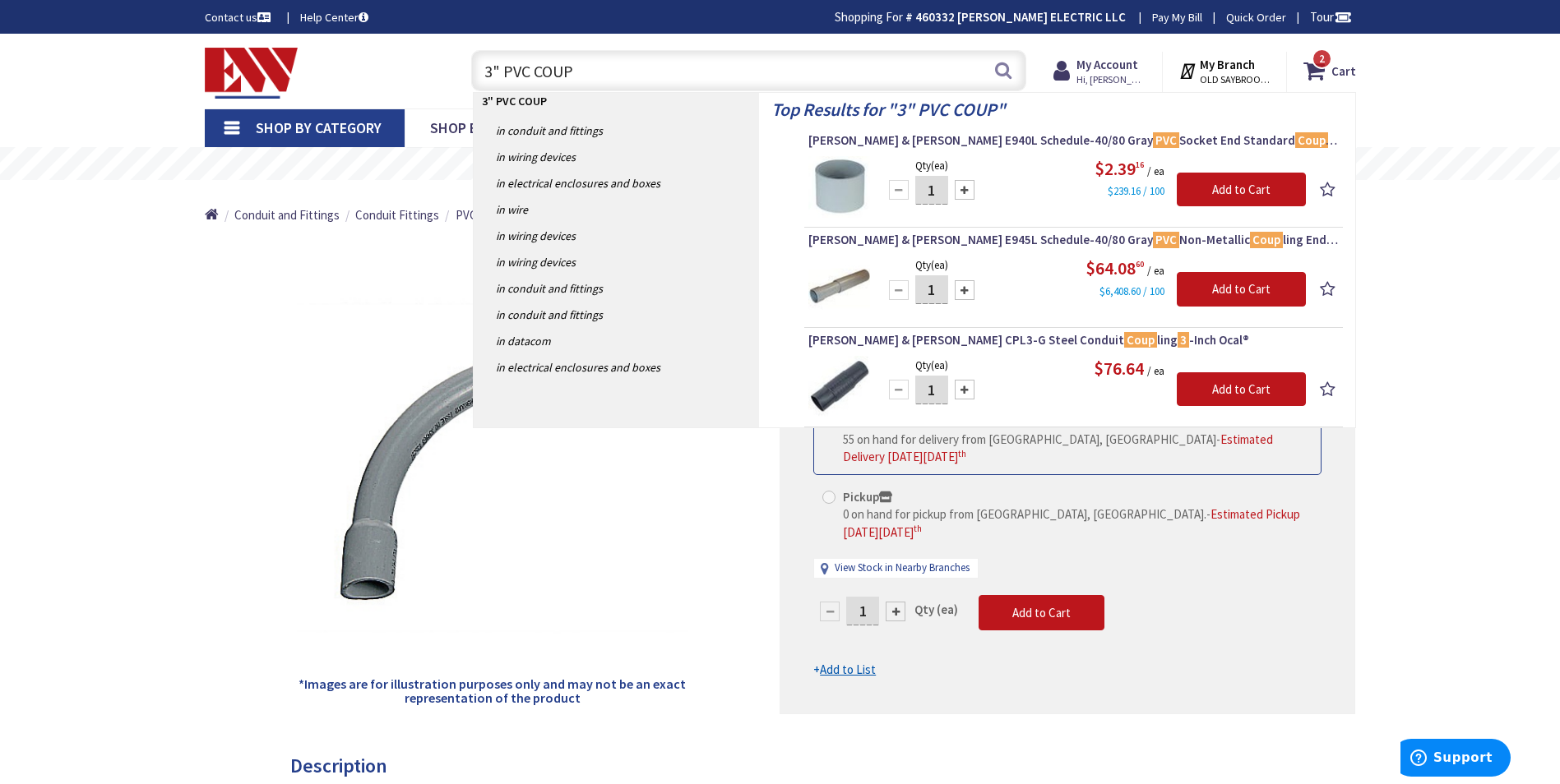
drag, startPoint x: 491, startPoint y: 67, endPoint x: 501, endPoint y: 96, distance: 30.7
click at [491, 67] on input "3" PVC COUP" at bounding box center [748, 71] width 555 height 41
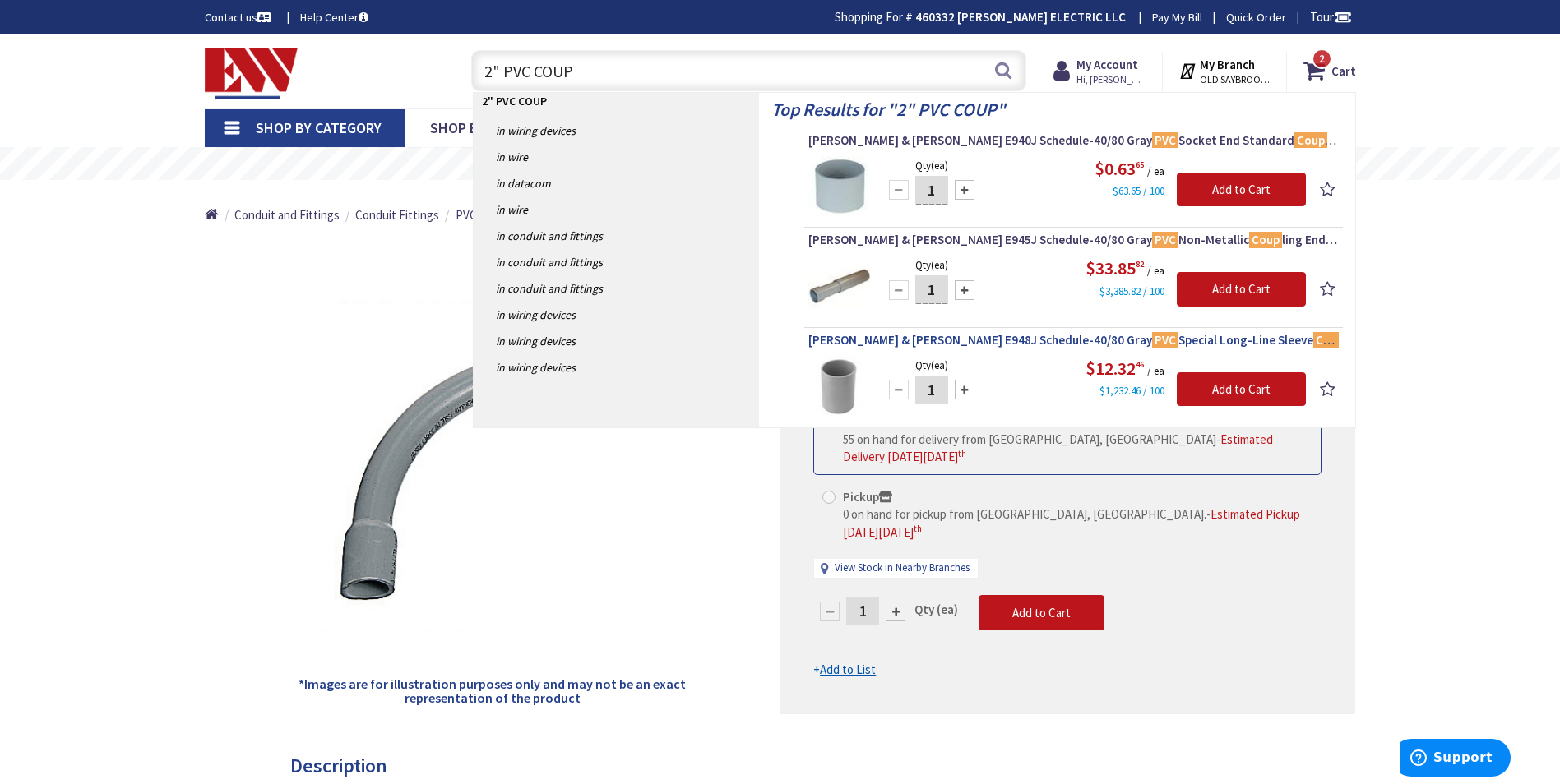
type input "2" PVC COUP"
click at [926, 351] on link "Thomas & Betts E948J Schedule-40/80 Gray PVC Special Long-Line Sleeve Coup ling…" at bounding box center [1073, 342] width 530 height 19
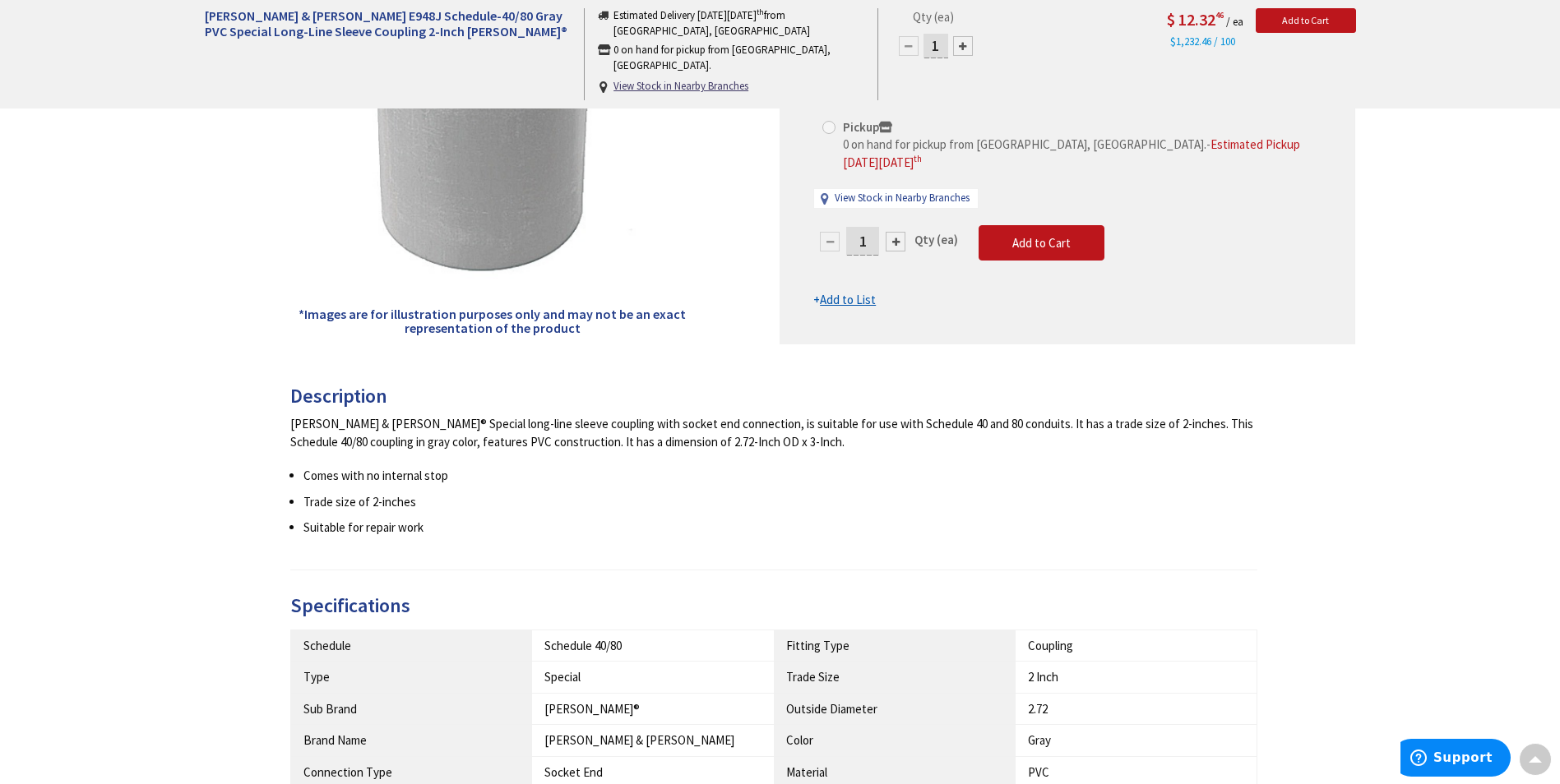
scroll to position [164, 0]
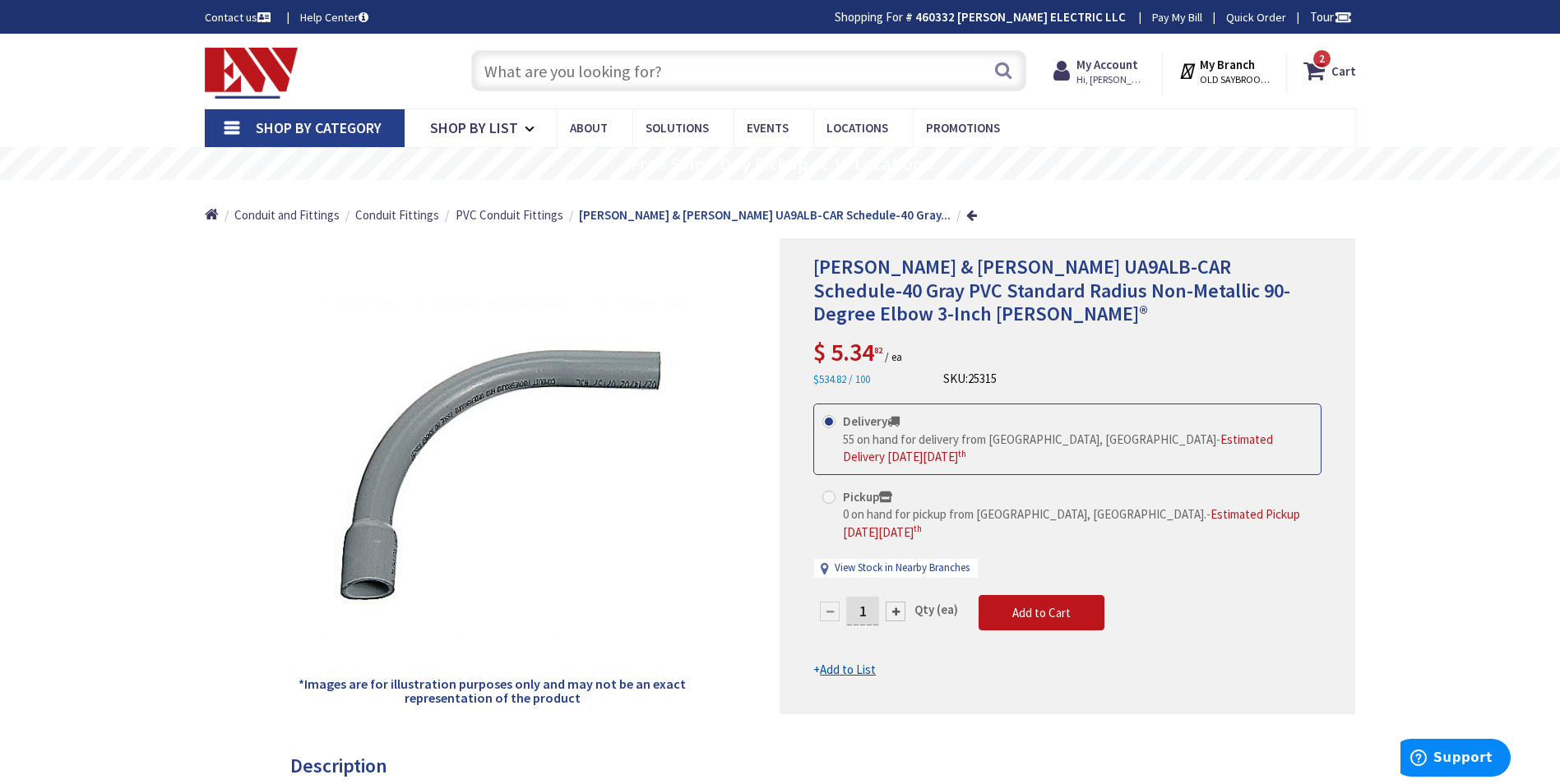
click at [527, 84] on input "text" at bounding box center [748, 71] width 555 height 41
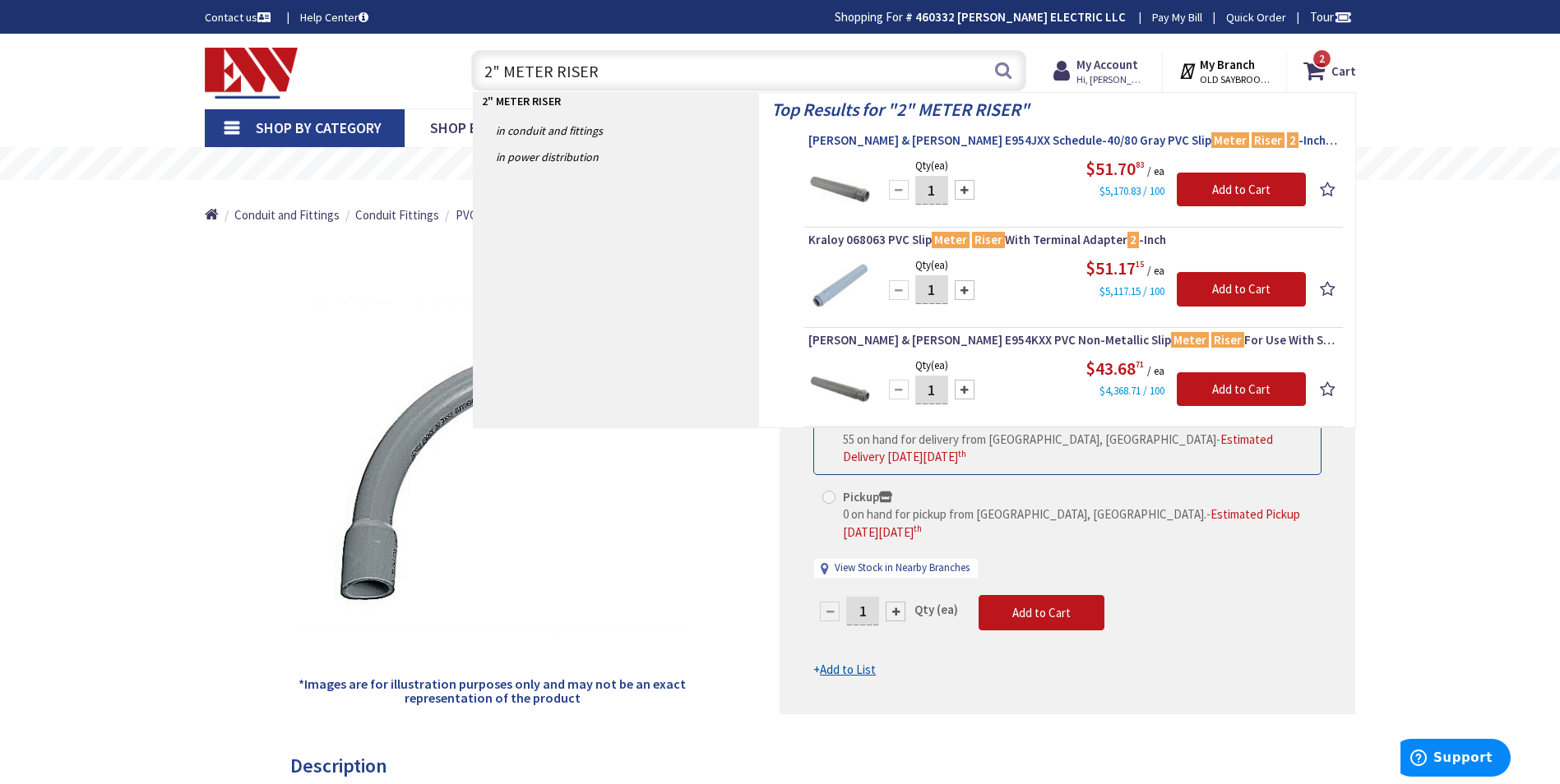
type input "2" METER RISER"
click at [914, 146] on span "Thomas & Betts E954JXX Schedule-40/80 Gray PVC Slip Meter Riser 2 -Inch Carlon®" at bounding box center [1073, 140] width 530 height 17
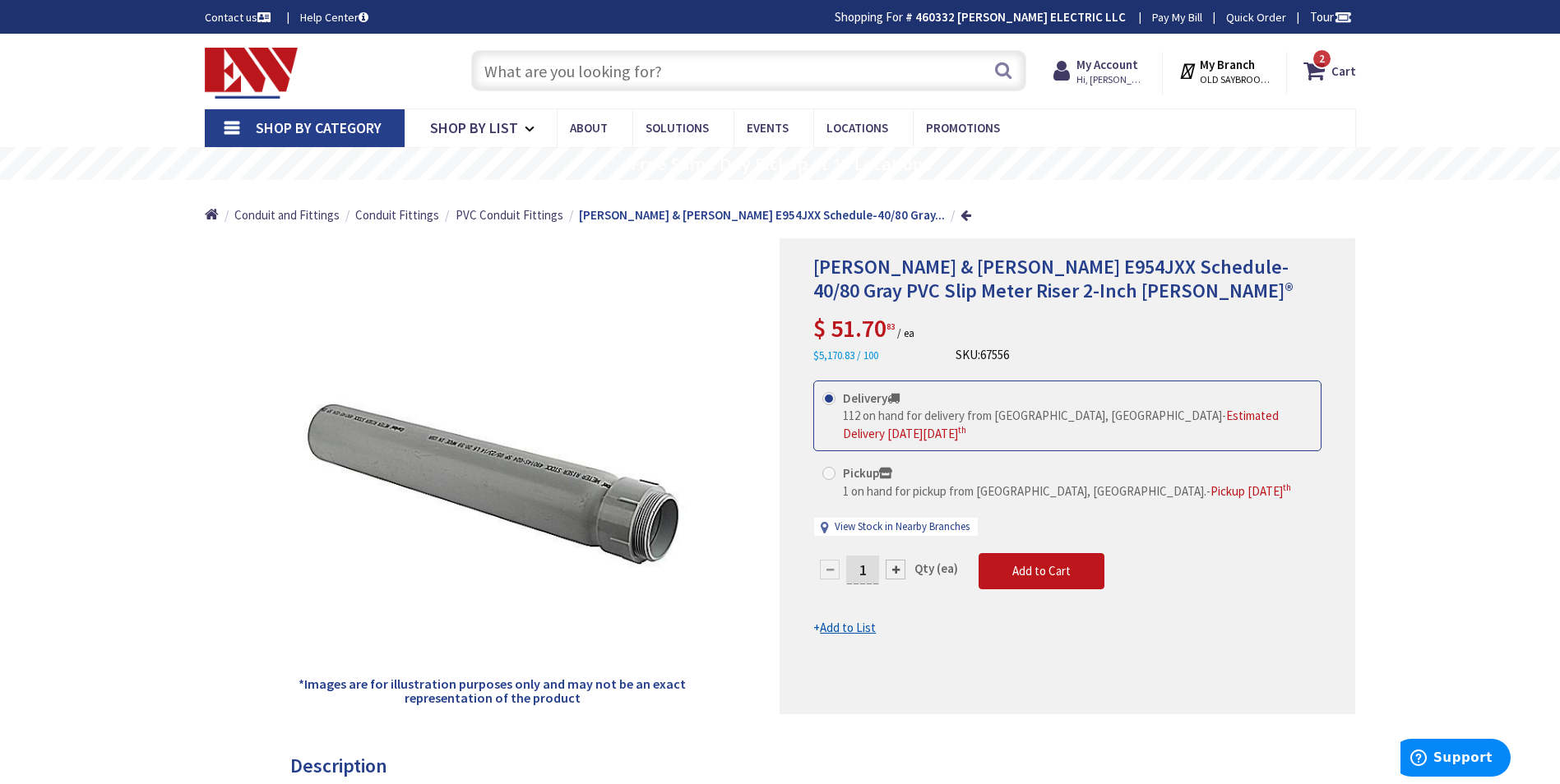
click at [492, 68] on input "text" at bounding box center [748, 71] width 555 height 41
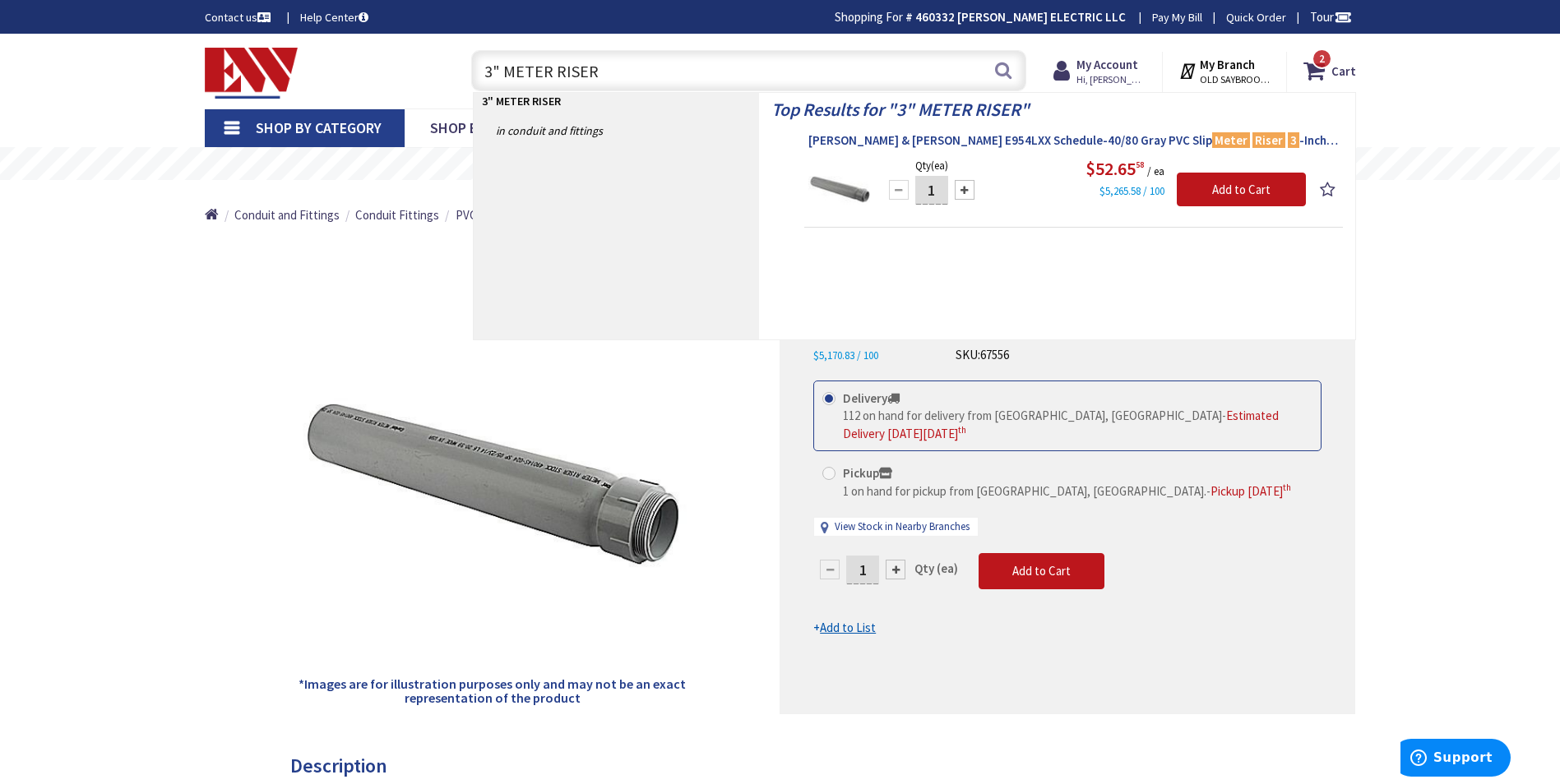
type input "3" METER RISER"
click at [899, 139] on span "[PERSON_NAME] & [PERSON_NAME] E954LXX Schedule-40/80 Gray PVC Slip Meter Riser …" at bounding box center [1073, 140] width 530 height 17
